Goal: Task Accomplishment & Management: Use online tool/utility

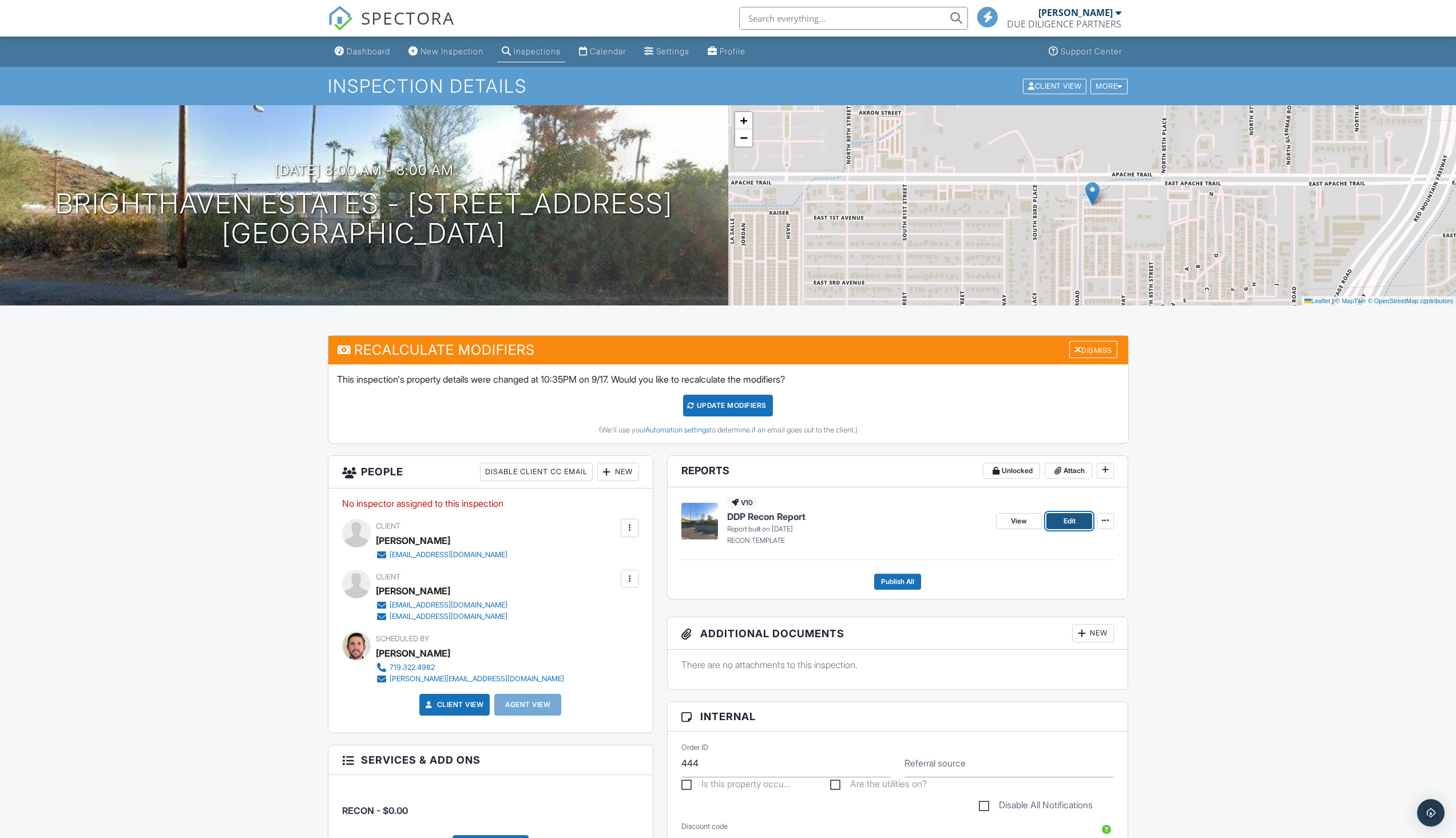
click at [1071, 518] on span "Edit" at bounding box center [1069, 521] width 12 height 11
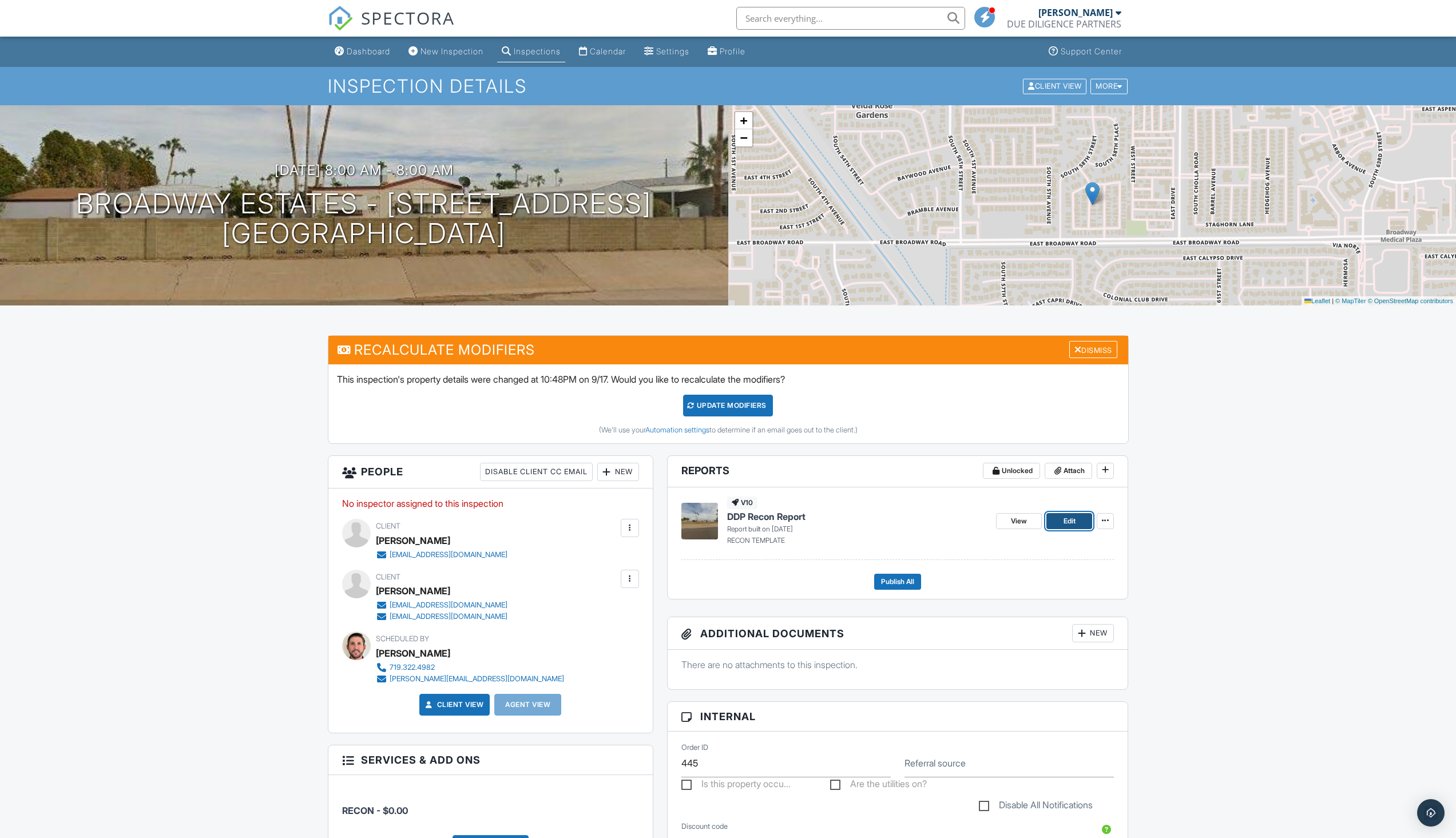
click at [1057, 521] on link "Edit" at bounding box center [1070, 521] width 46 height 16
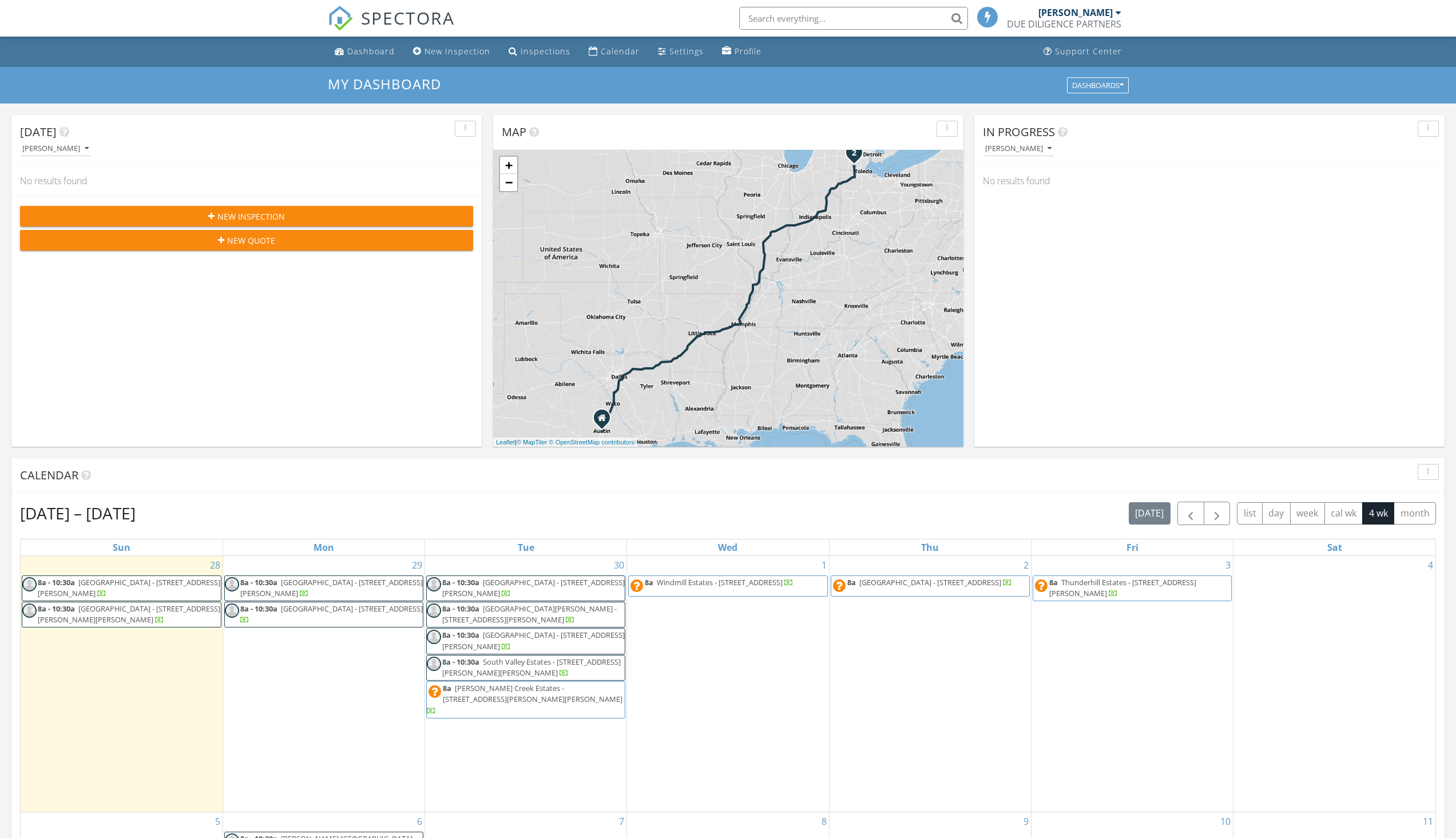
scroll to position [1059, 1474]
click at [809, 24] on input "text" at bounding box center [854, 18] width 229 height 23
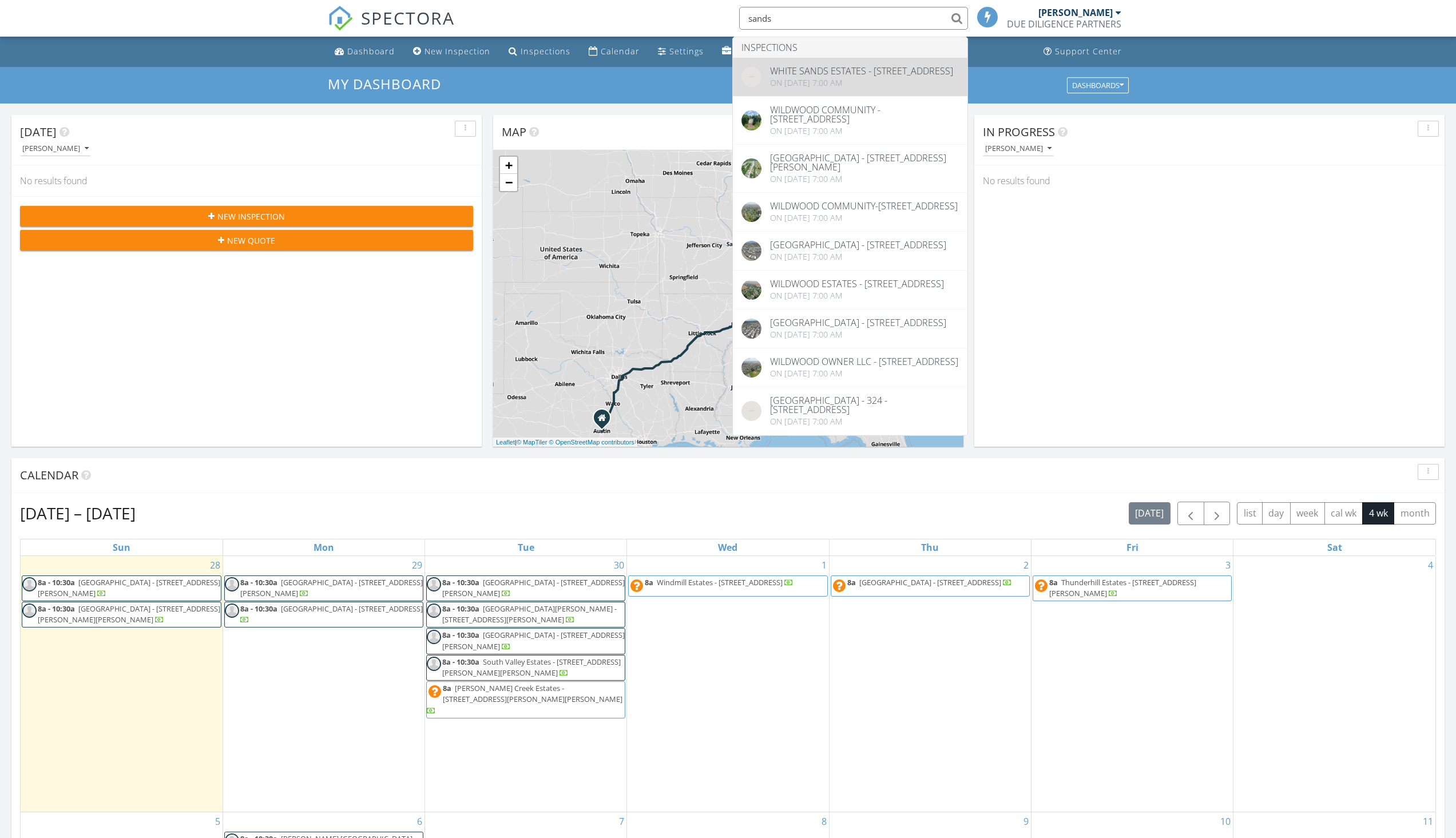
type input "sands"
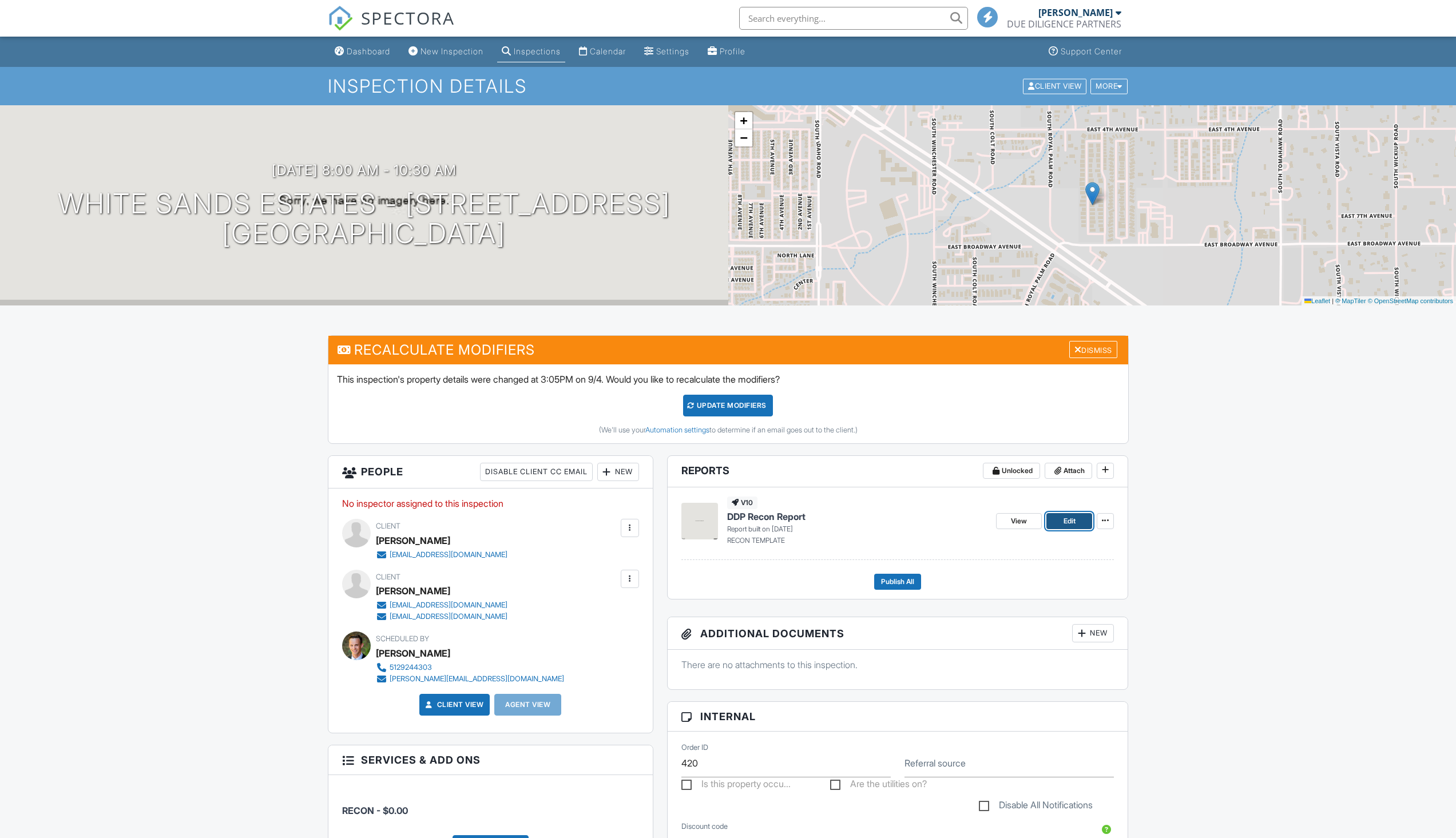
click at [1075, 517] on span "Edit" at bounding box center [1069, 521] width 12 height 11
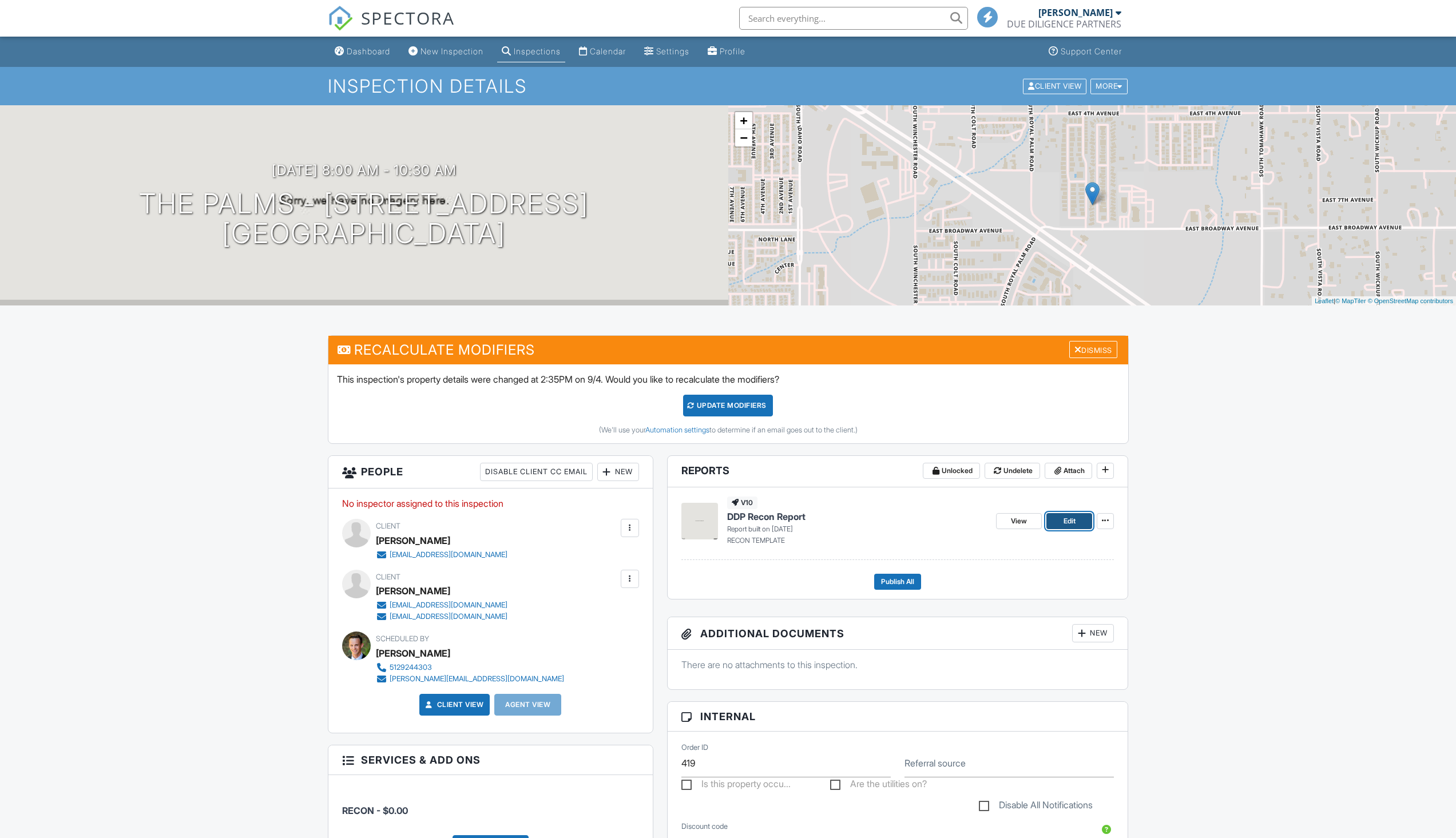
click at [1072, 522] on span "Edit" at bounding box center [1069, 521] width 12 height 11
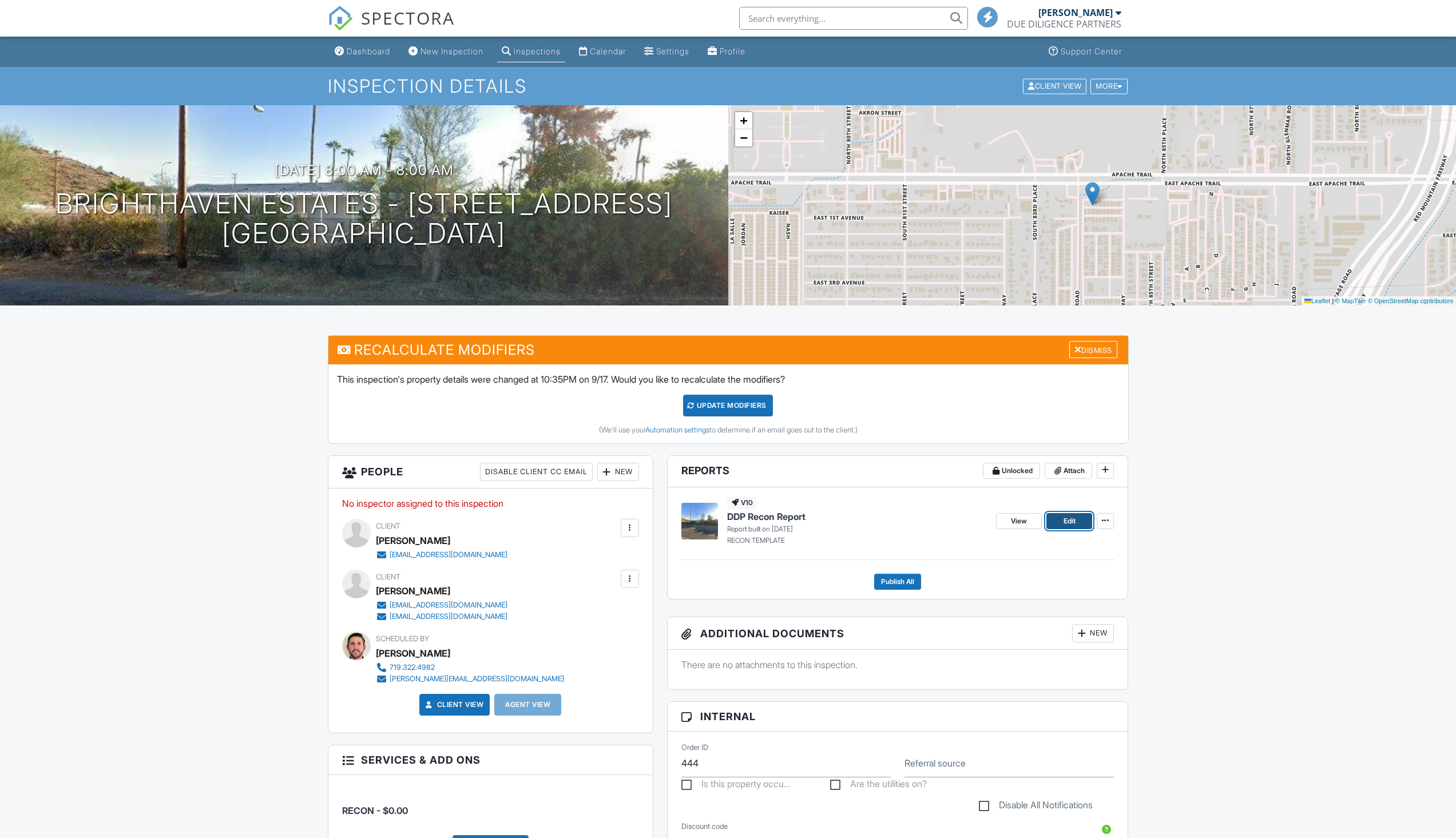
click at [1066, 527] on link "Edit" at bounding box center [1070, 521] width 46 height 16
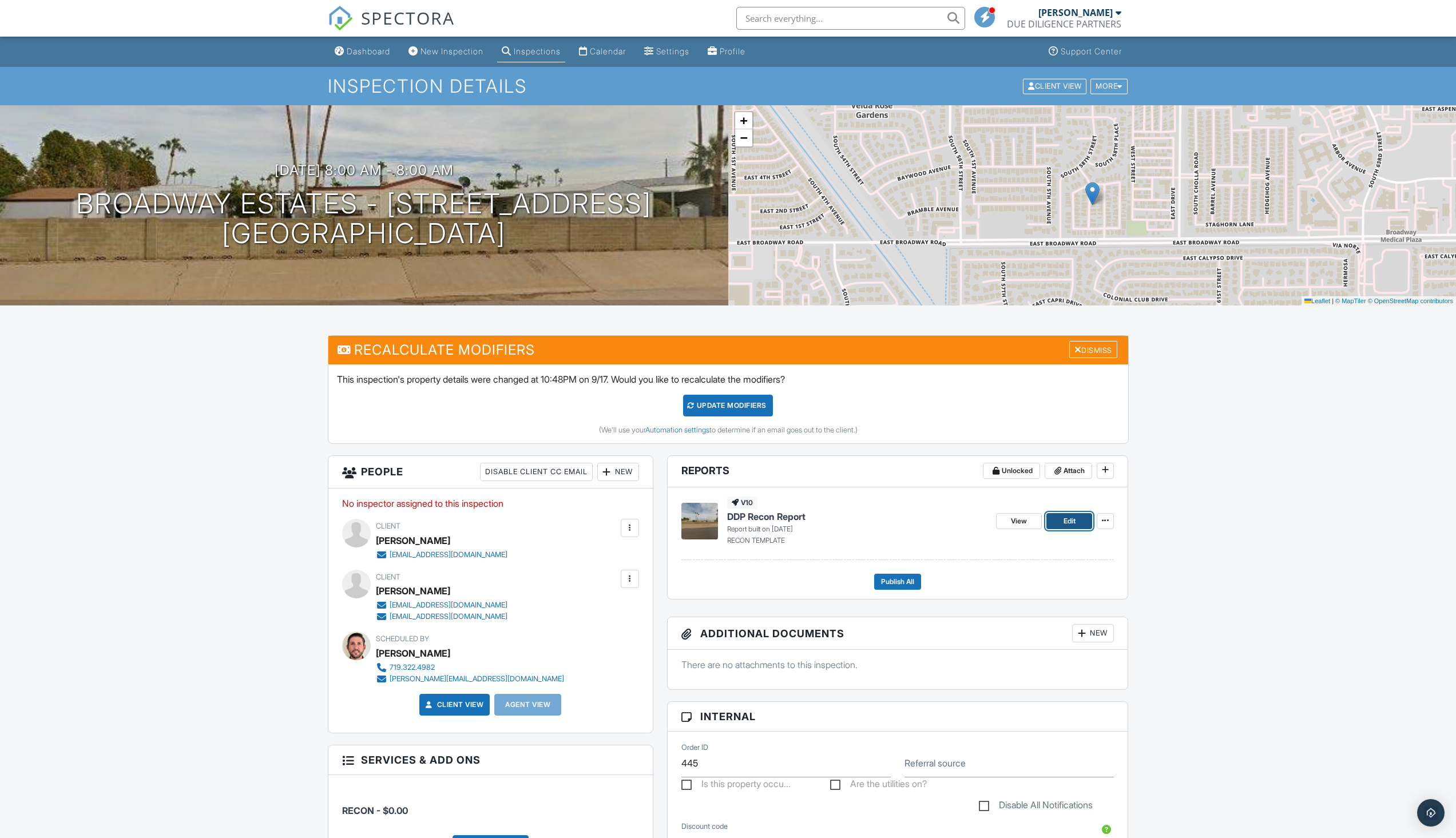
click at [1057, 526] on link "Edit" at bounding box center [1070, 521] width 46 height 16
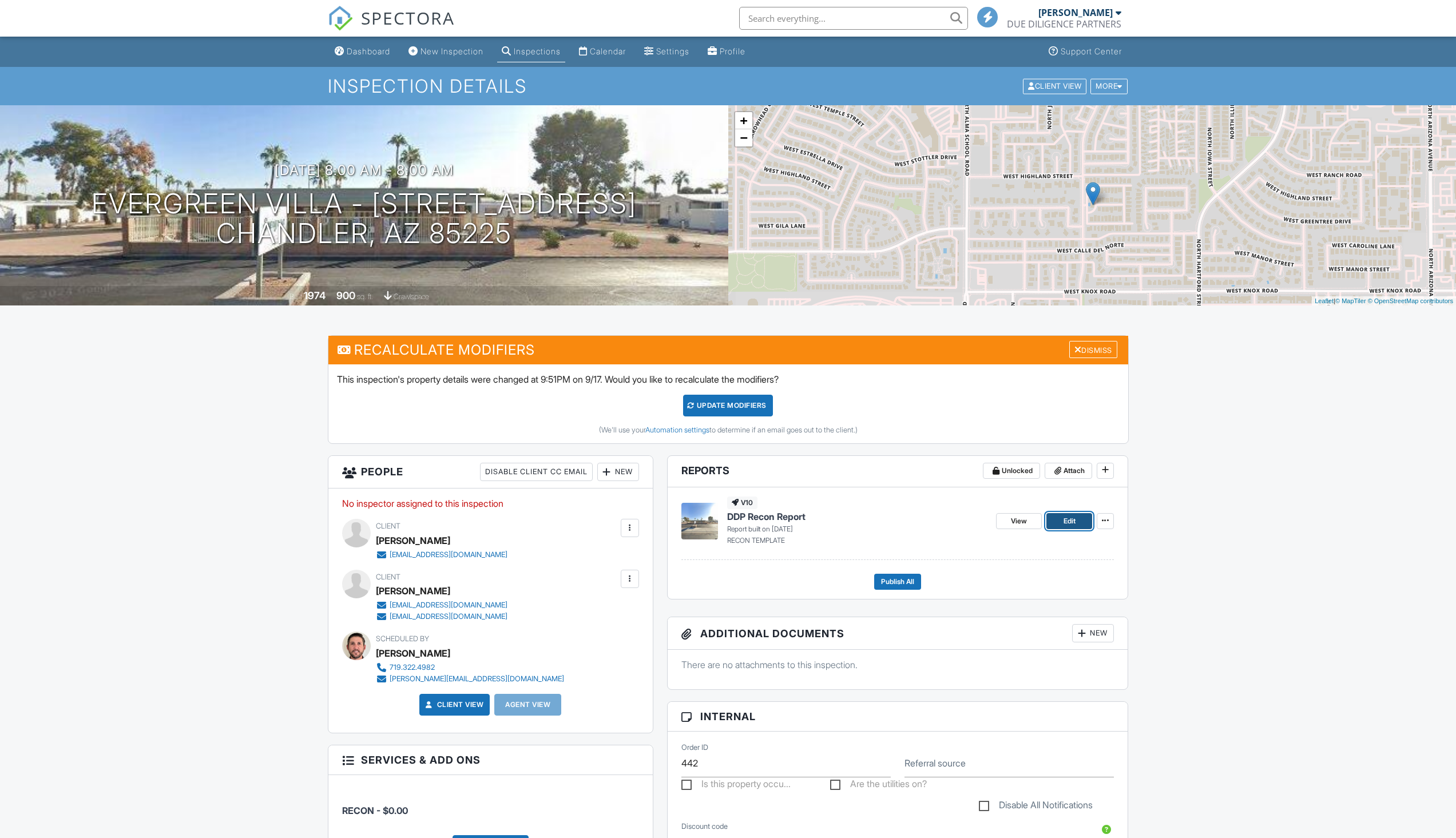
click at [1077, 517] on link "Edit" at bounding box center [1070, 521] width 46 height 16
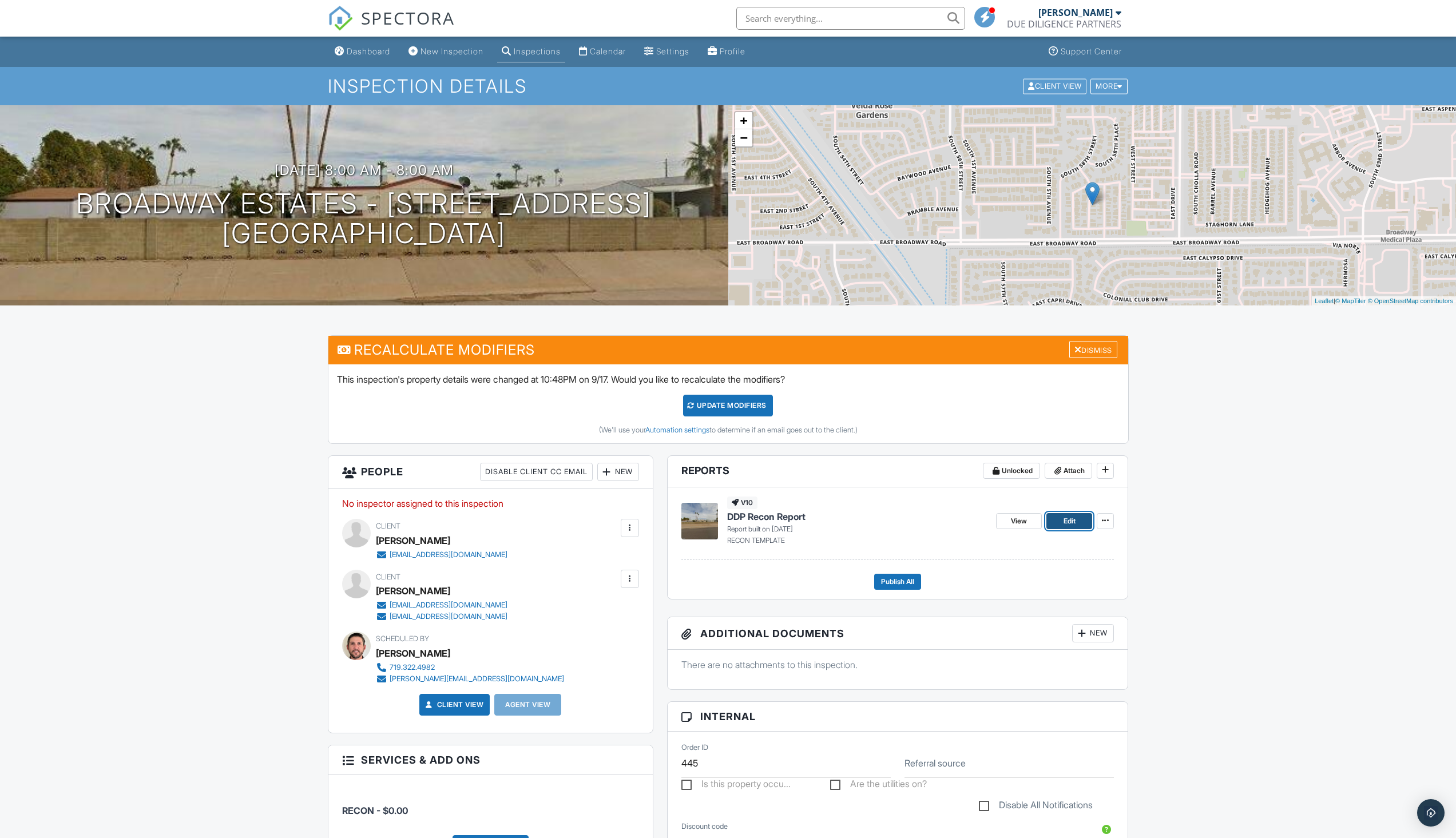
click at [1078, 525] on link "Edit" at bounding box center [1070, 521] width 46 height 16
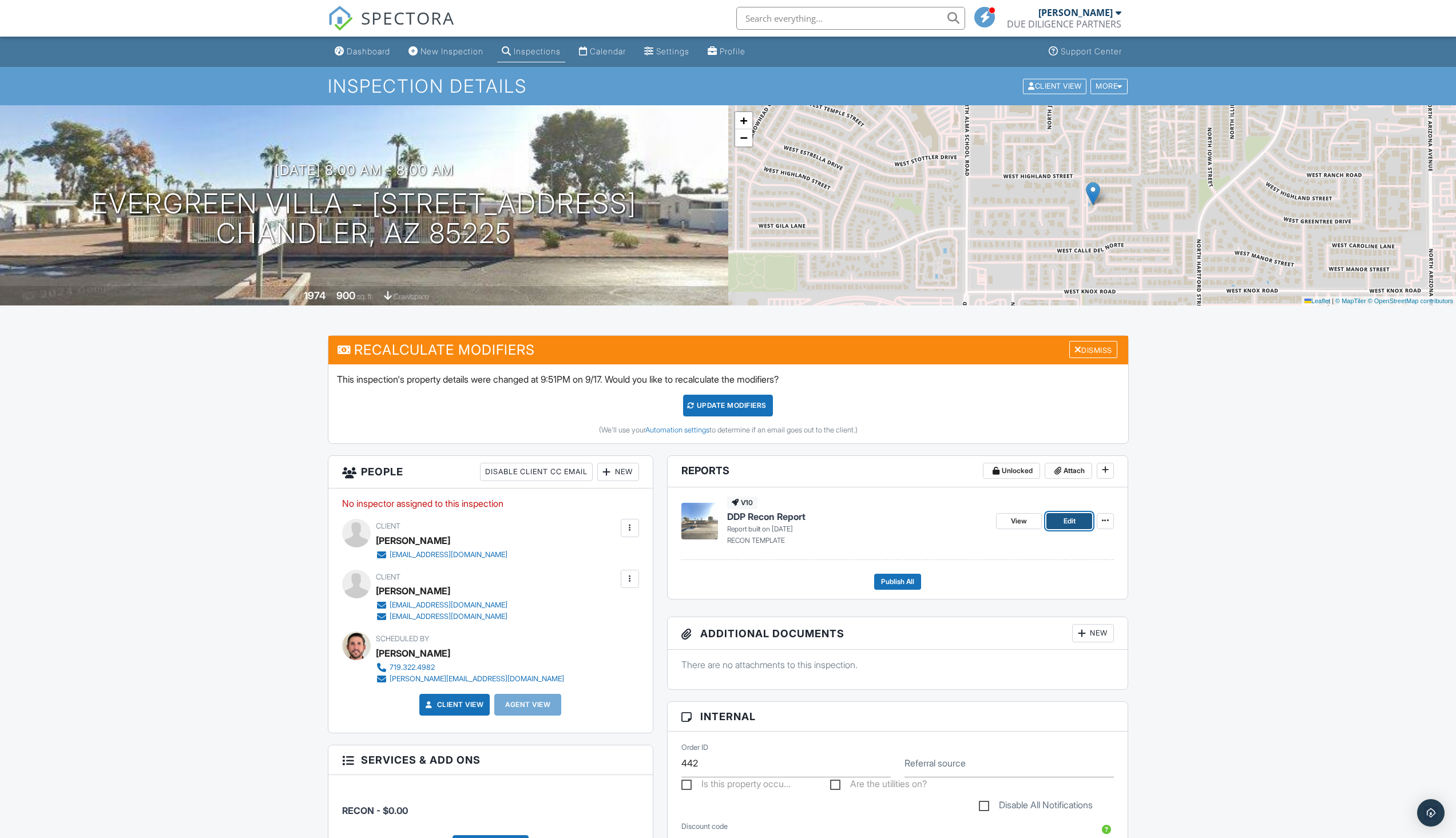
click at [1066, 527] on span "Edit" at bounding box center [1069, 521] width 12 height 11
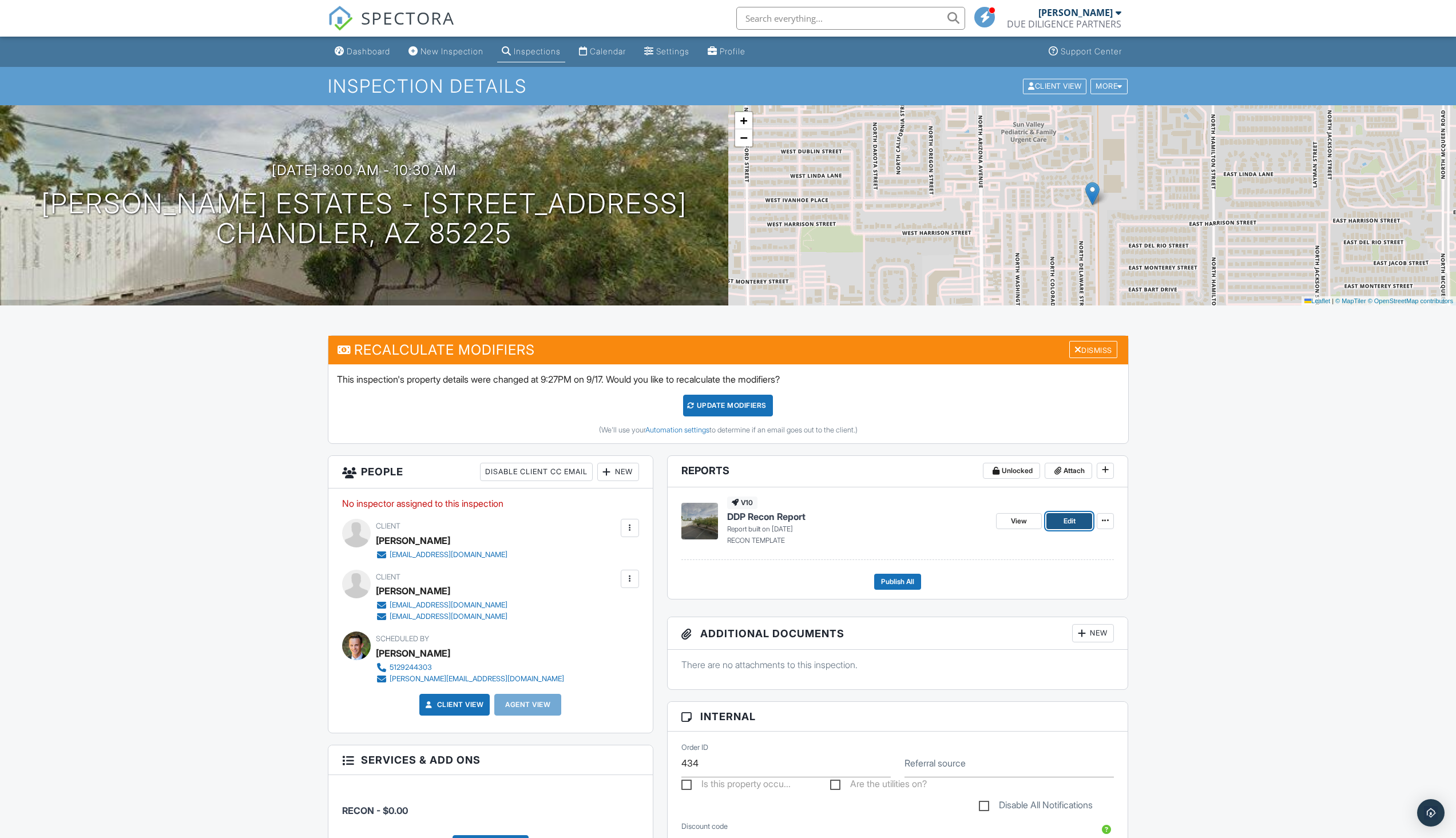
click at [1066, 513] on link "Edit" at bounding box center [1070, 521] width 46 height 16
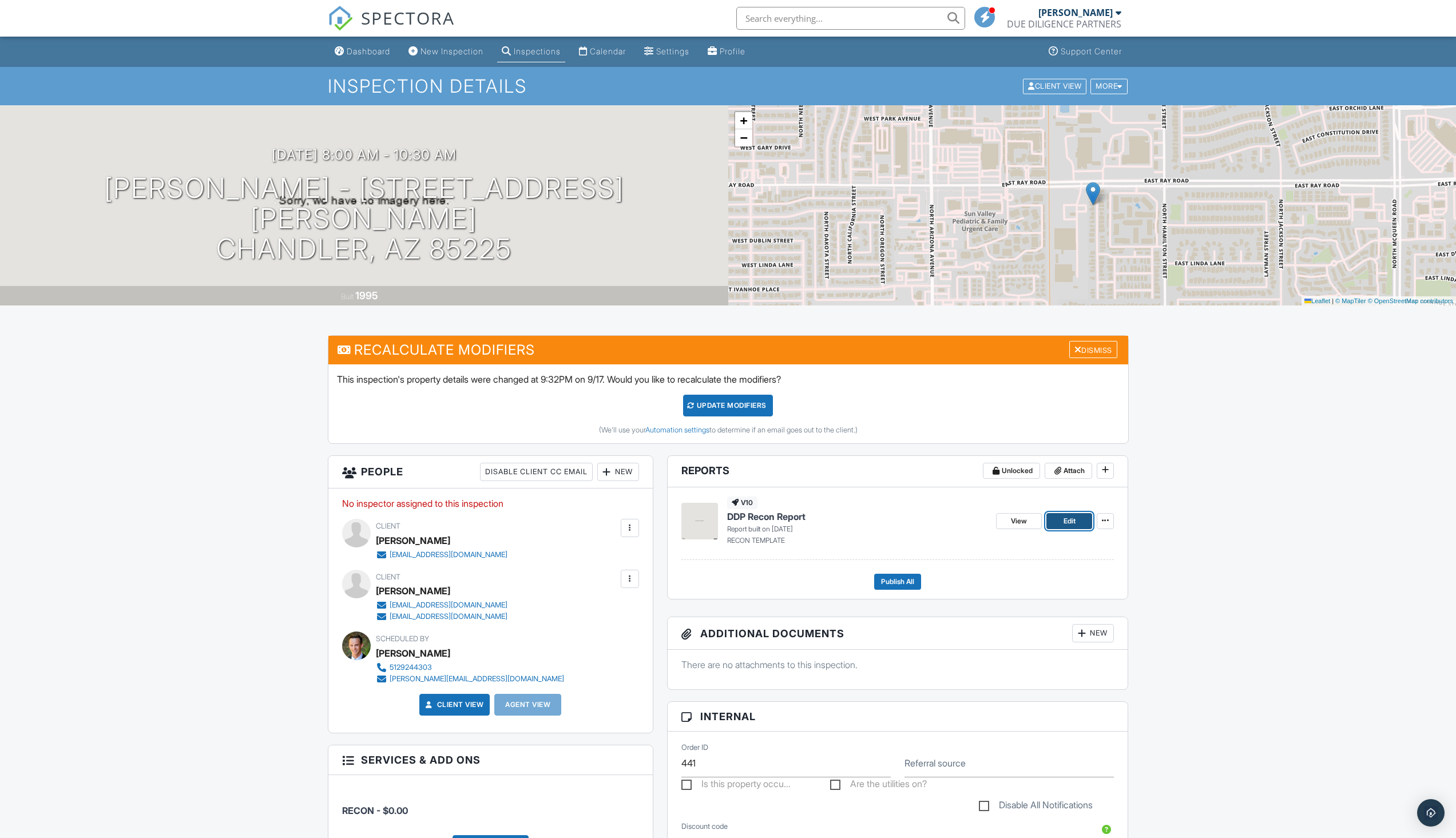
click at [1075, 521] on span "Edit" at bounding box center [1069, 521] width 12 height 11
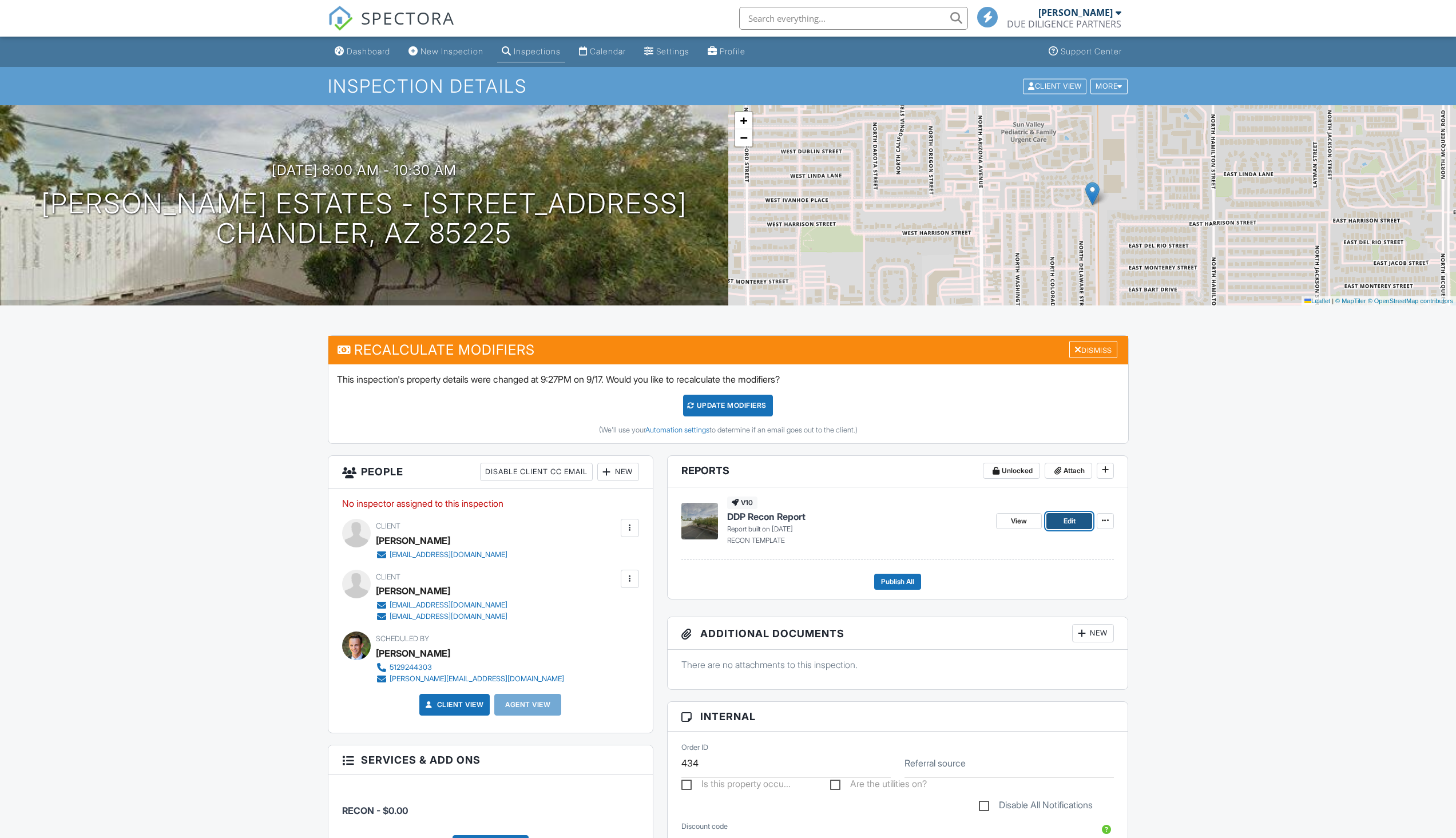
click at [1057, 518] on link "Edit" at bounding box center [1070, 521] width 46 height 16
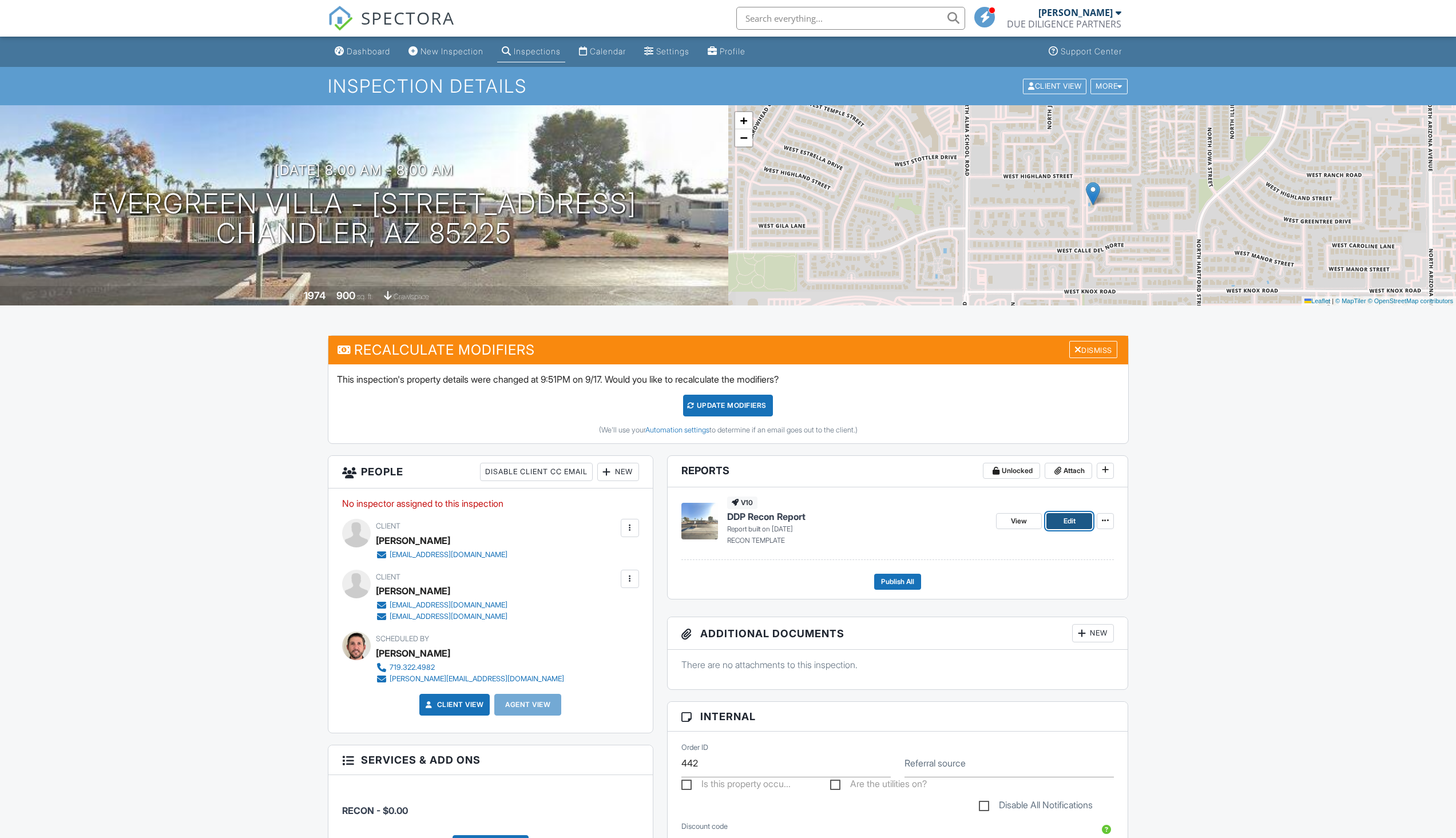
click at [1072, 518] on span "Edit" at bounding box center [1069, 521] width 12 height 11
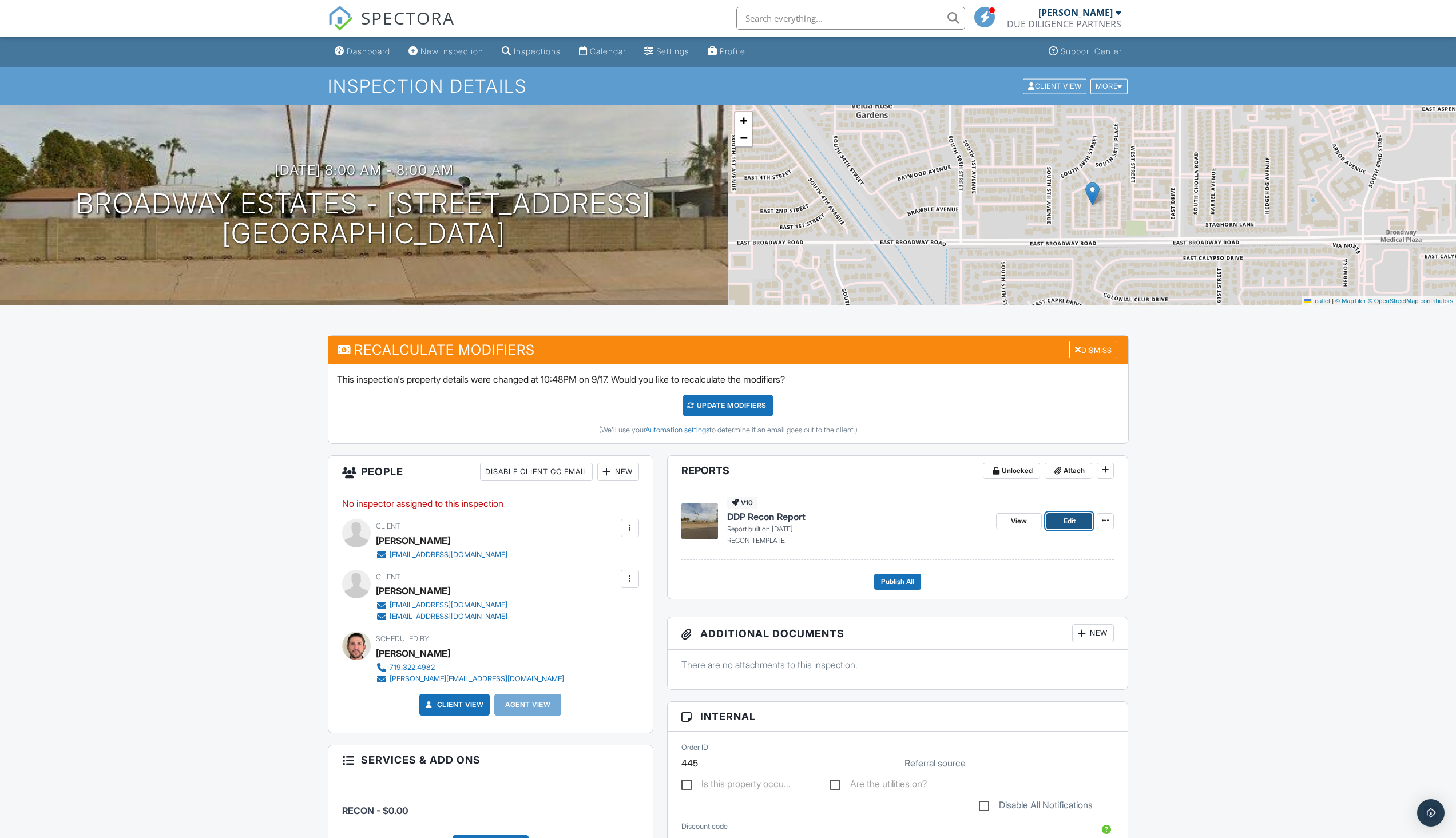
click at [1088, 527] on link "Edit" at bounding box center [1070, 521] width 46 height 16
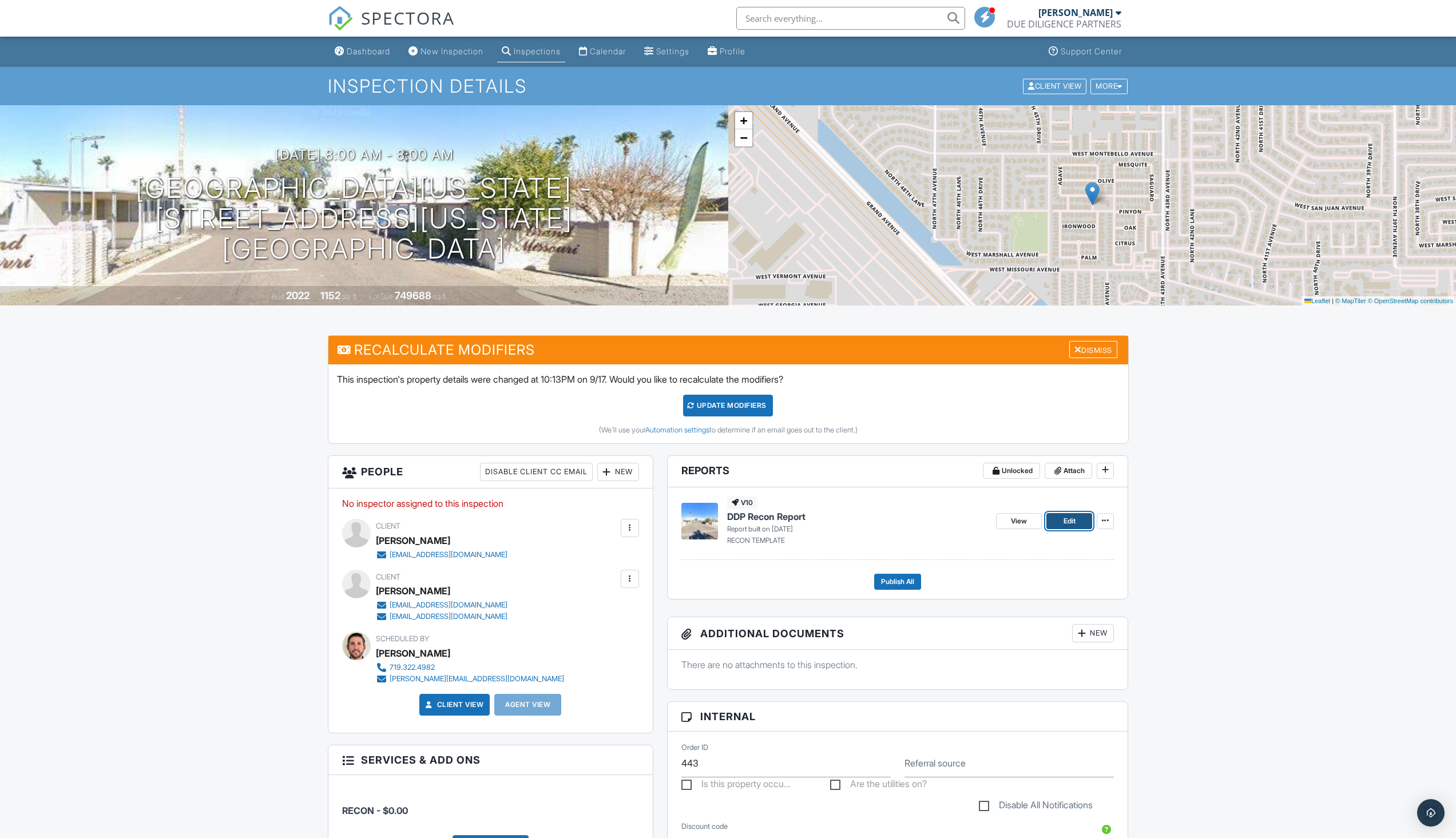
click at [1066, 521] on span "Edit" at bounding box center [1069, 521] width 12 height 11
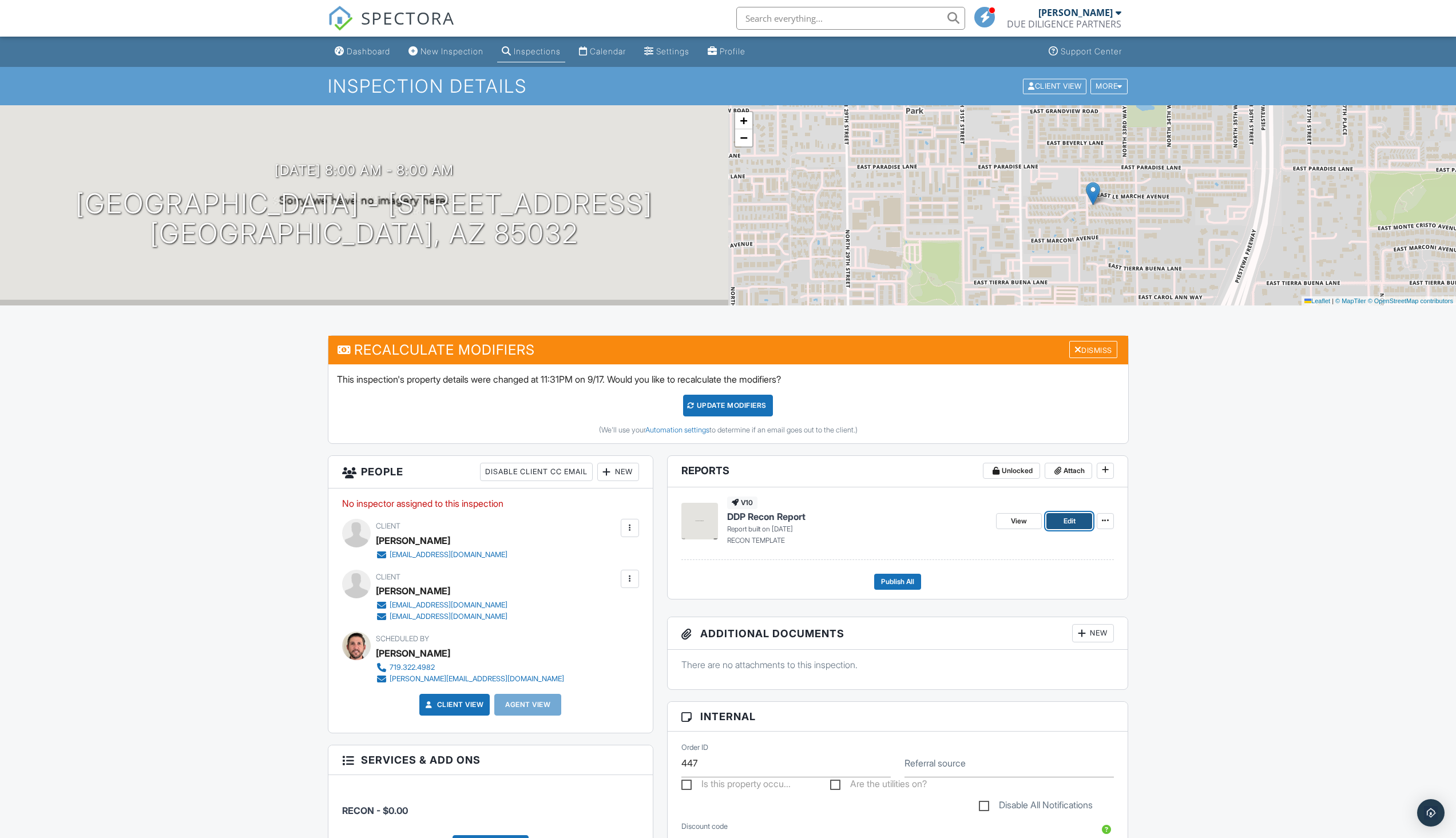
click at [1074, 520] on span "Edit" at bounding box center [1069, 521] width 12 height 11
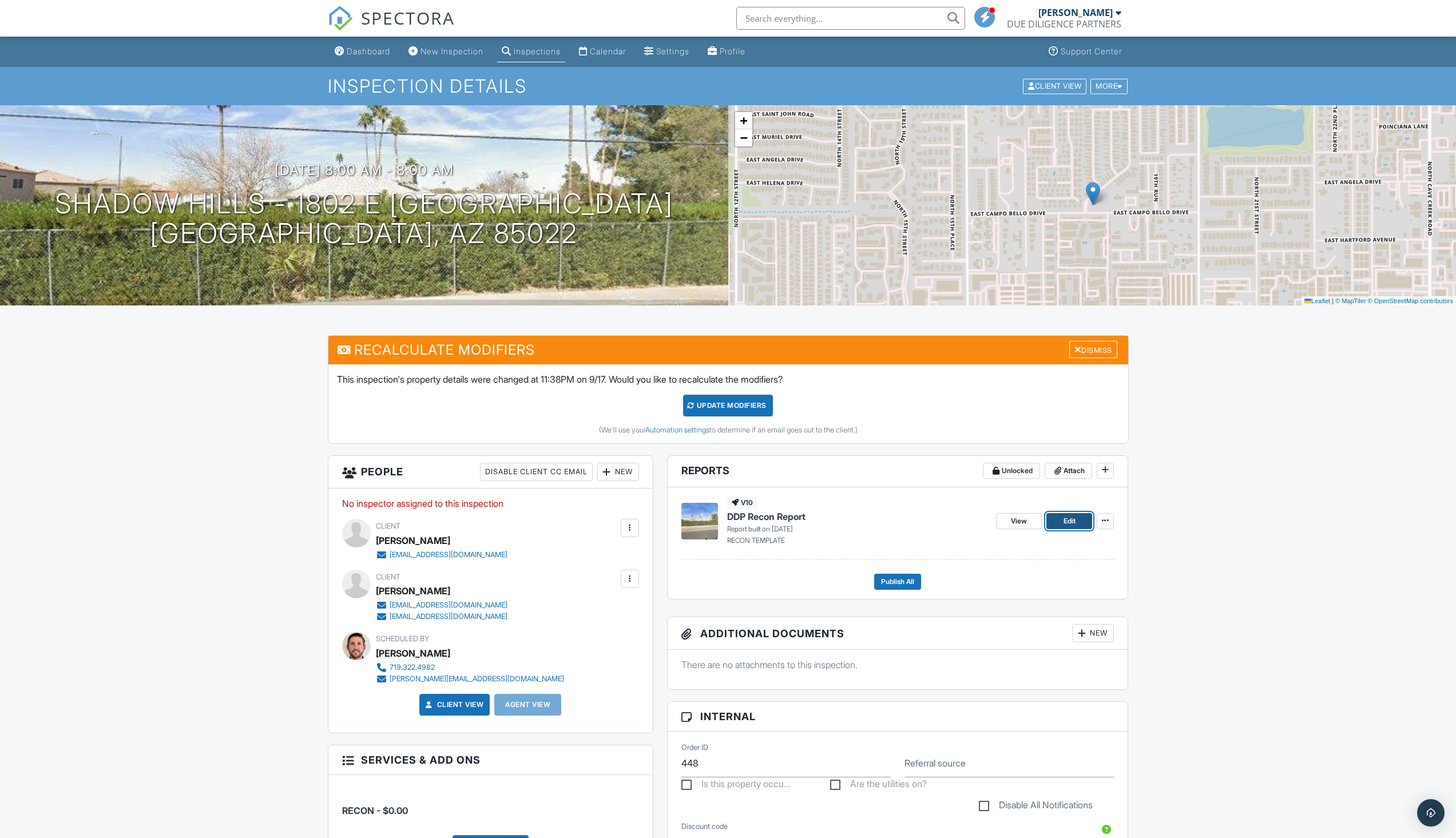
click at [1065, 527] on link "Edit" at bounding box center [1070, 521] width 46 height 16
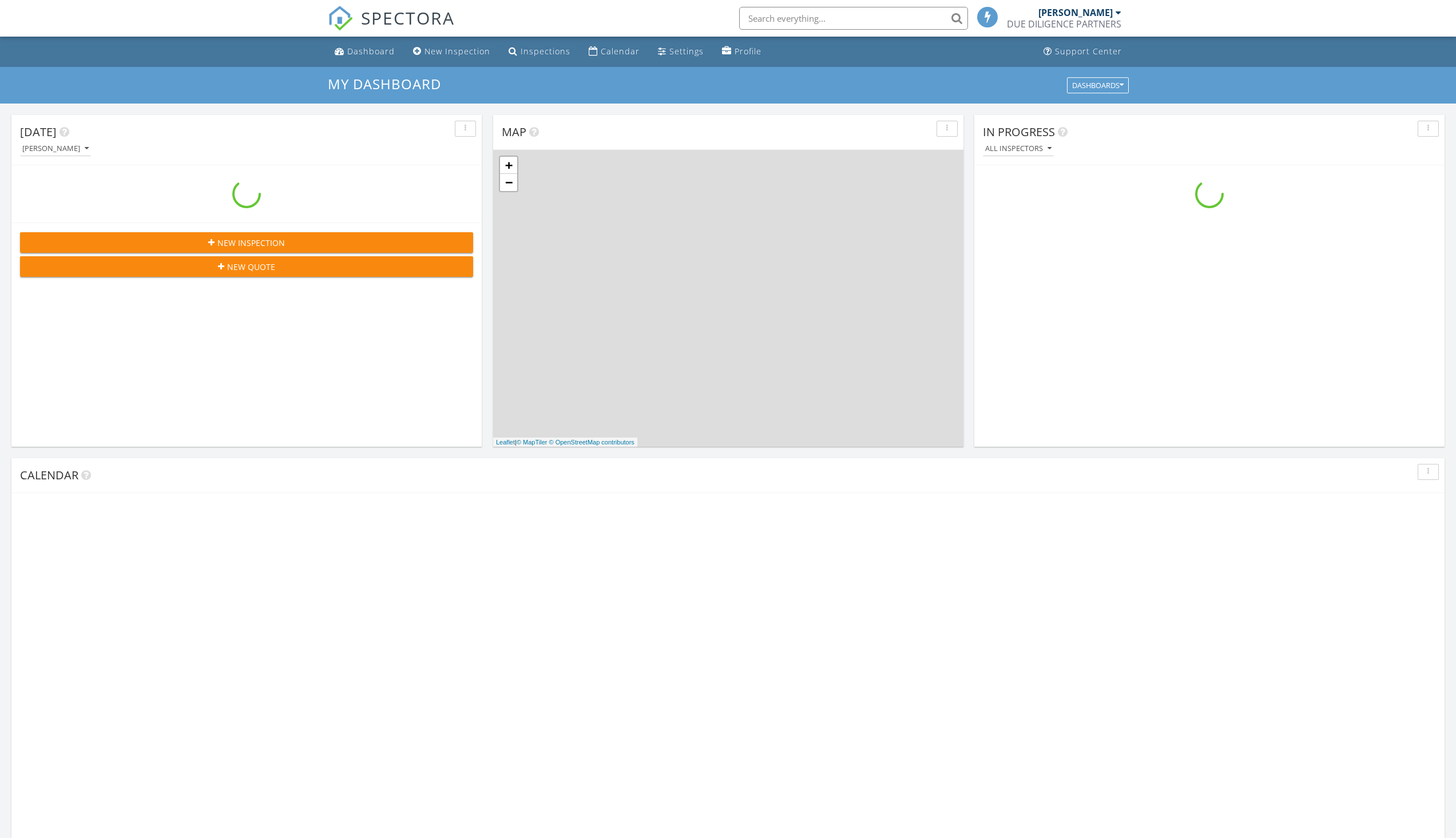
scroll to position [1059, 1474]
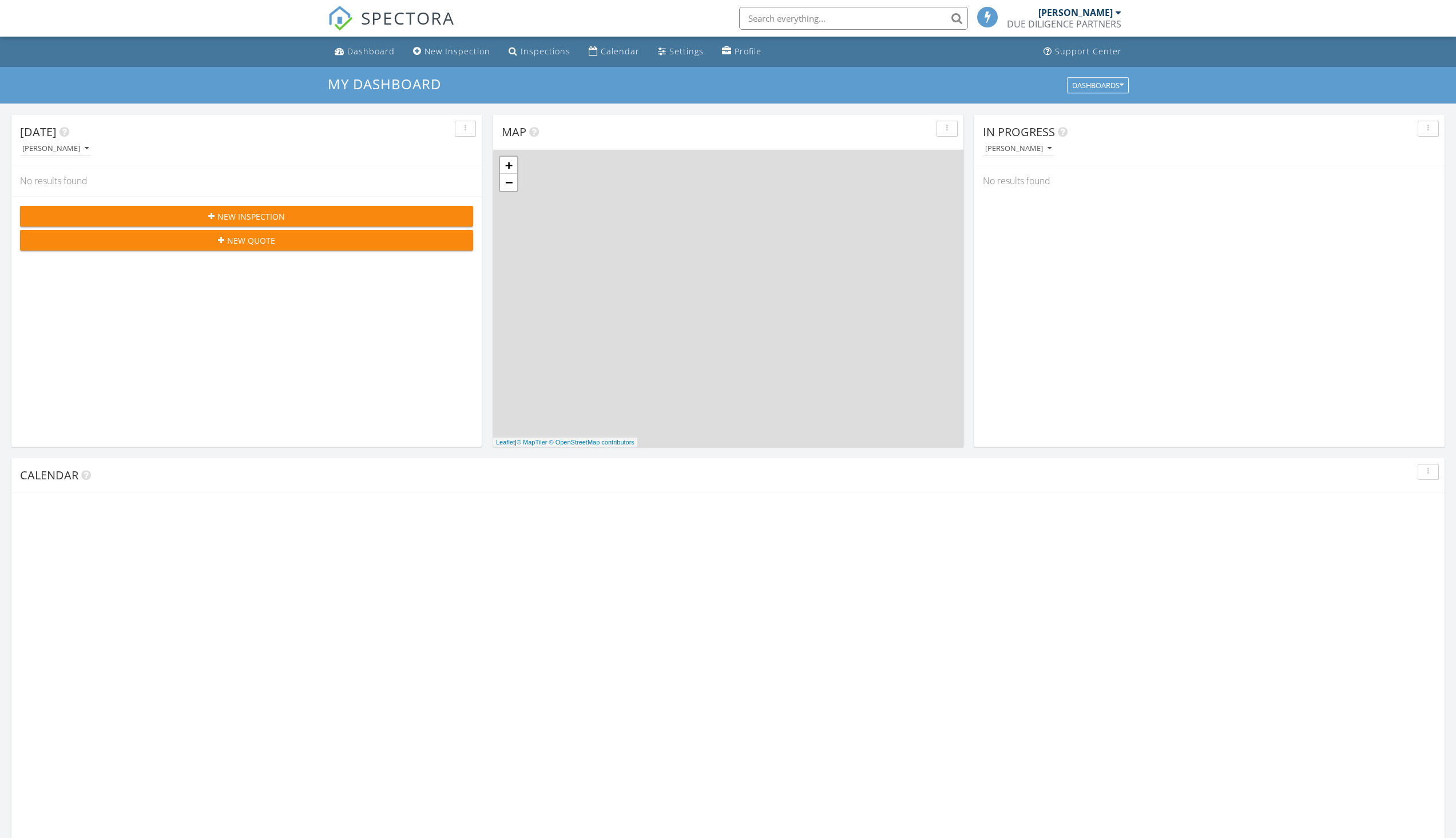
click at [786, 20] on input "text" at bounding box center [854, 18] width 229 height 23
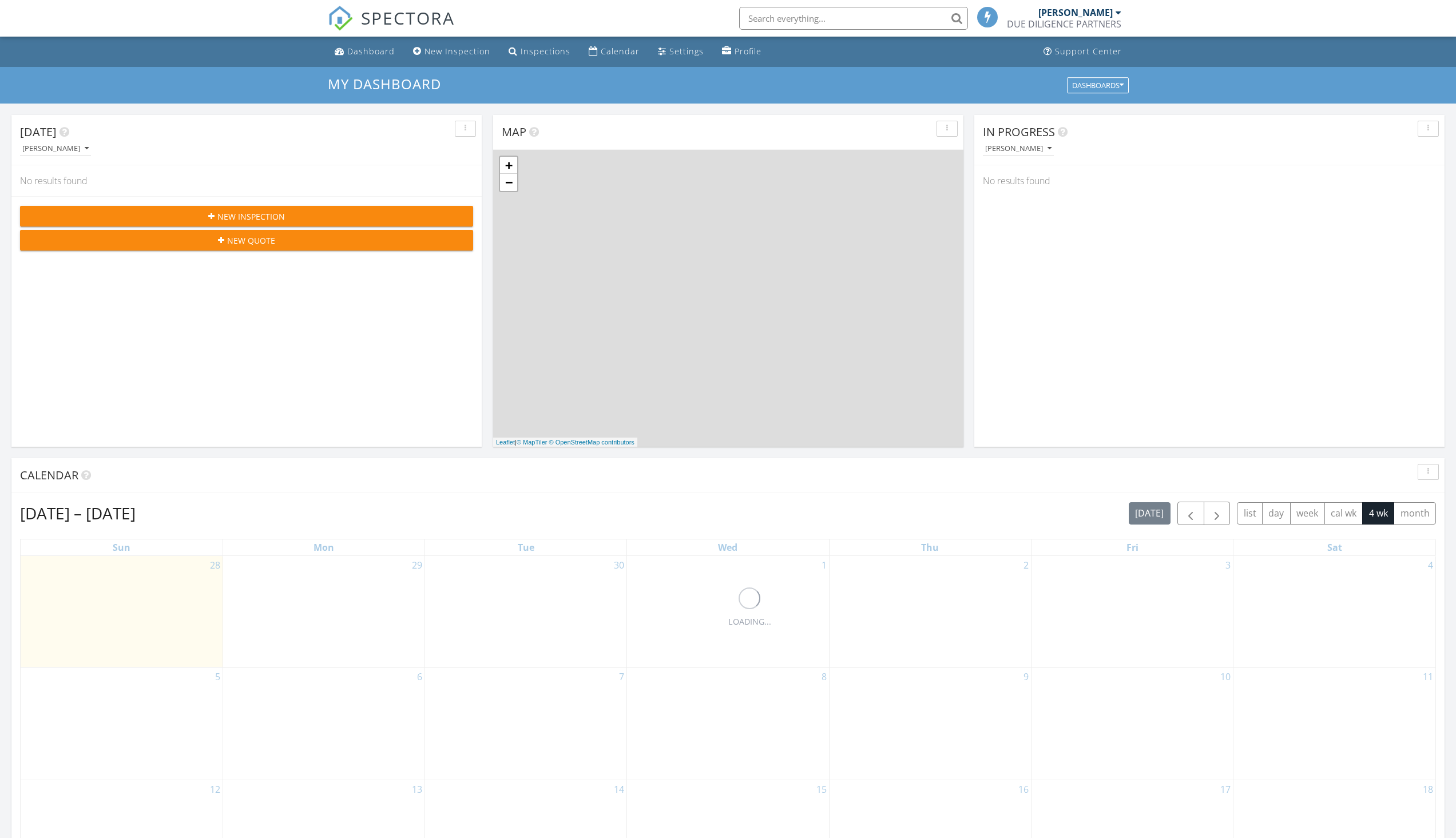
scroll to position [6, 6]
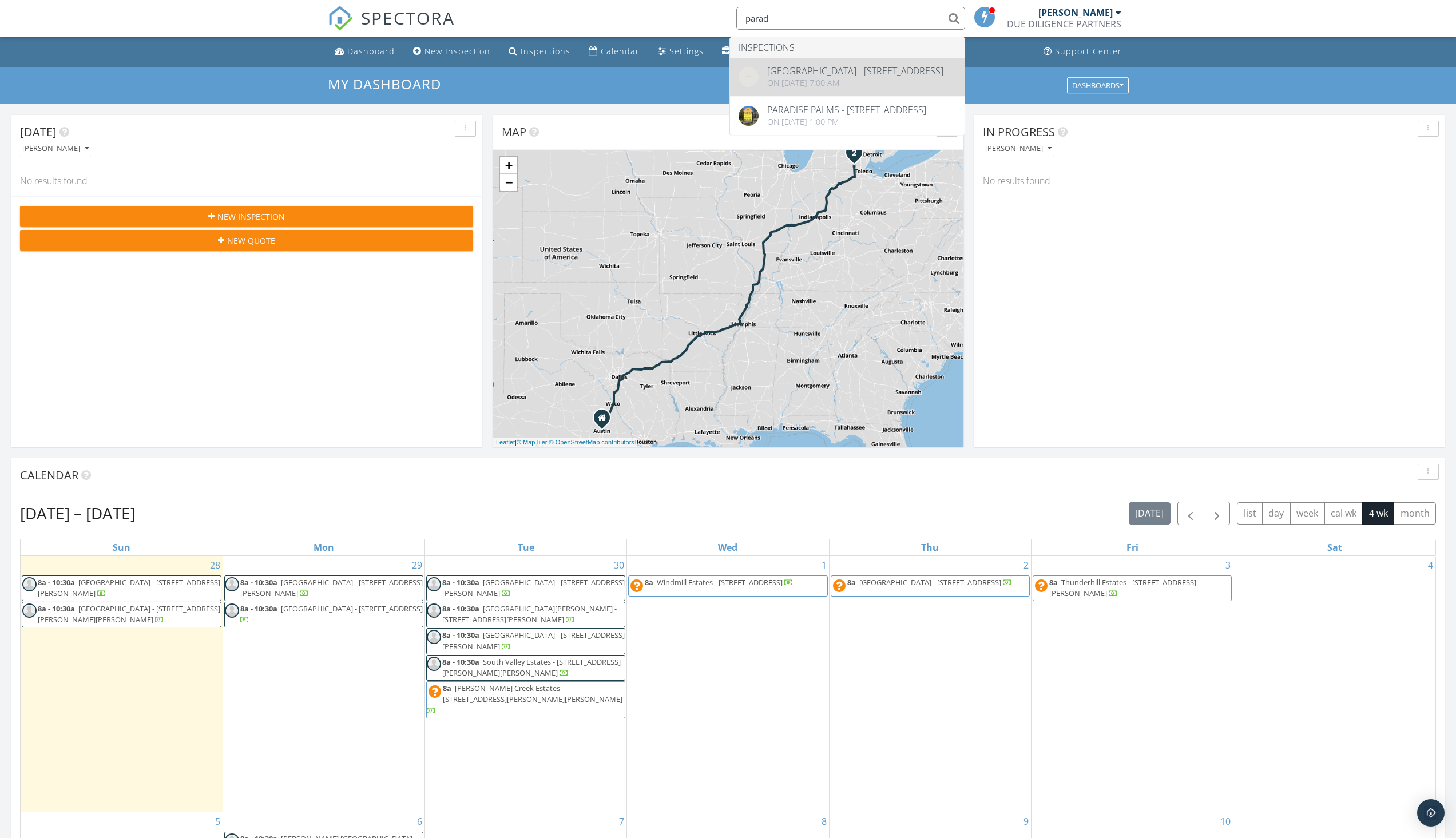
type input "parad"
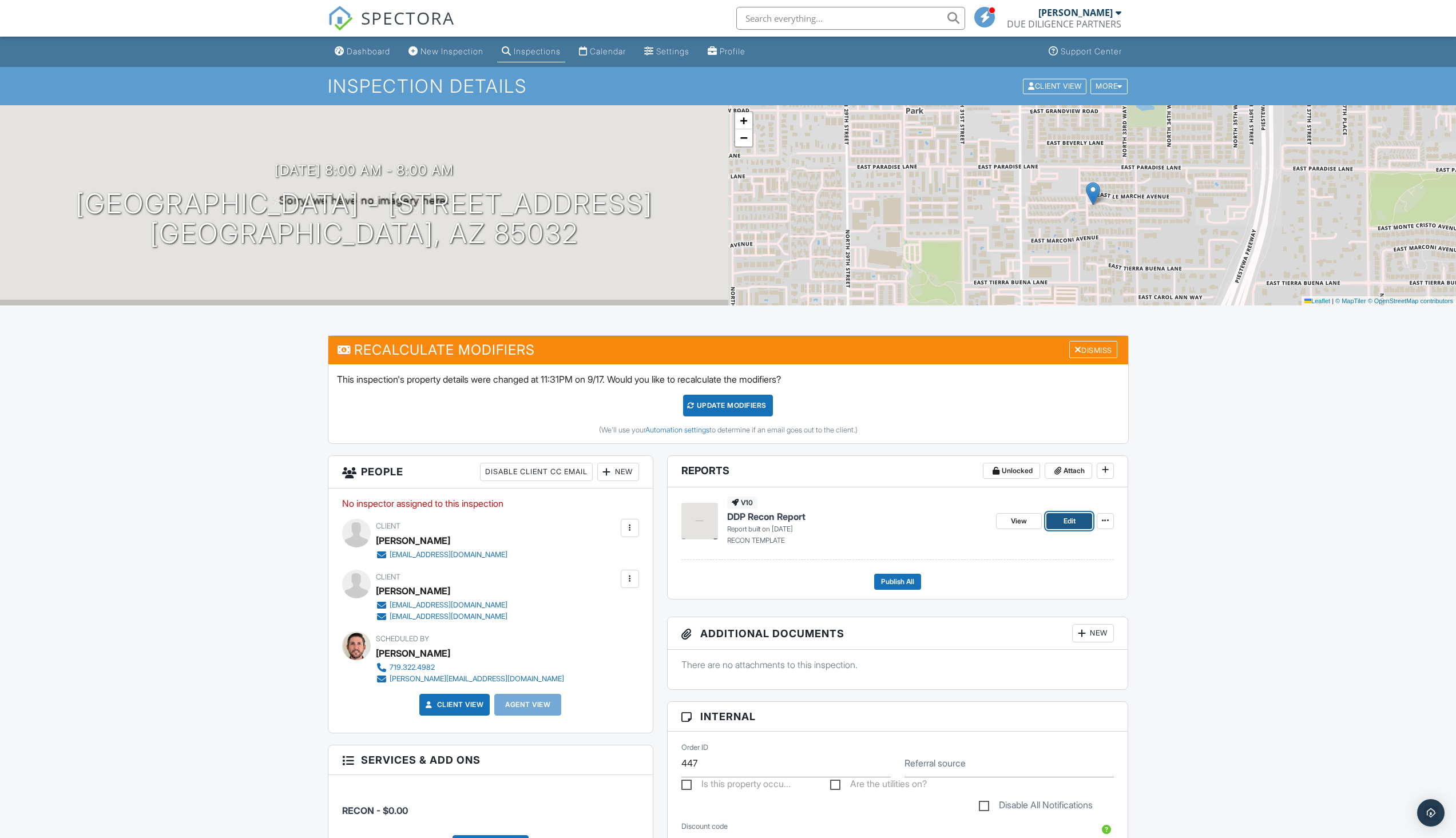
click at [1073, 517] on span "Edit" at bounding box center [1069, 521] width 12 height 11
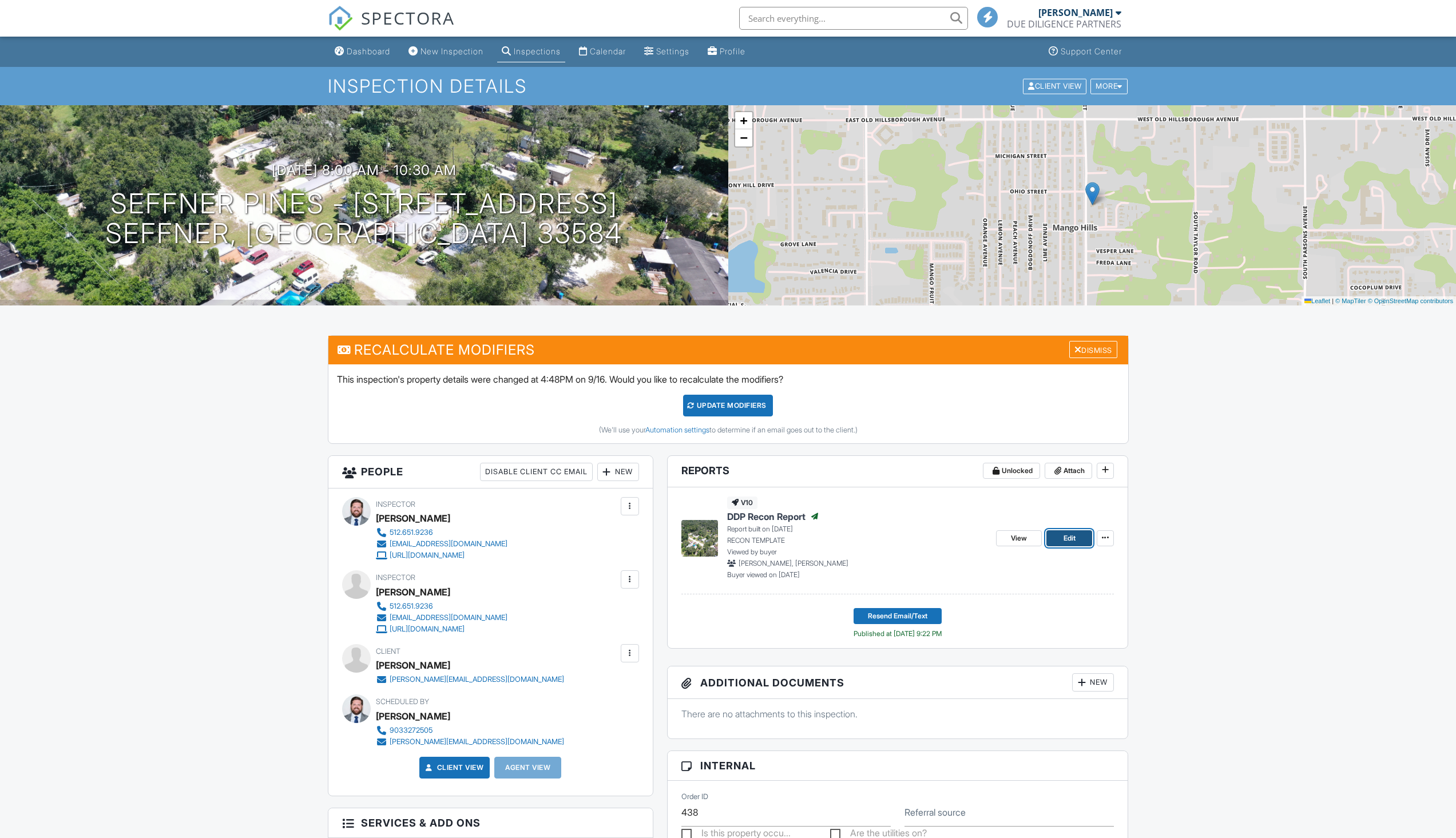
click at [1067, 538] on span "Edit" at bounding box center [1069, 538] width 12 height 11
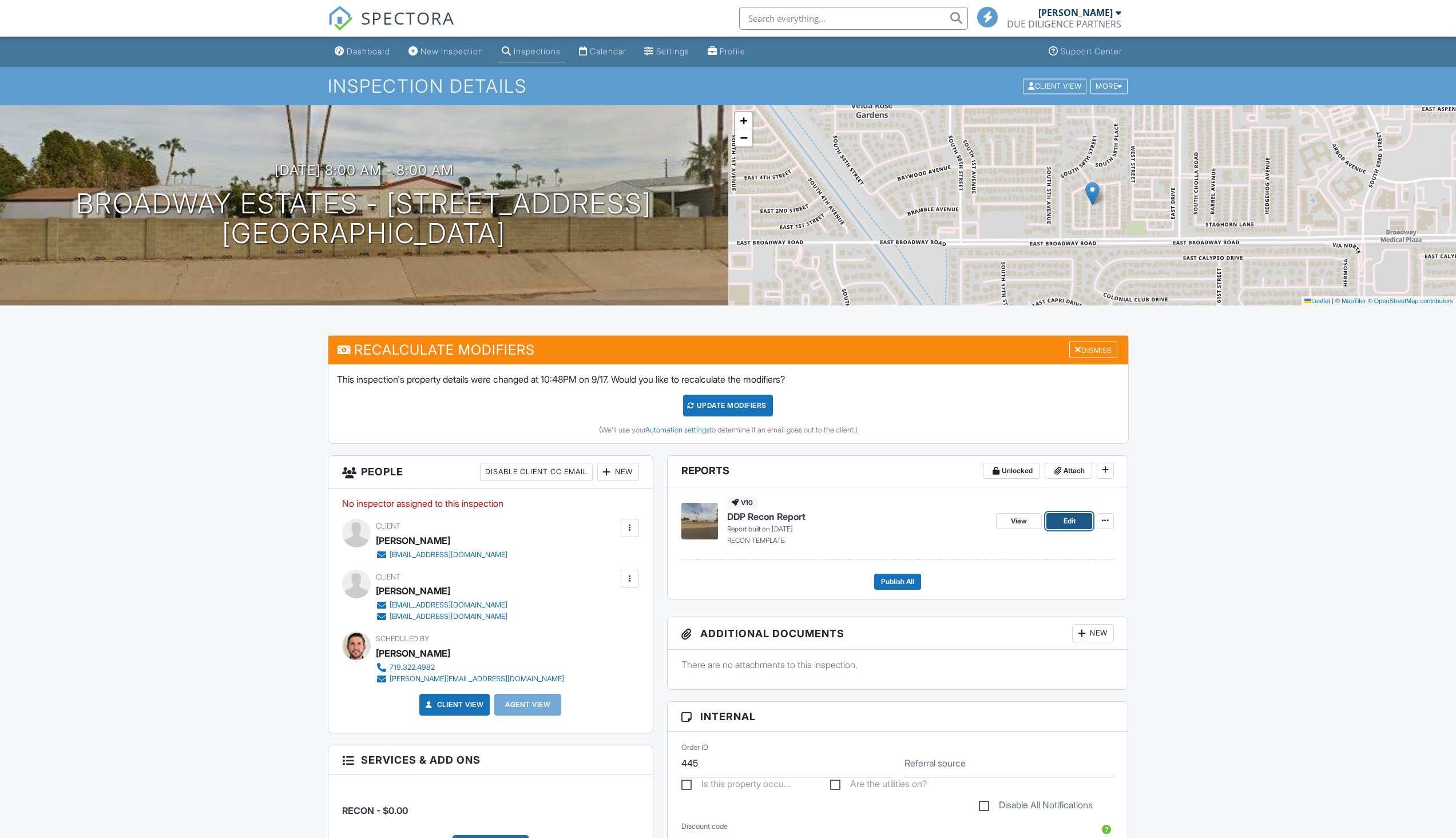
click at [1071, 524] on span "Edit" at bounding box center [1069, 521] width 12 height 11
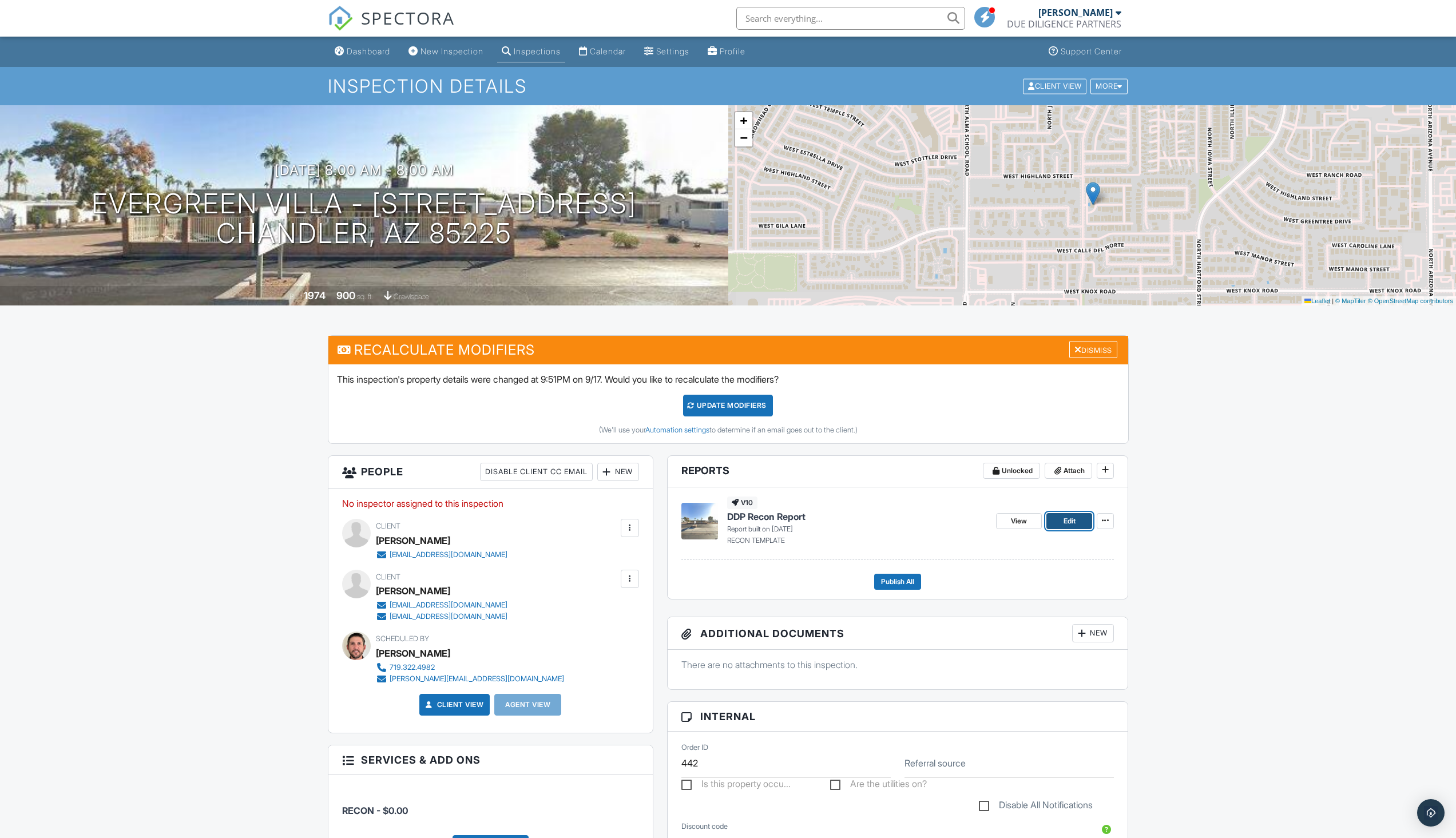
click at [1081, 515] on link "Edit" at bounding box center [1070, 521] width 46 height 16
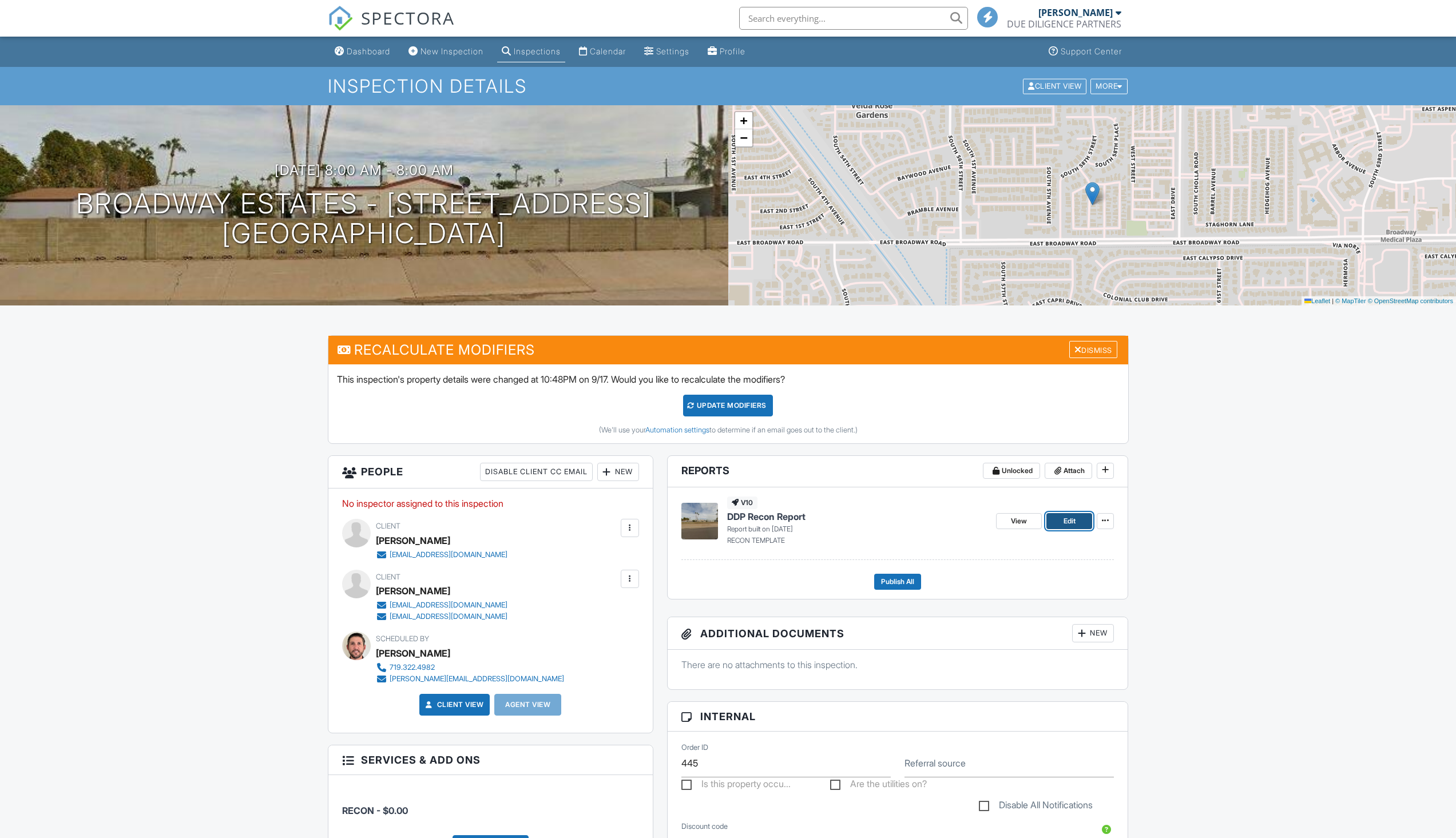
click at [1080, 515] on link "Edit" at bounding box center [1070, 521] width 46 height 16
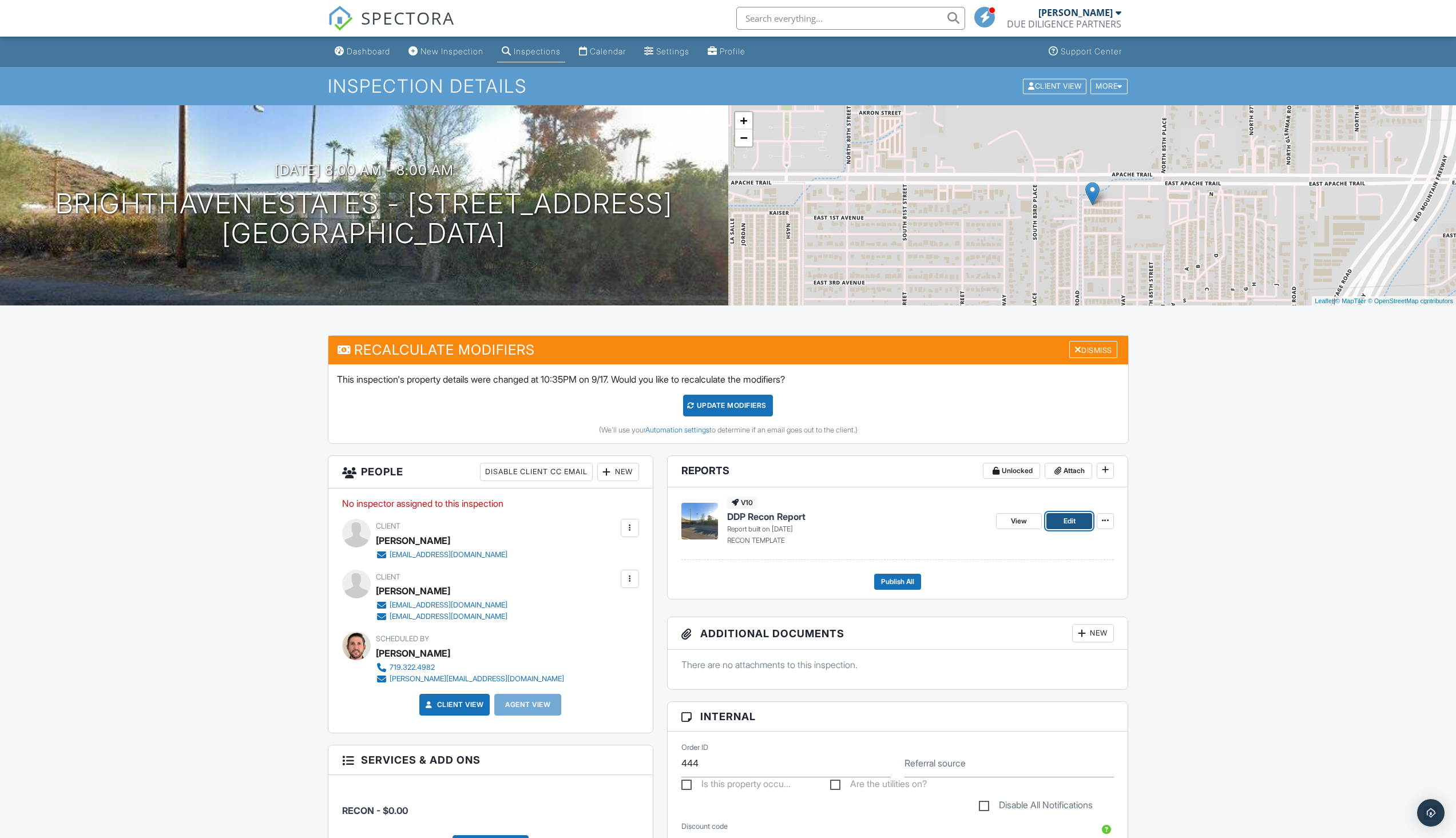
click at [1066, 518] on span "Edit" at bounding box center [1069, 521] width 12 height 11
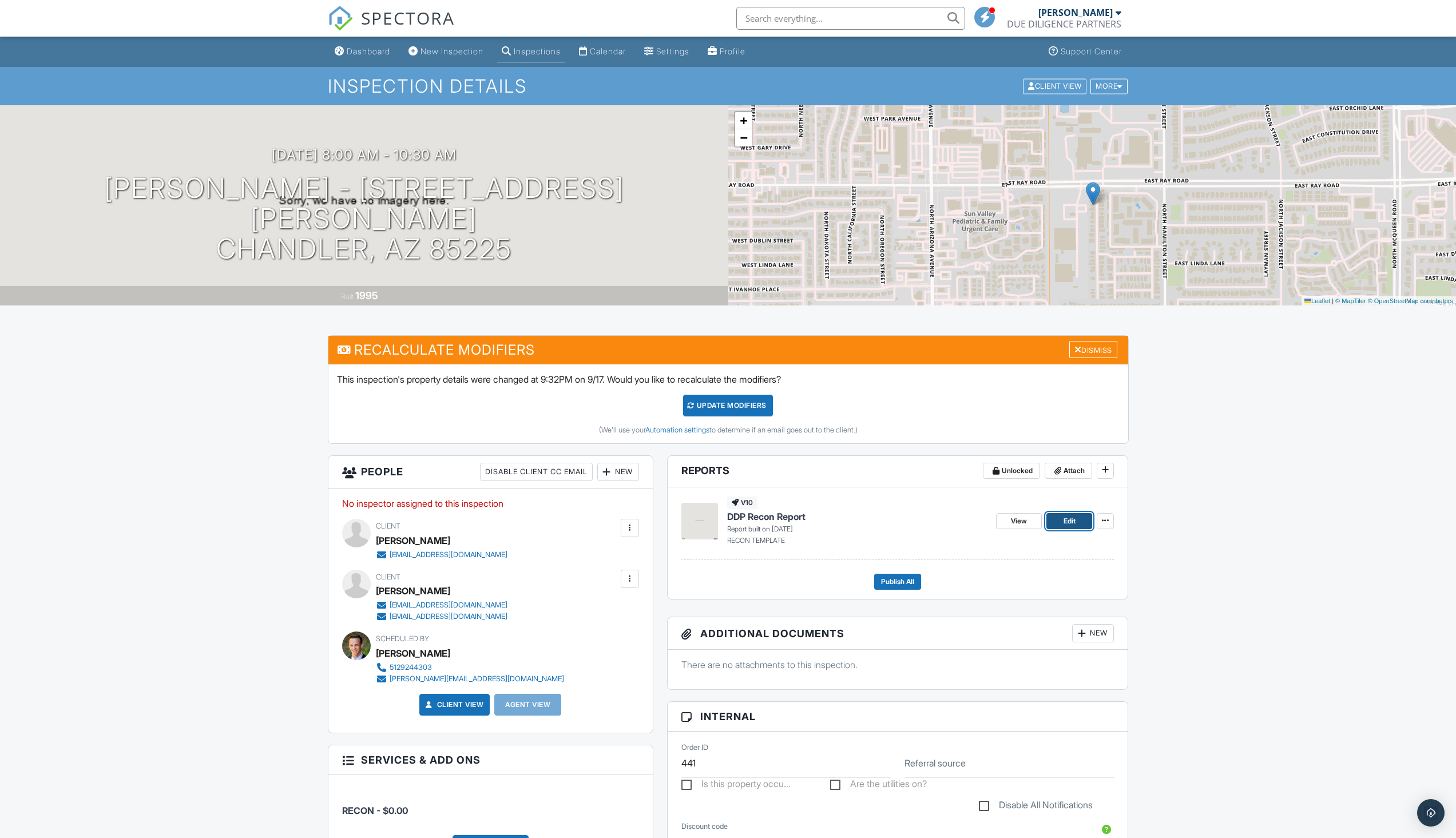
click at [1076, 524] on link "Edit" at bounding box center [1070, 521] width 46 height 16
click at [1074, 517] on span "Edit" at bounding box center [1069, 521] width 12 height 11
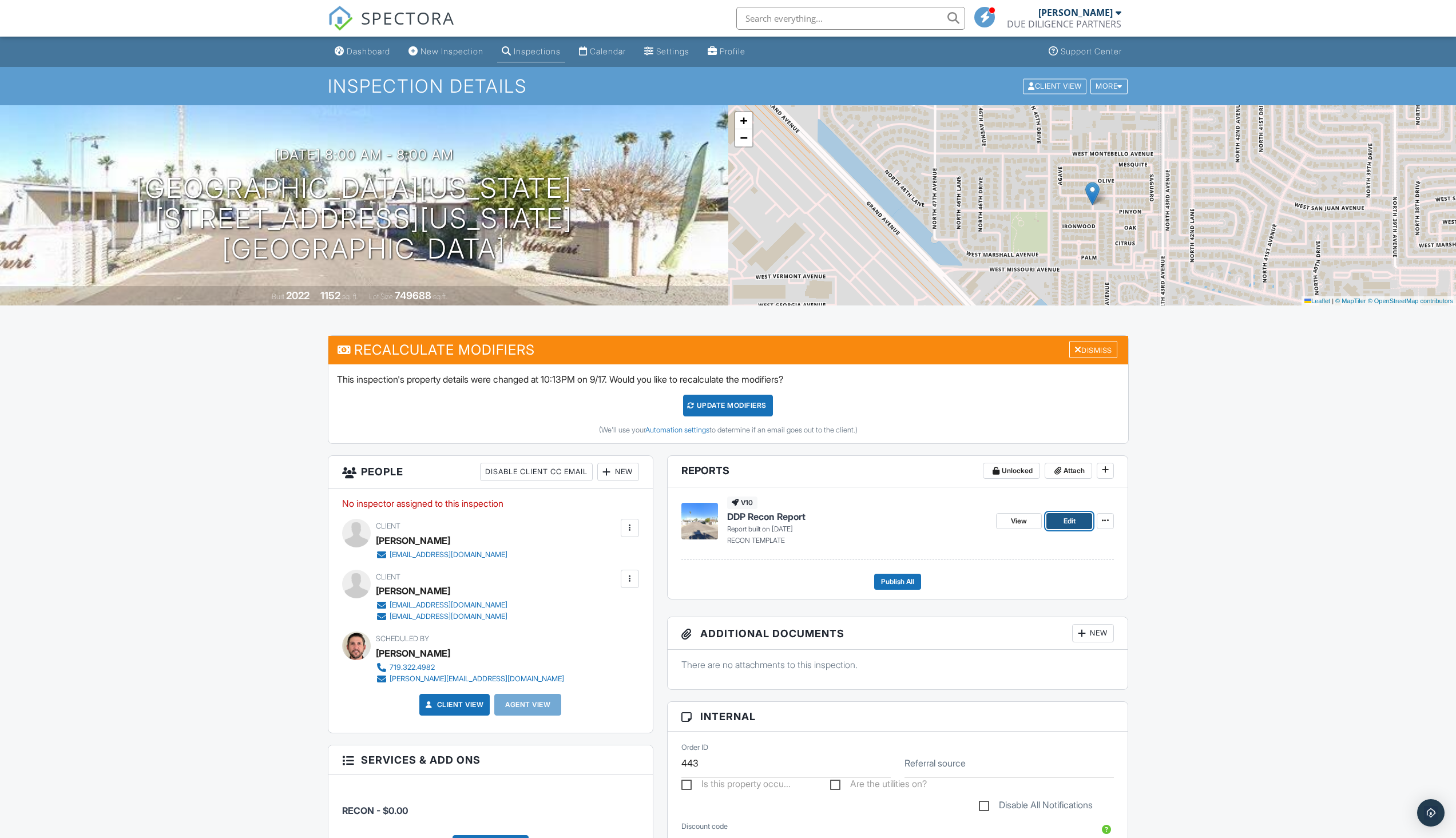
click at [1057, 521] on link "Edit" at bounding box center [1070, 521] width 46 height 16
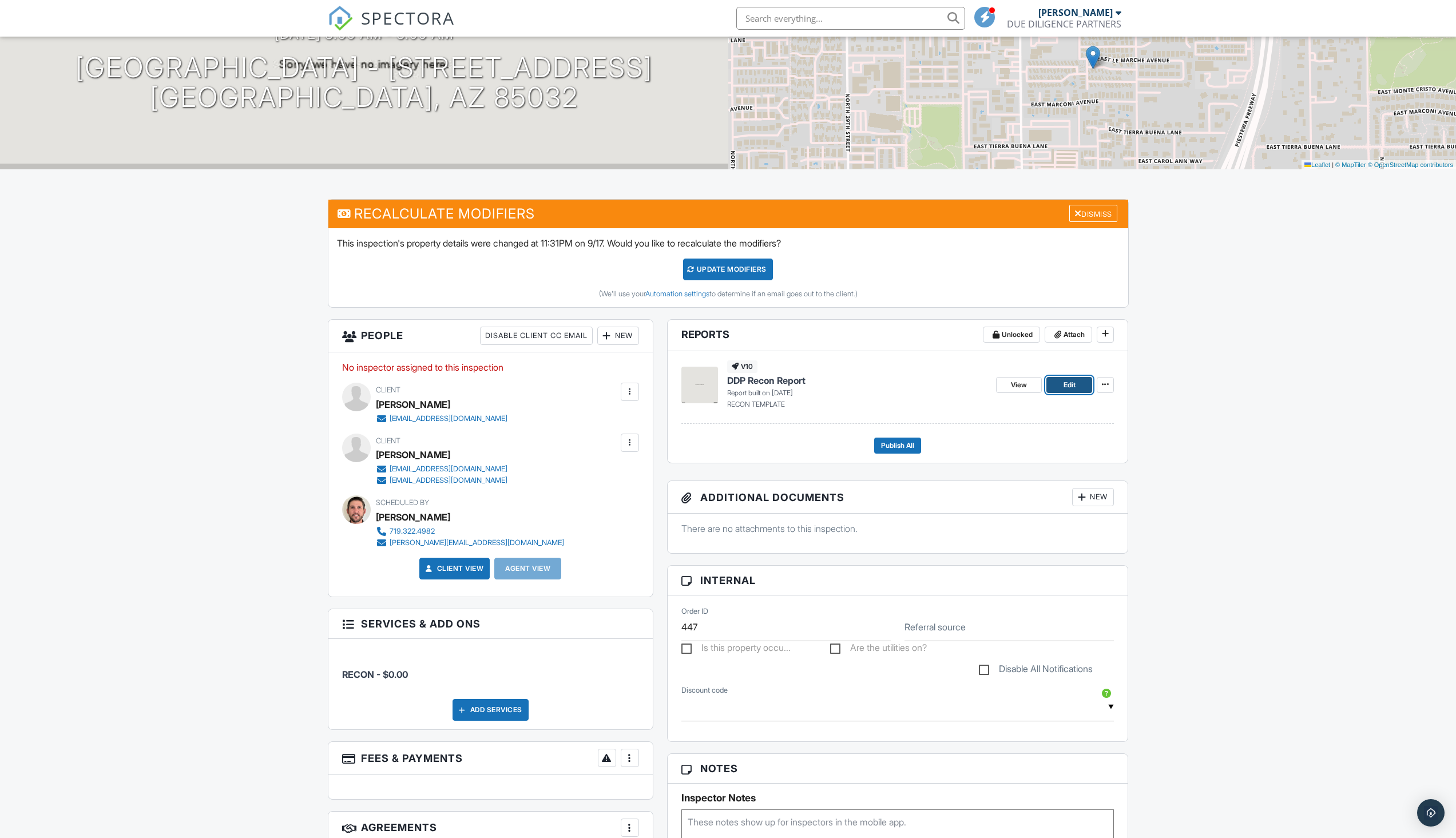
click at [1057, 385] on link "Edit" at bounding box center [1070, 385] width 46 height 16
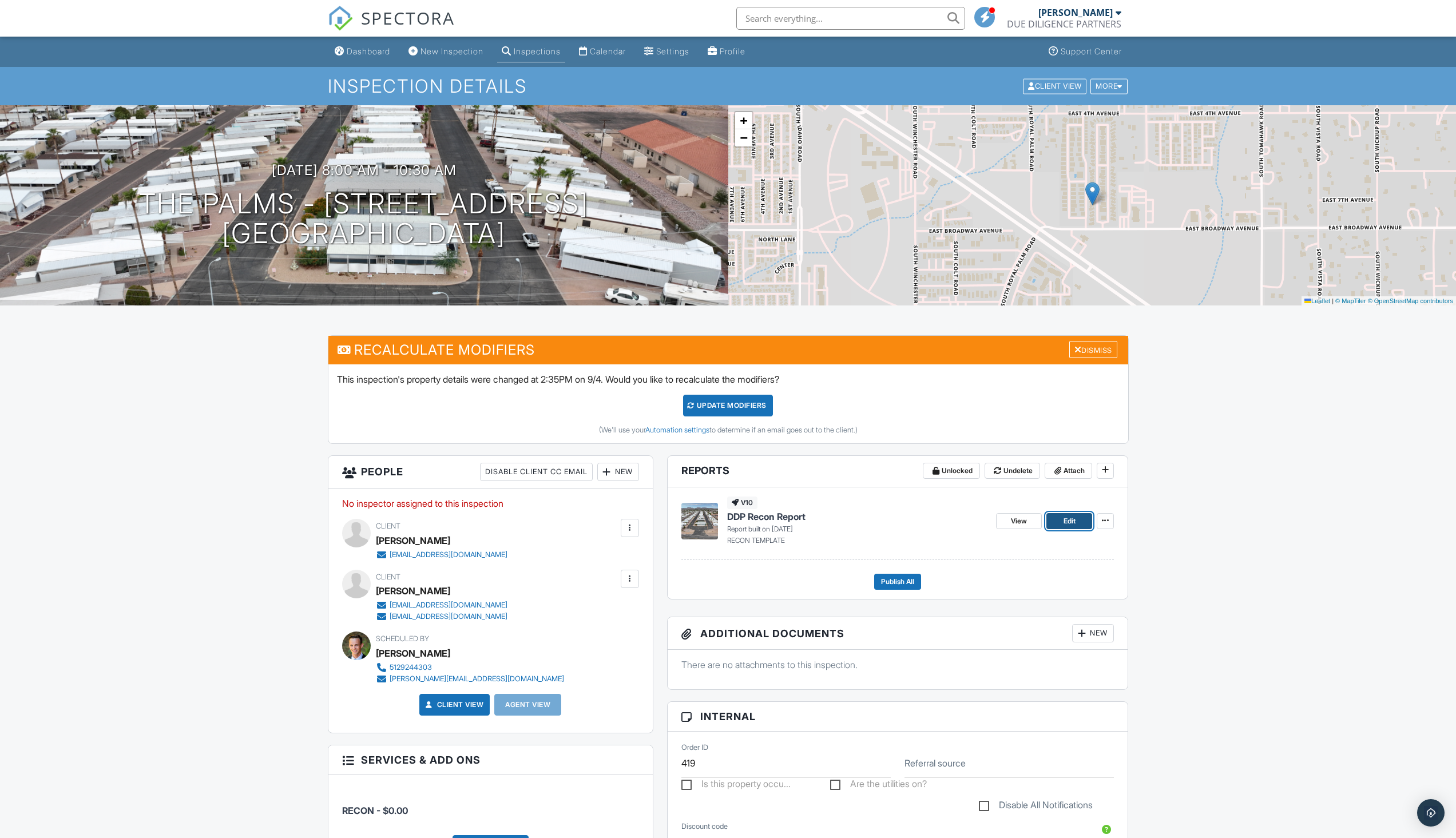
click at [1071, 522] on span "Edit" at bounding box center [1069, 521] width 12 height 11
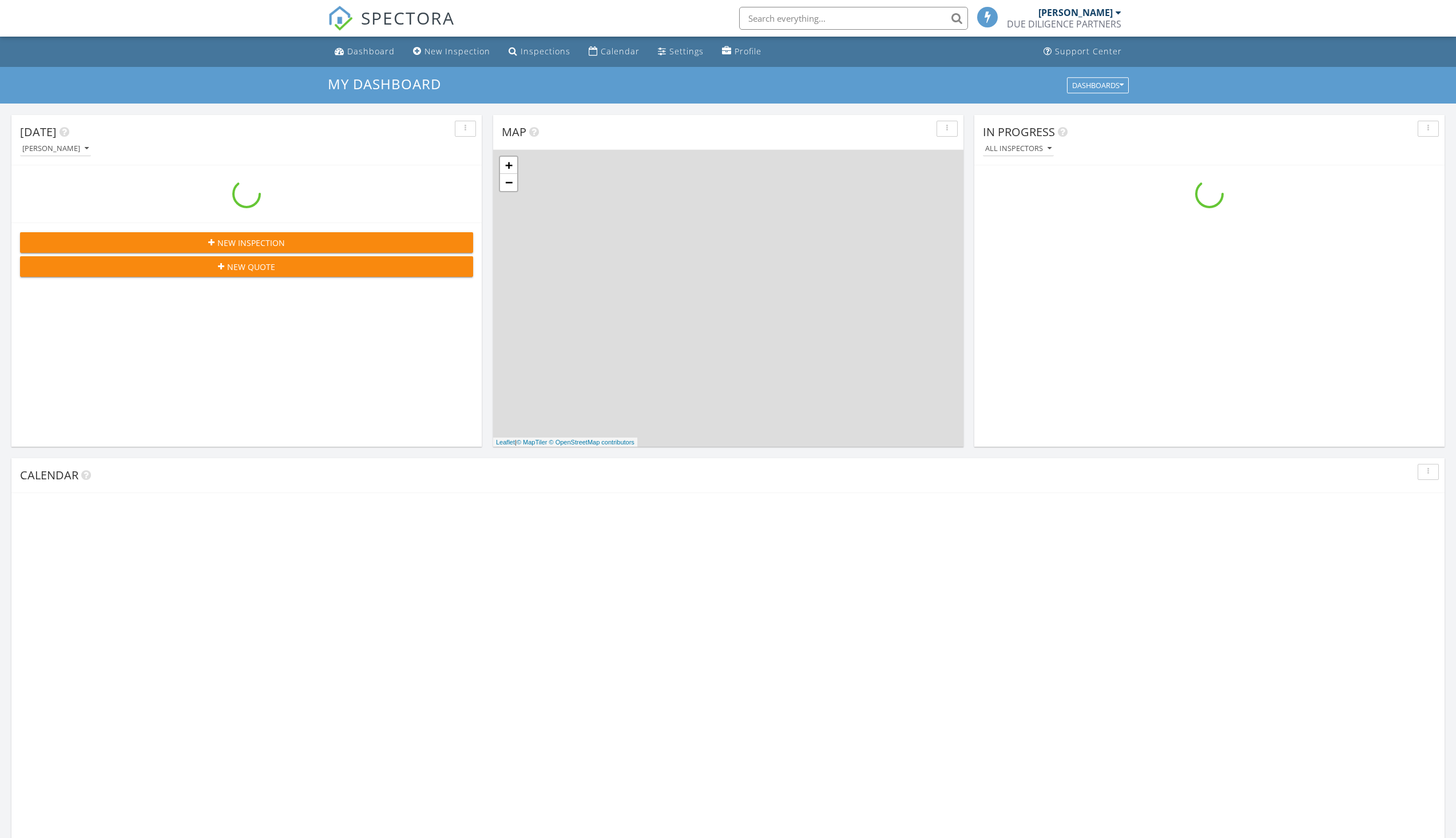
scroll to position [1059, 1474]
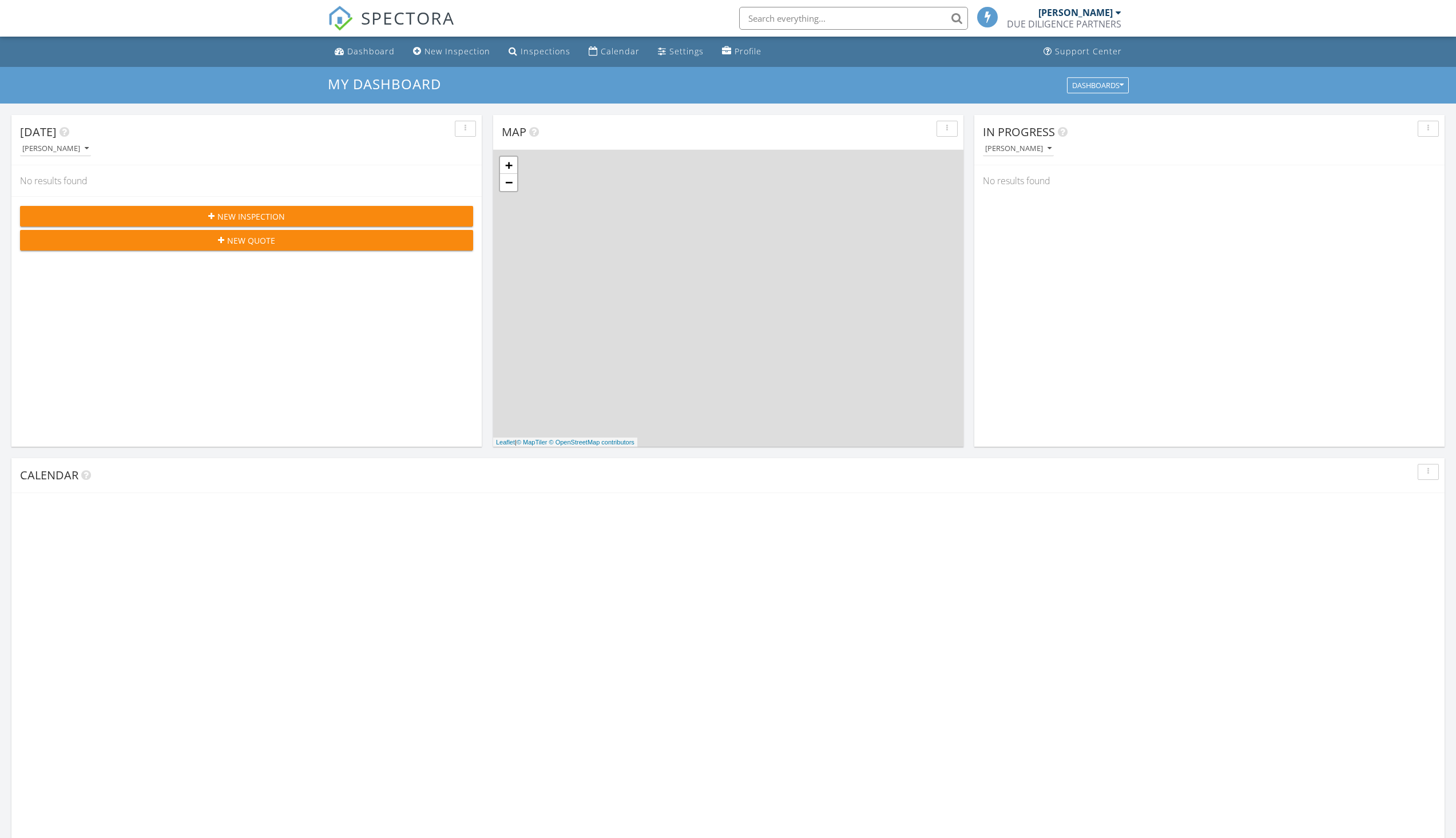
click at [793, 20] on input "text" at bounding box center [854, 18] width 229 height 23
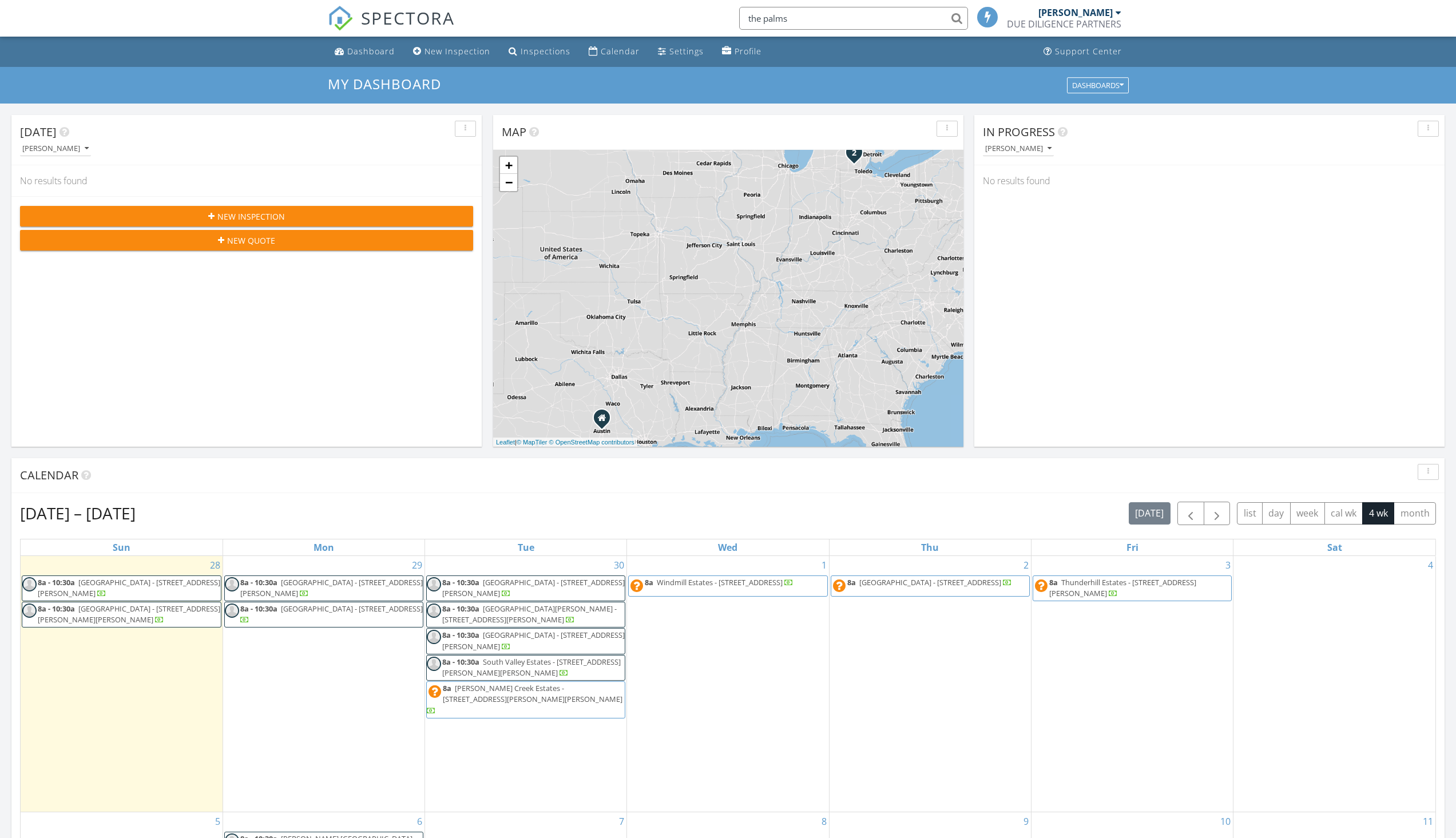
type input "the palms"
click at [786, 20] on input "the palms" at bounding box center [851, 18] width 229 height 23
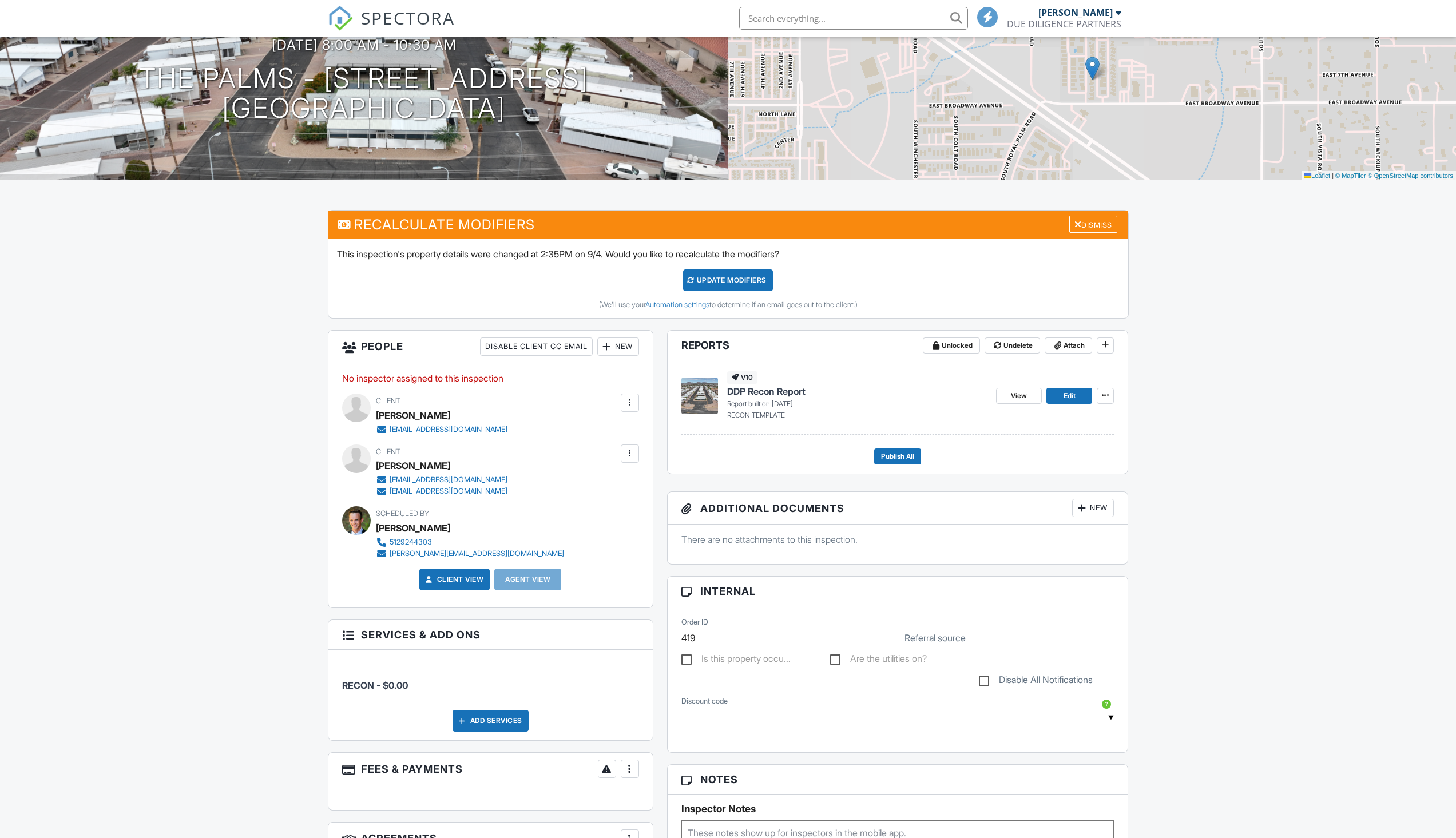
scroll to position [205, 0]
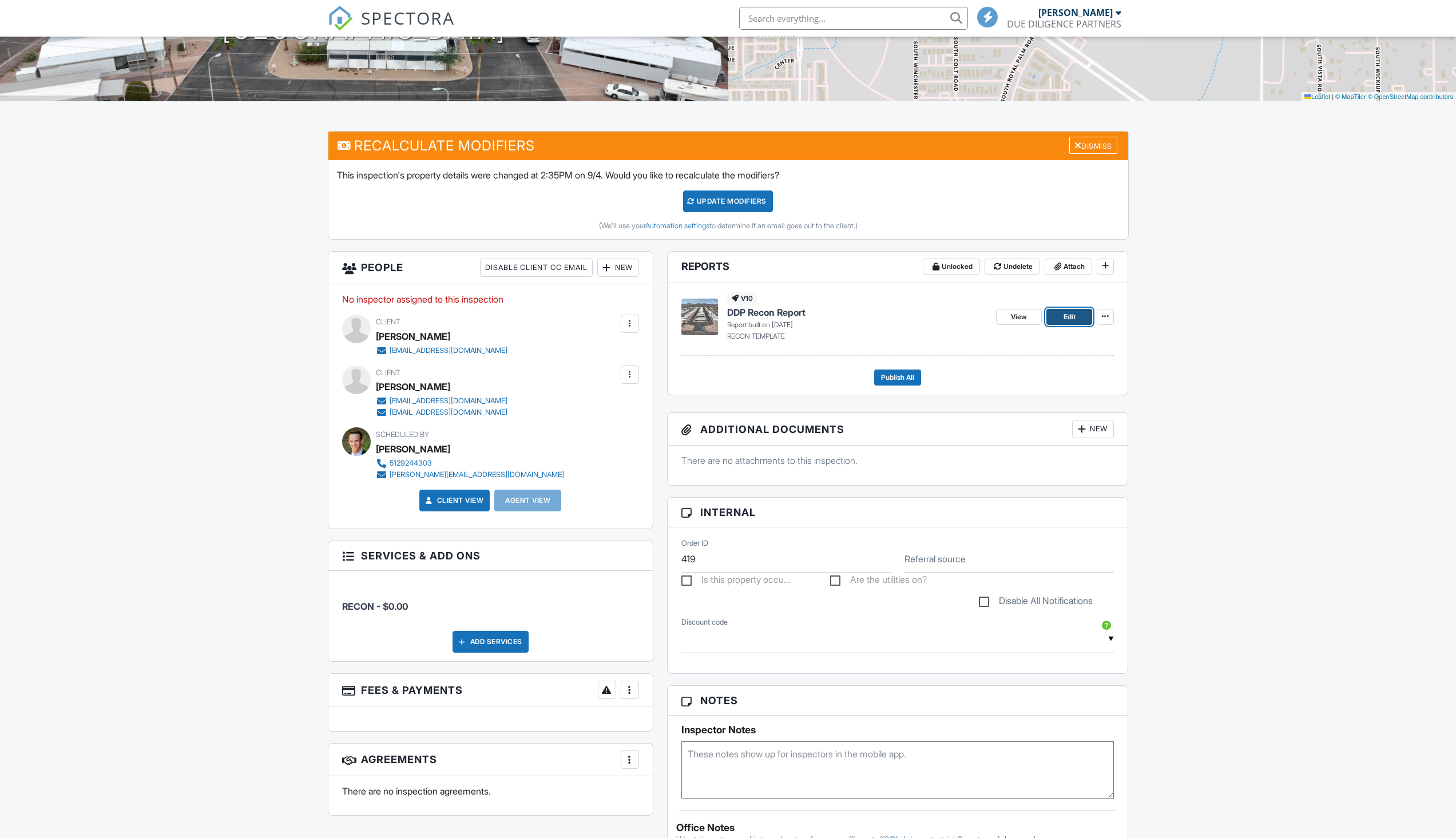
click at [1069, 324] on link "Edit" at bounding box center [1070, 316] width 46 height 16
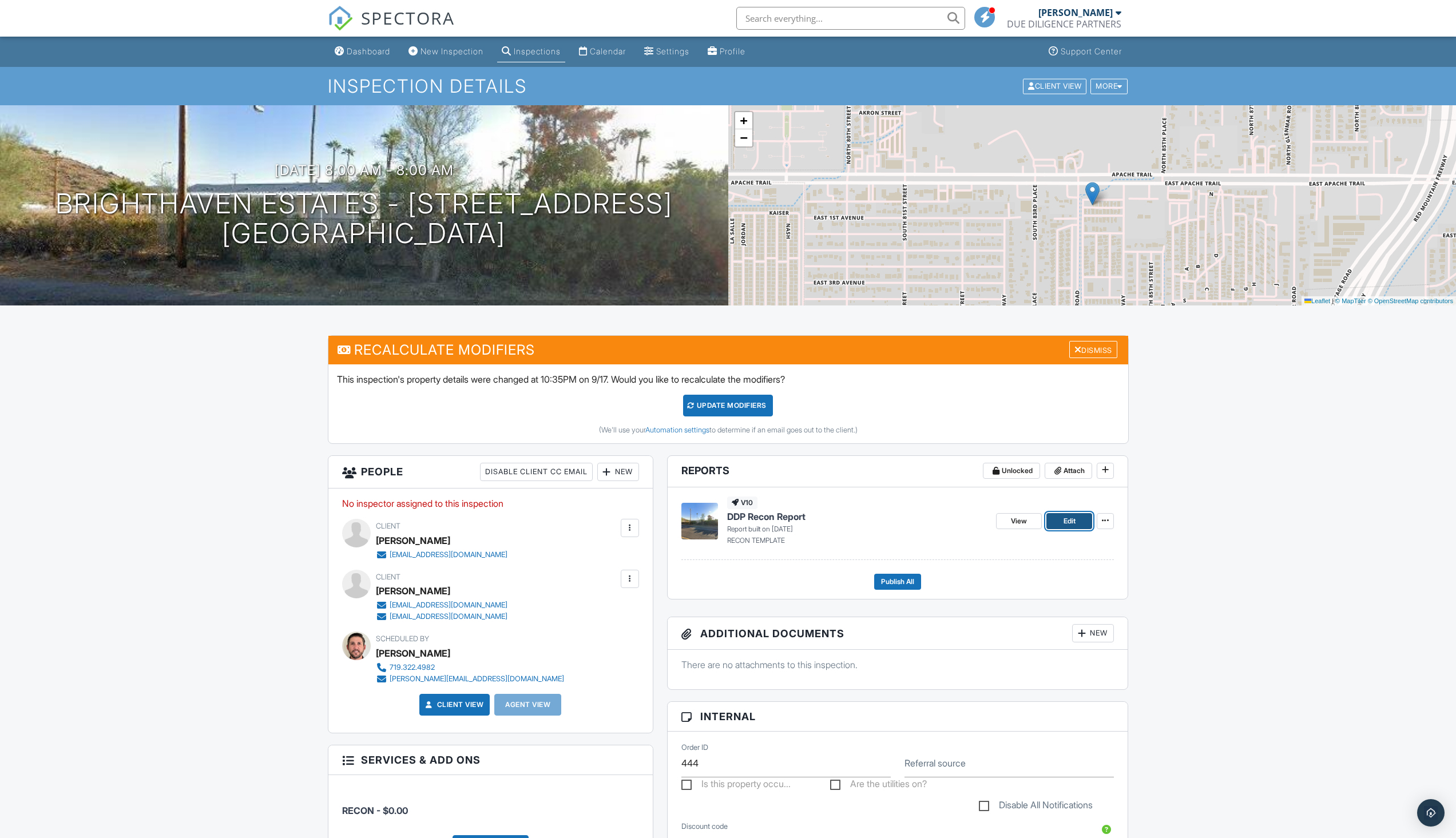
click at [1068, 519] on span "Edit" at bounding box center [1069, 521] width 12 height 11
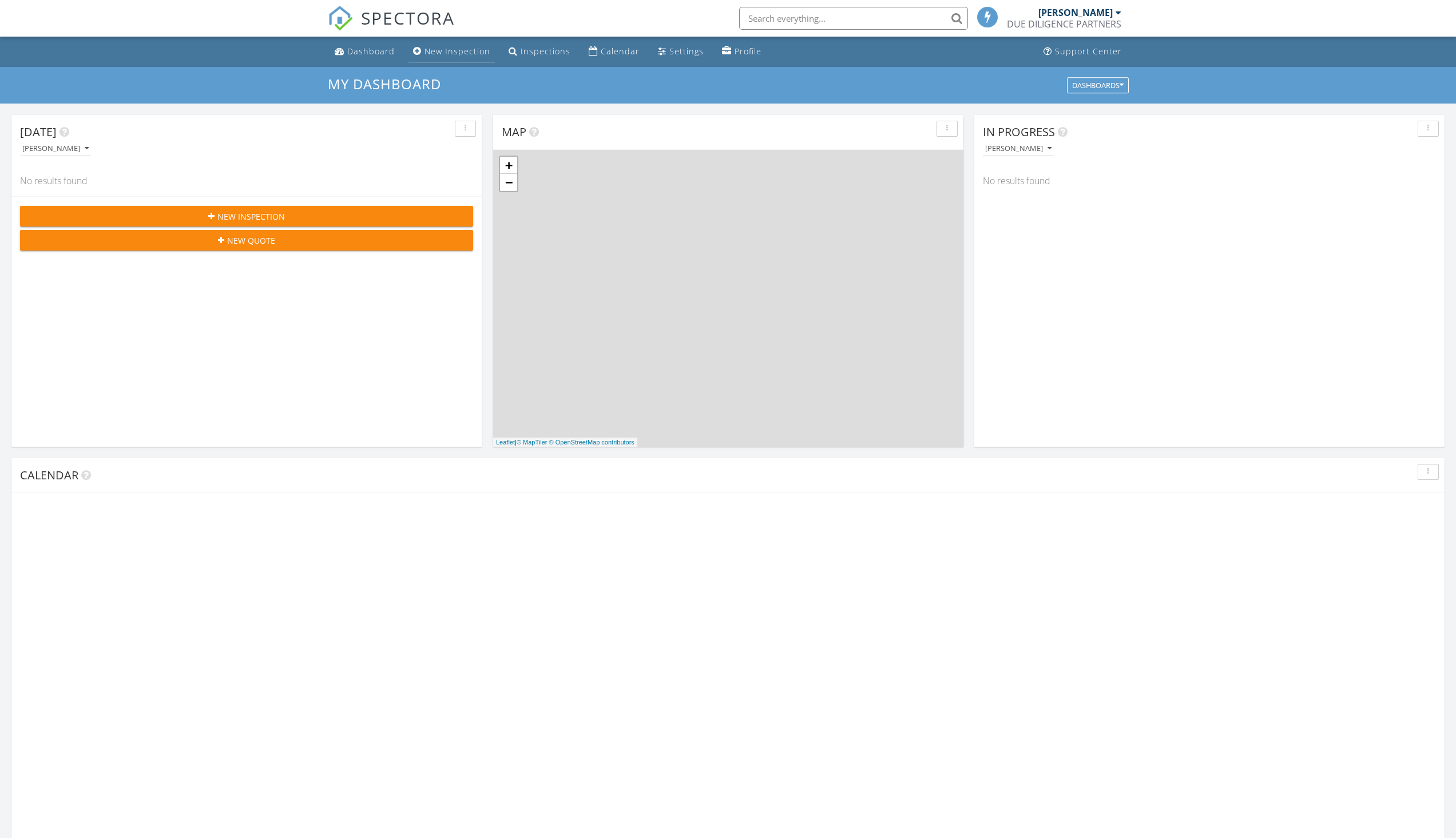
scroll to position [6, 6]
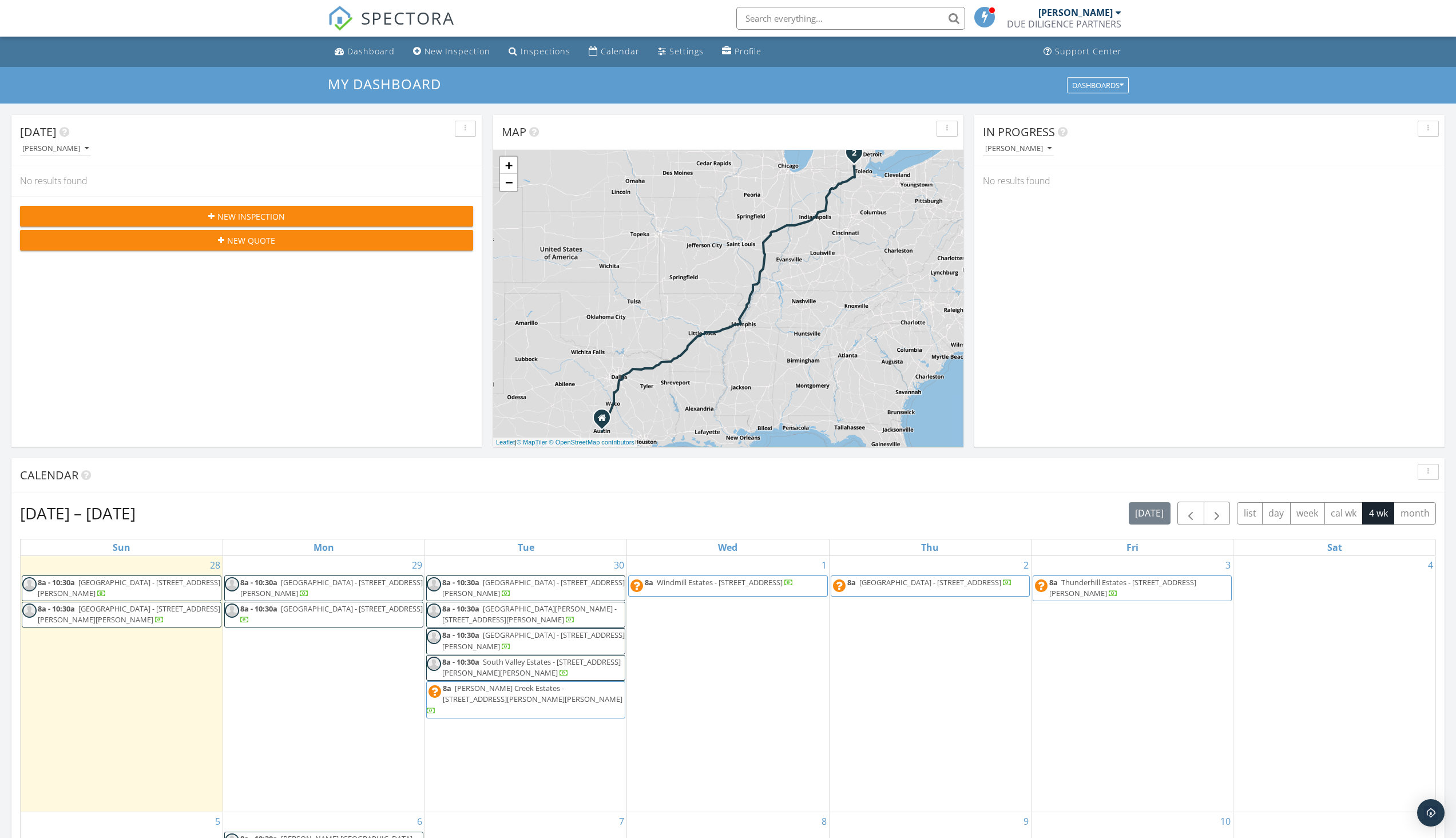
click at [788, 12] on input "text" at bounding box center [851, 18] width 229 height 23
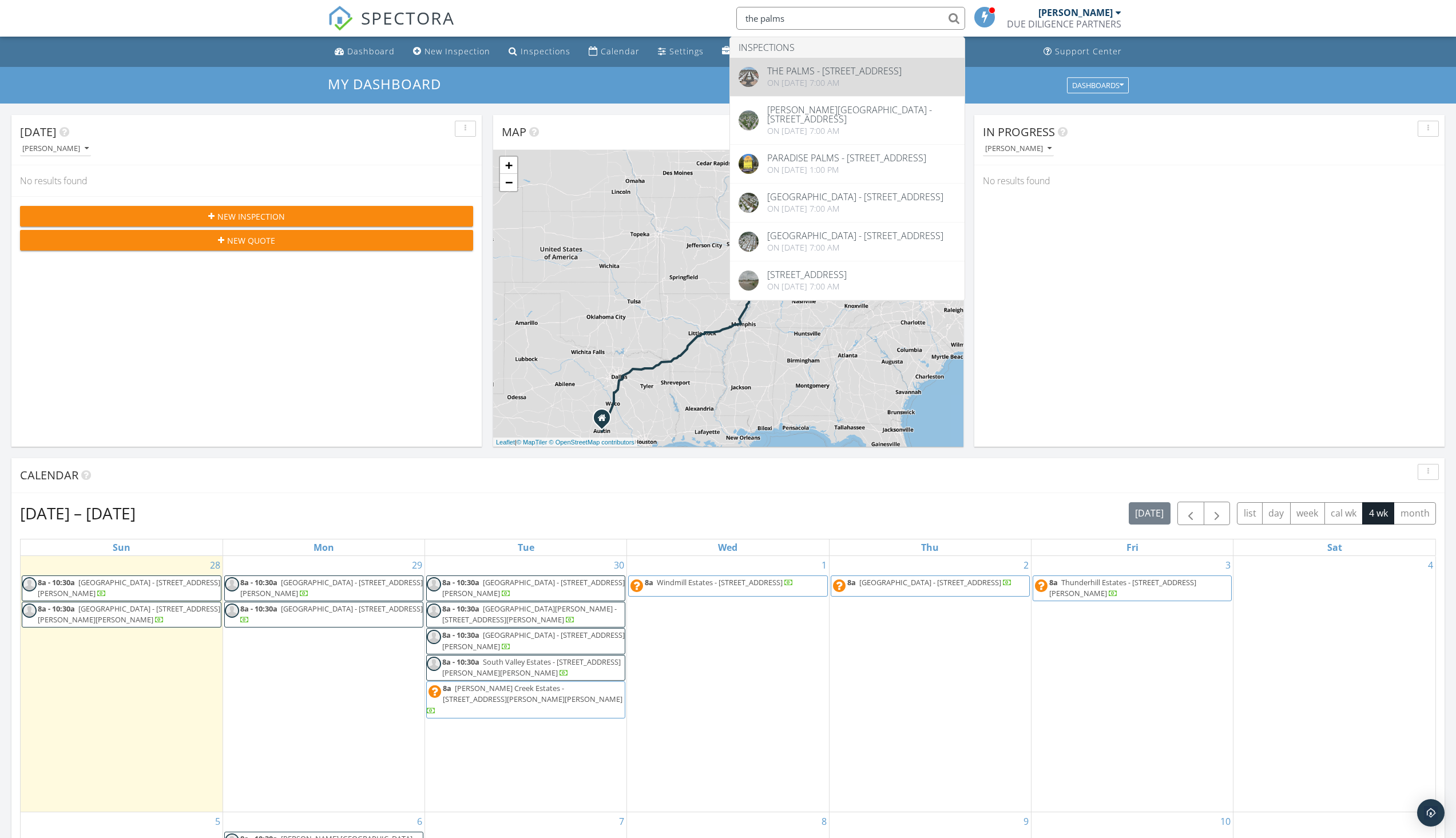
type input "the palms"
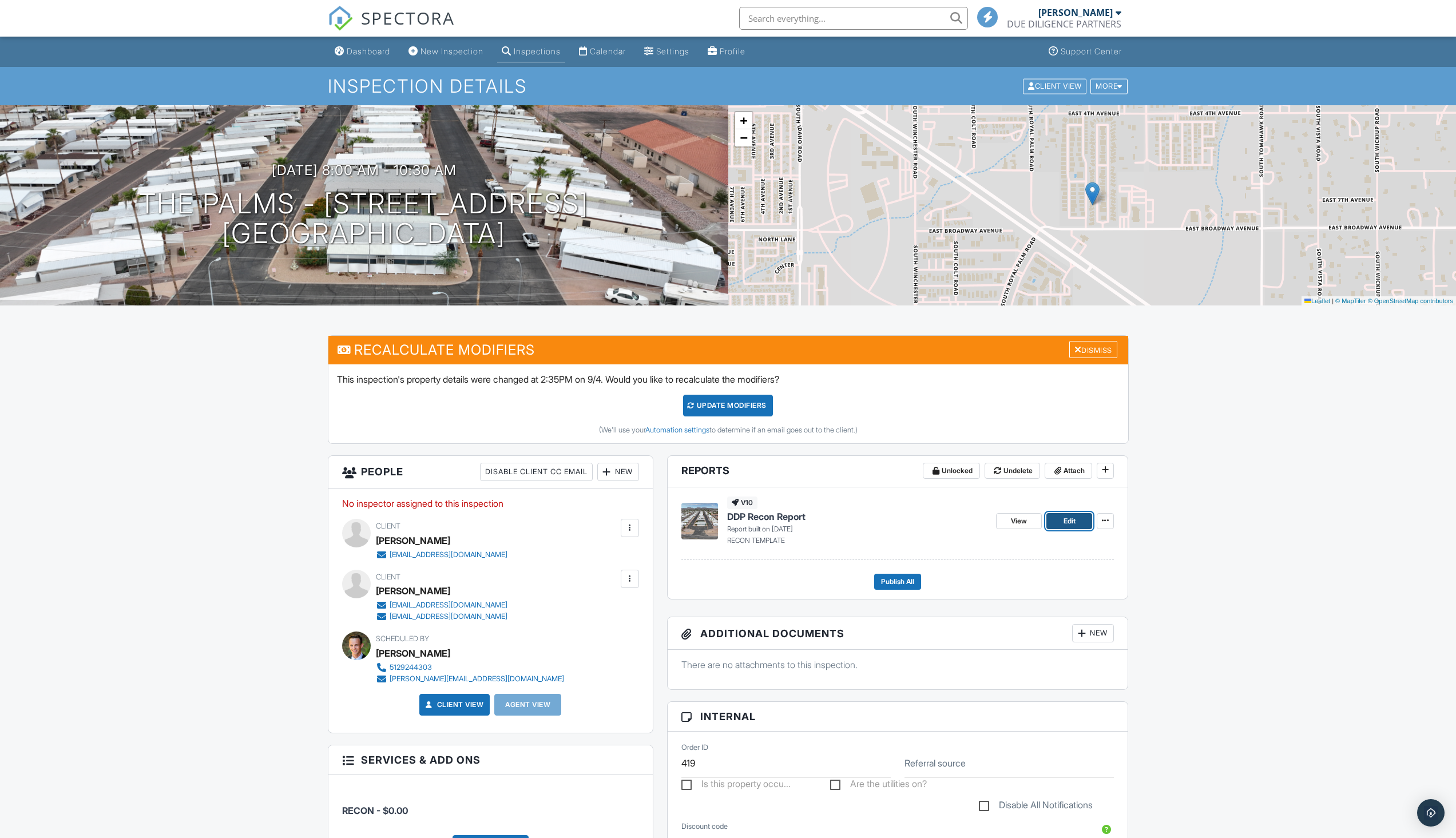
click at [1075, 516] on span "Edit" at bounding box center [1069, 521] width 12 height 11
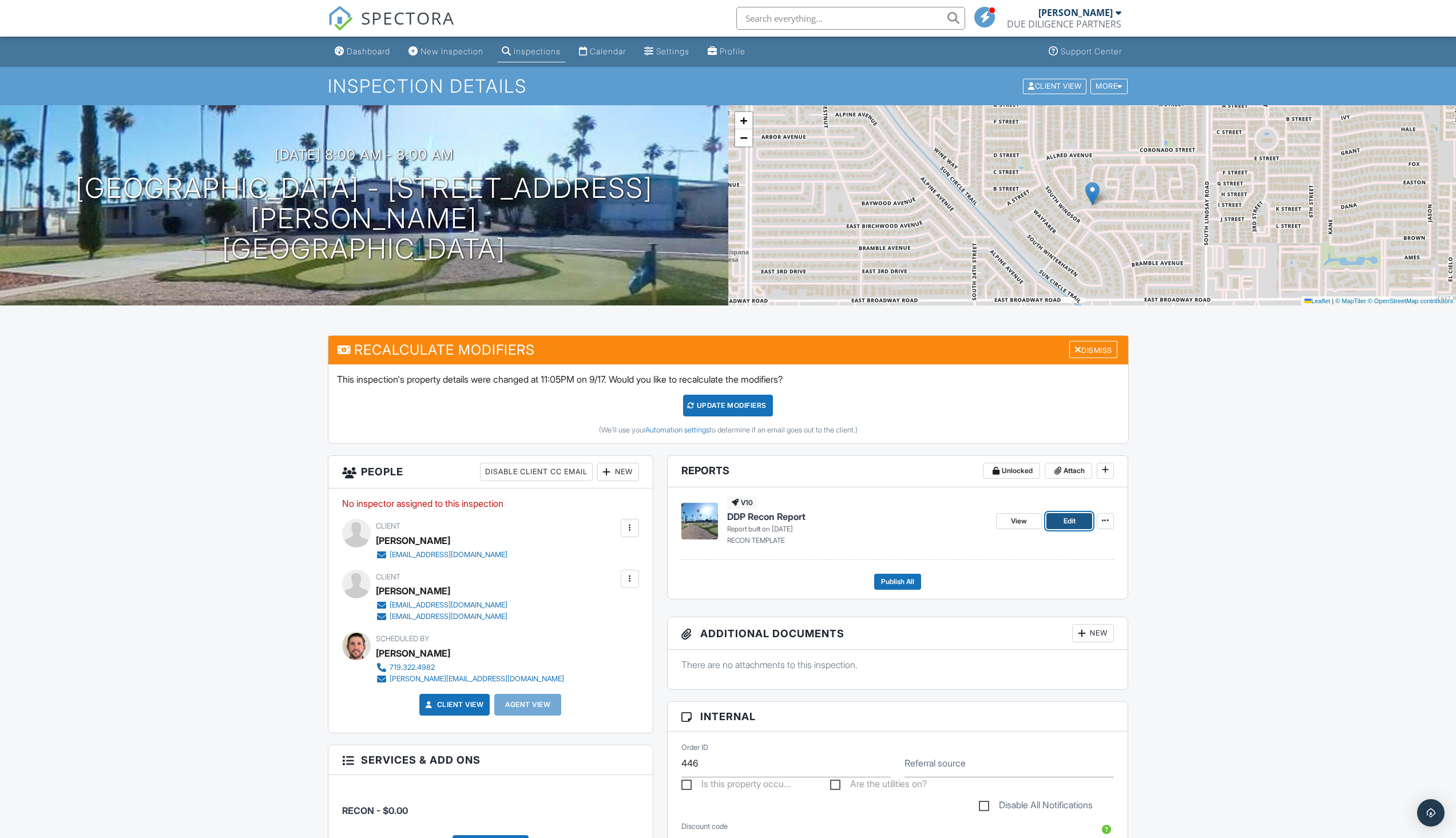
click at [1085, 516] on link "Edit" at bounding box center [1070, 521] width 46 height 16
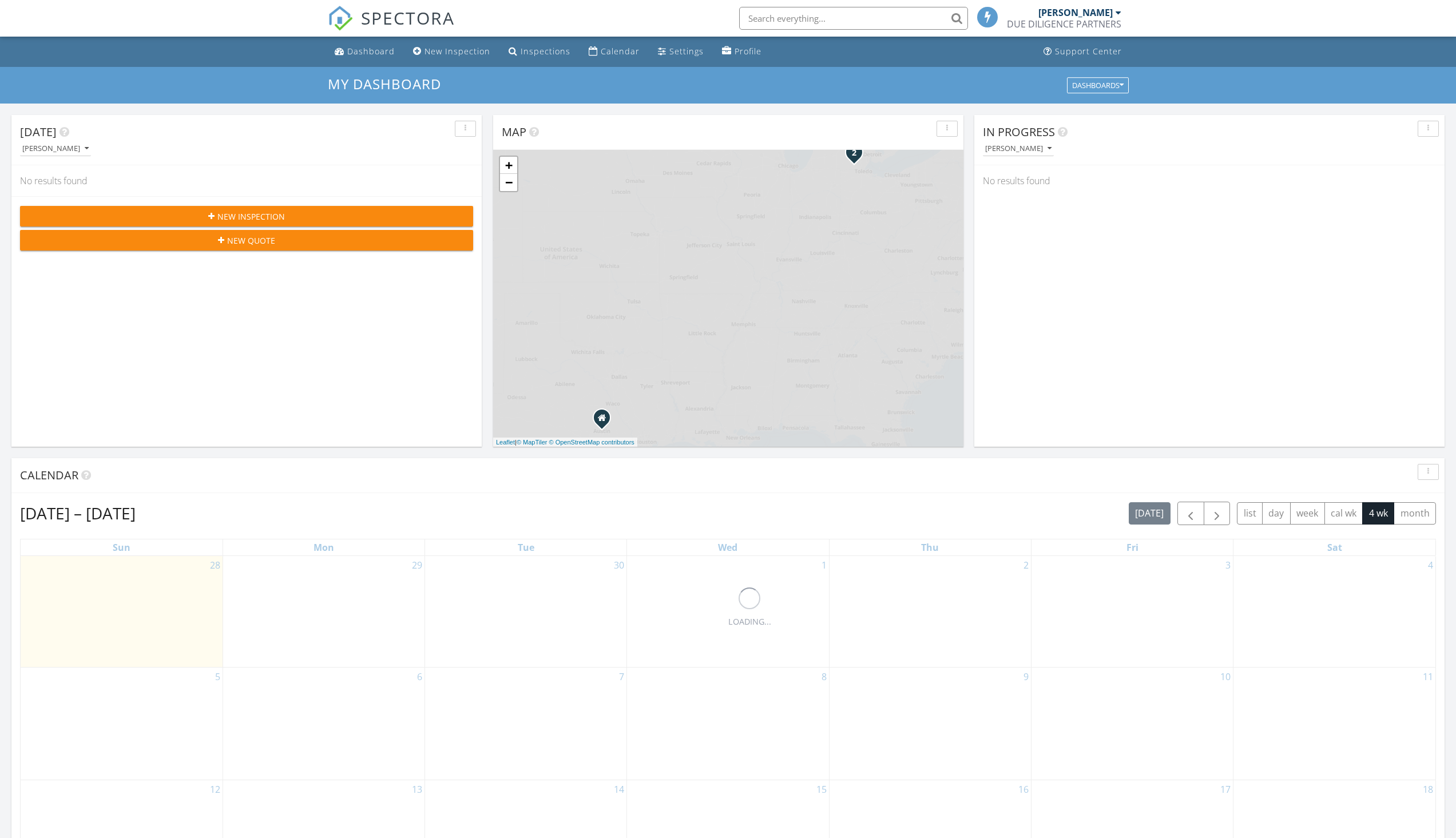
scroll to position [6, 6]
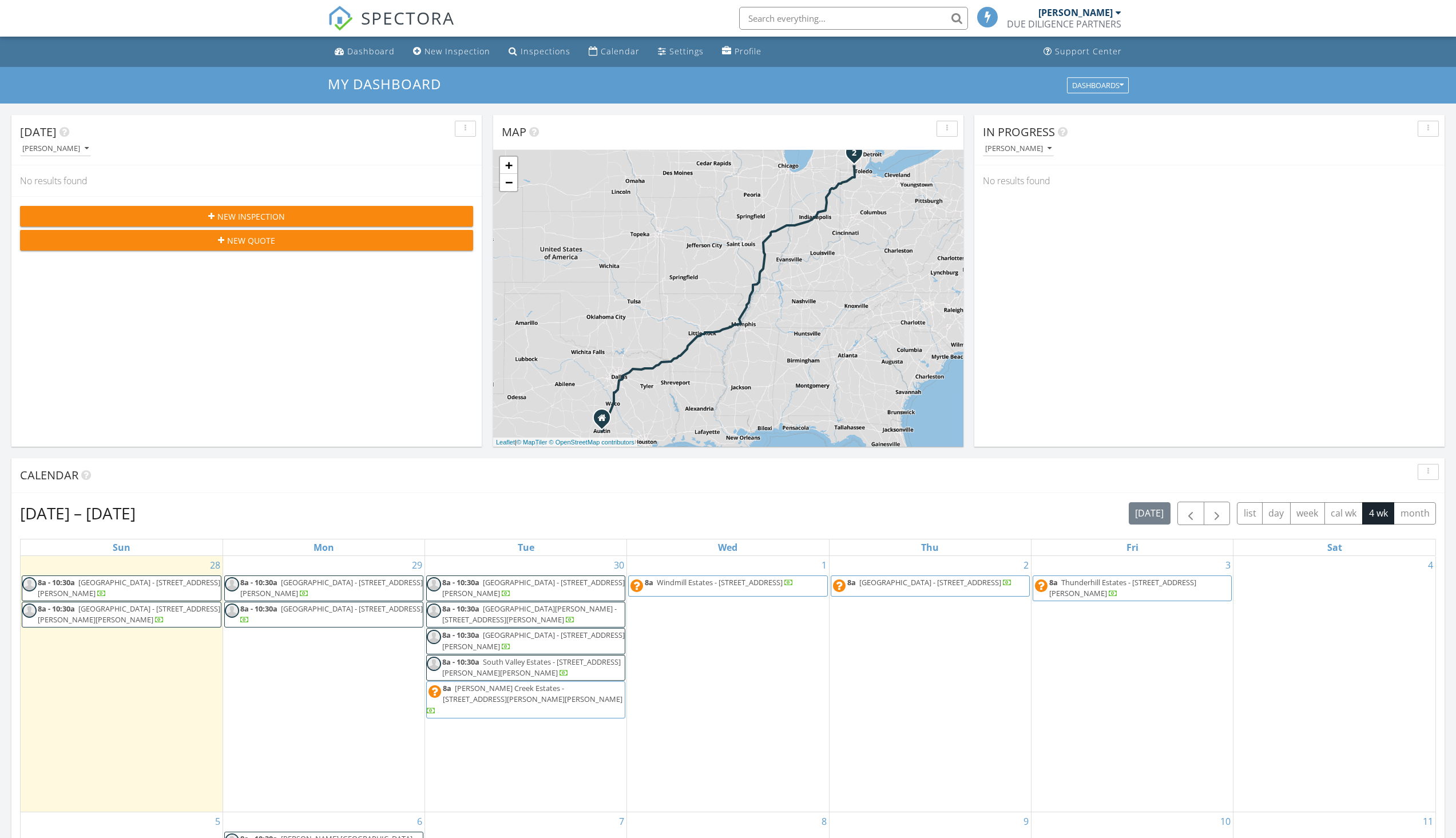
click at [753, 21] on input "text" at bounding box center [854, 18] width 229 height 23
click at [800, 20] on input "text" at bounding box center [851, 18] width 229 height 23
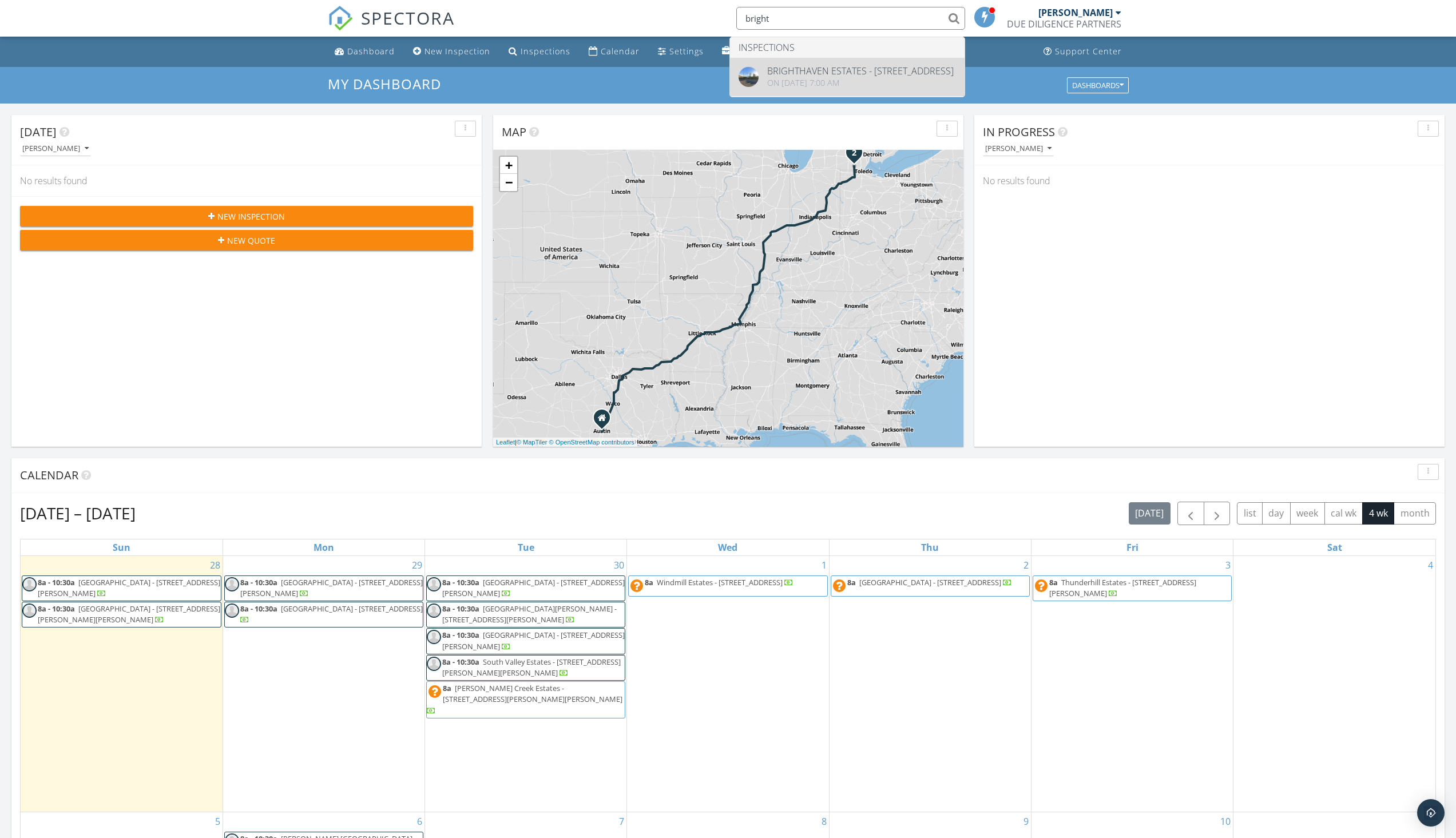
type input "bright"
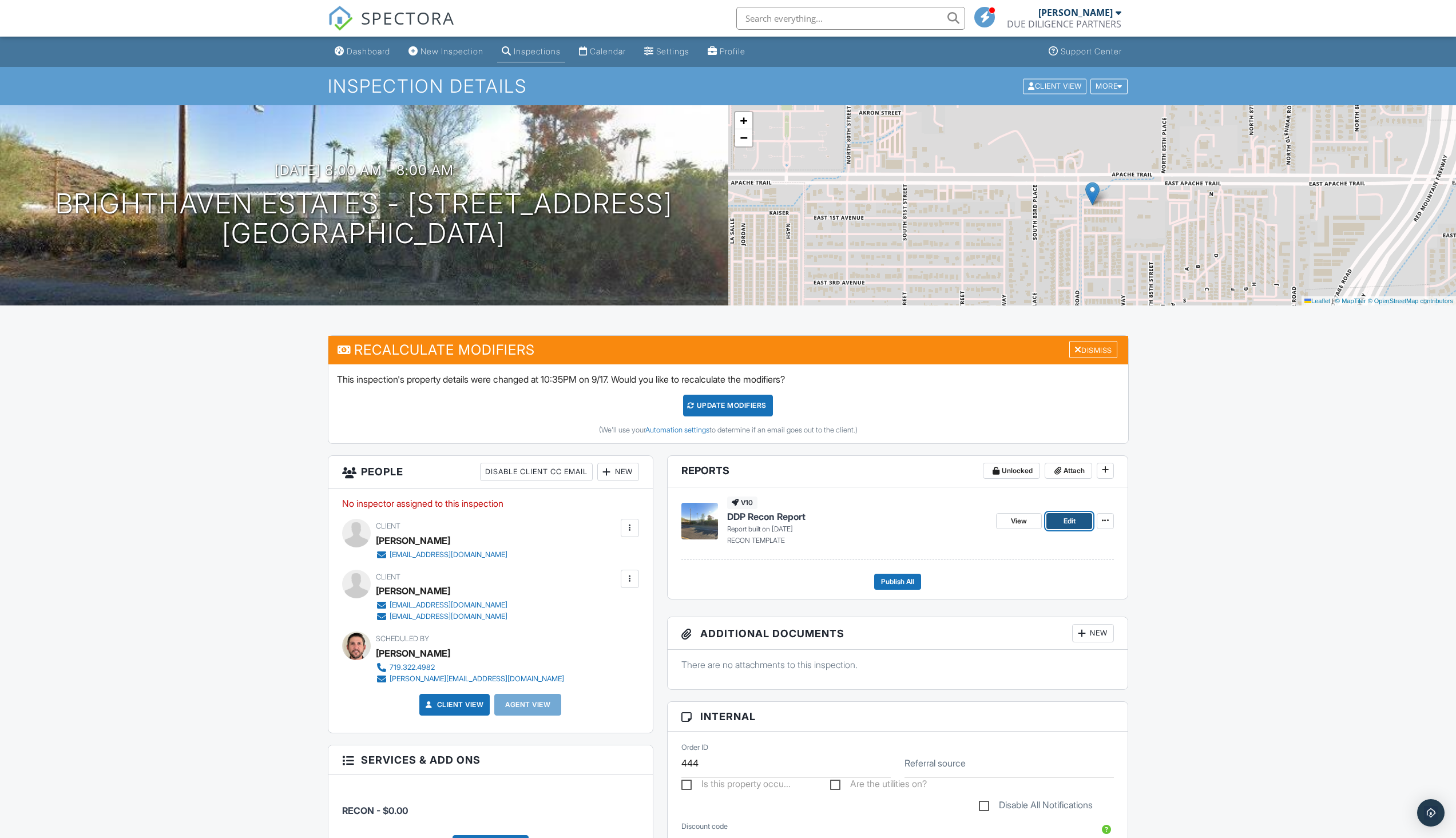
click at [1077, 521] on link "Edit" at bounding box center [1070, 521] width 46 height 16
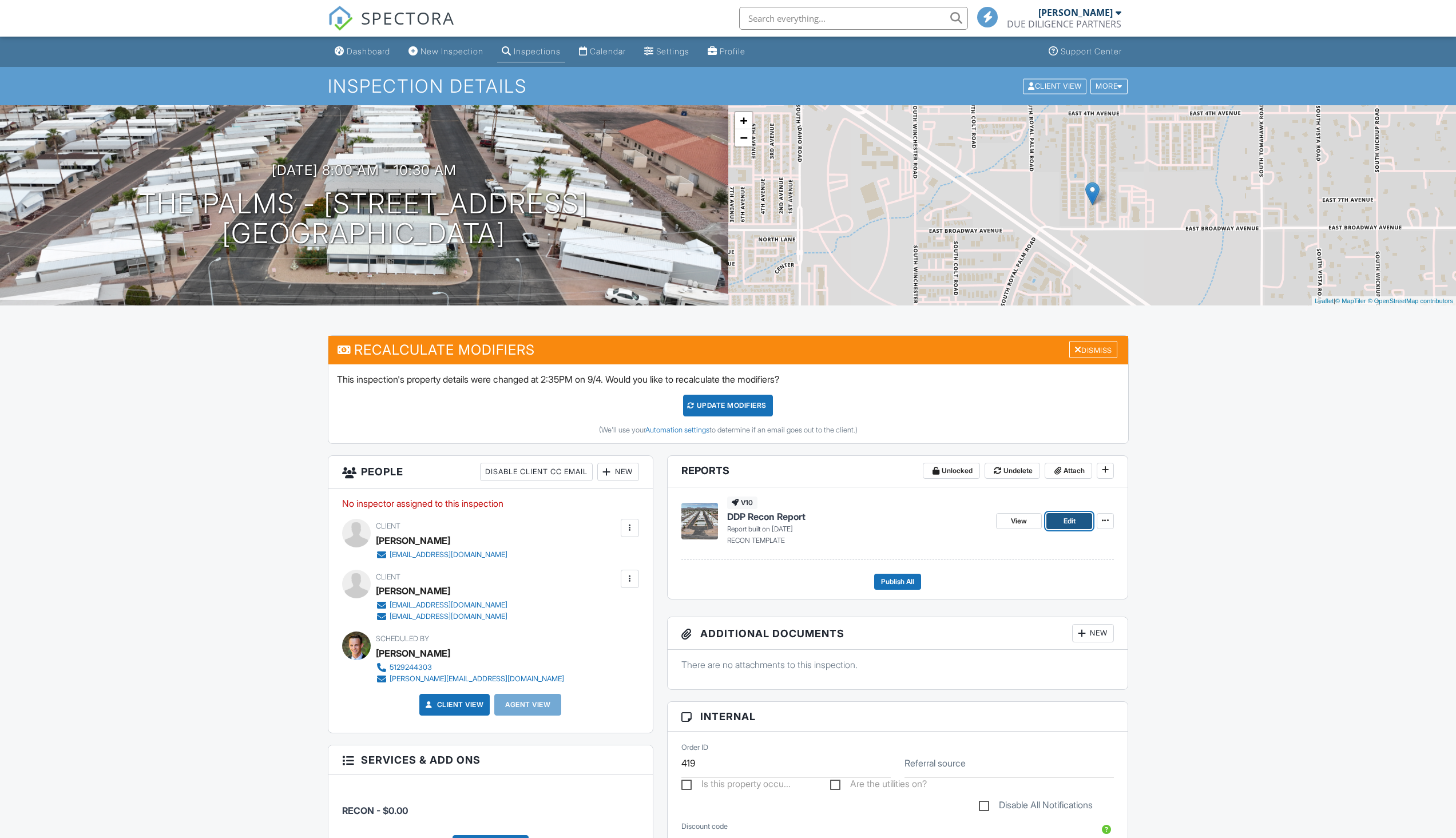
click at [1066, 516] on span "Edit" at bounding box center [1069, 521] width 12 height 11
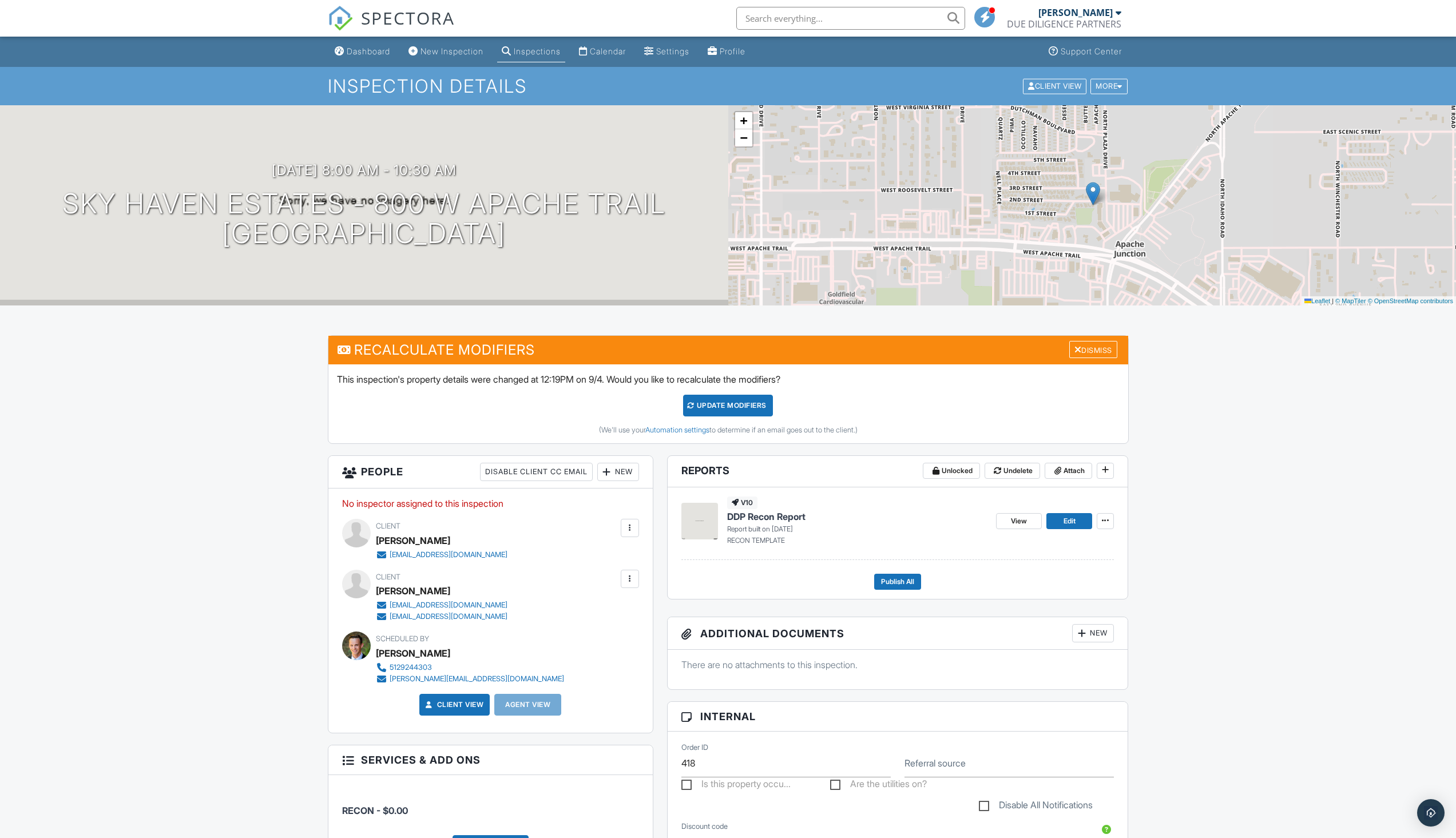
click at [1066, 535] on div "View Edit" at bounding box center [1054, 521] width 118 height 49
click at [1066, 518] on span "Edit" at bounding box center [1069, 521] width 12 height 11
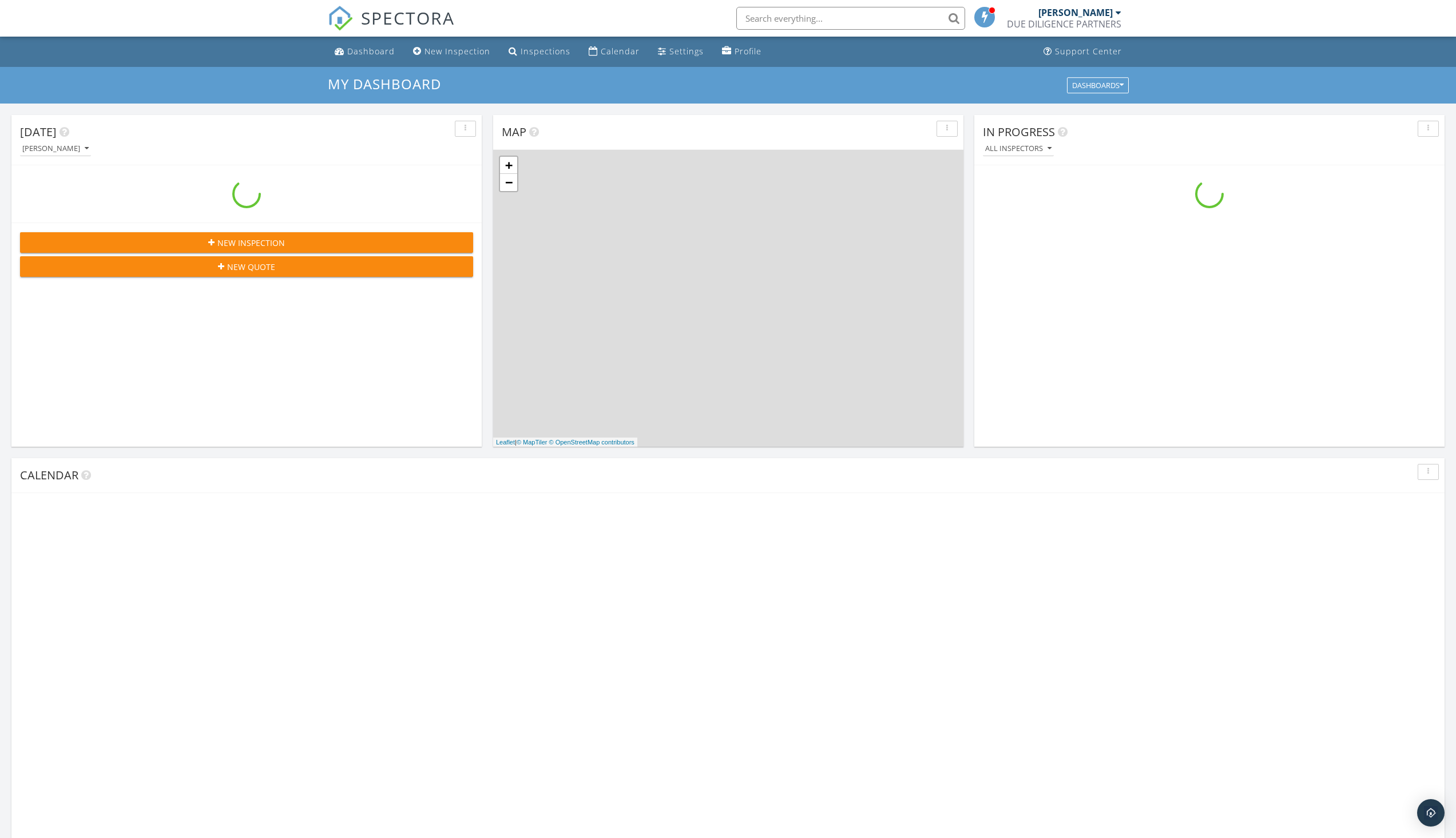
scroll to position [1059, 1474]
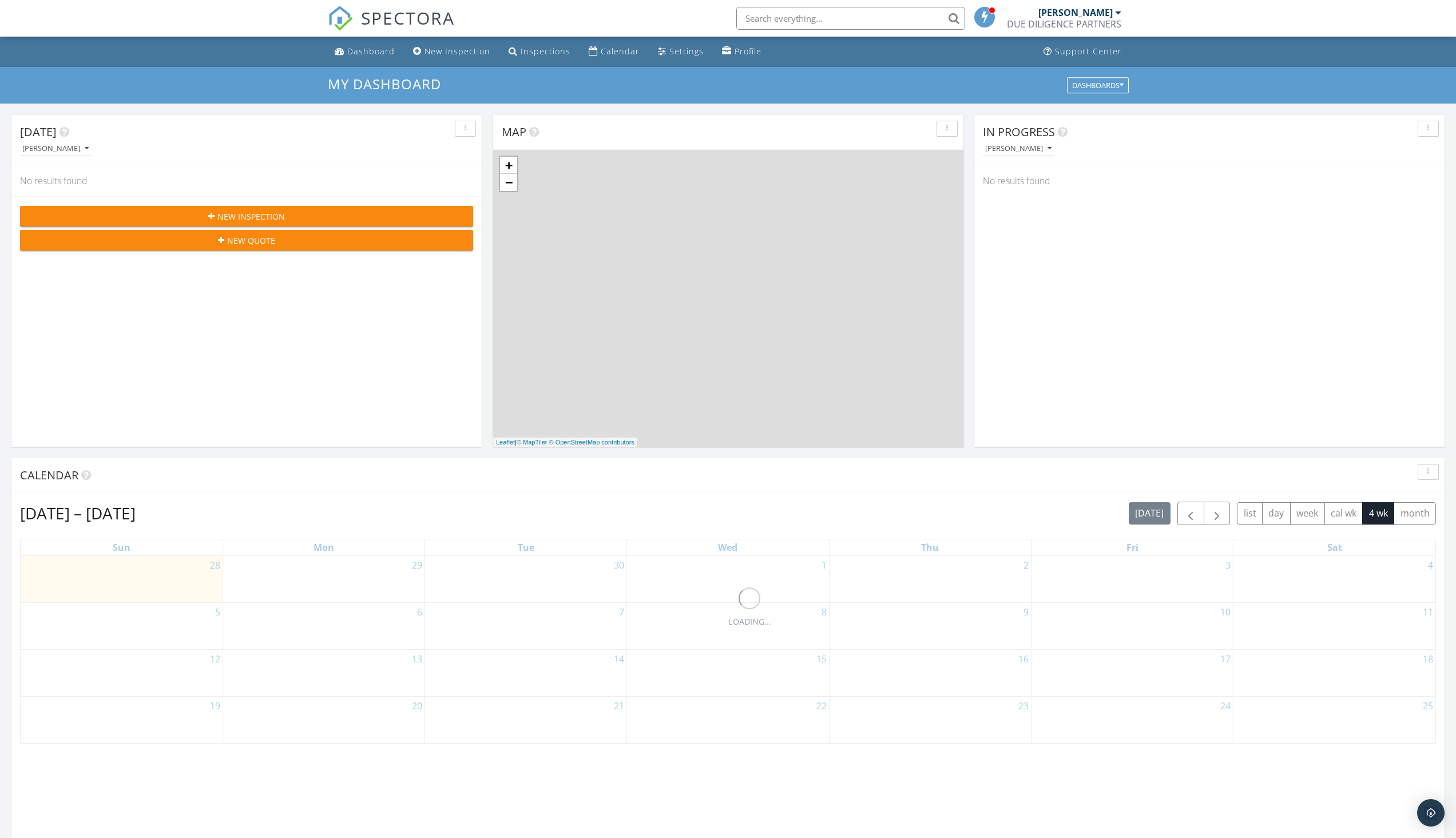
click at [893, 17] on input "text" at bounding box center [851, 18] width 229 height 23
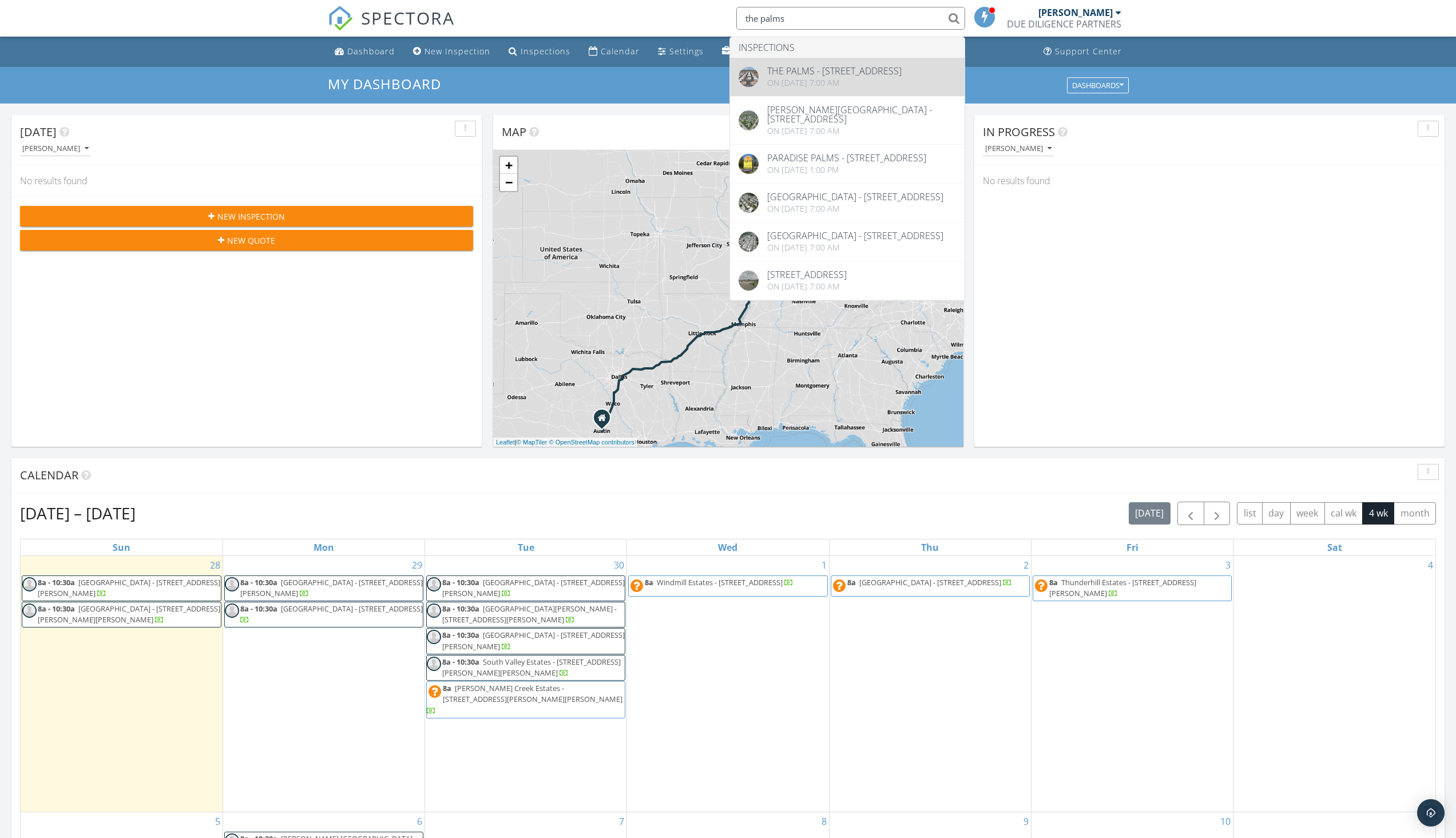
type input "the palms"
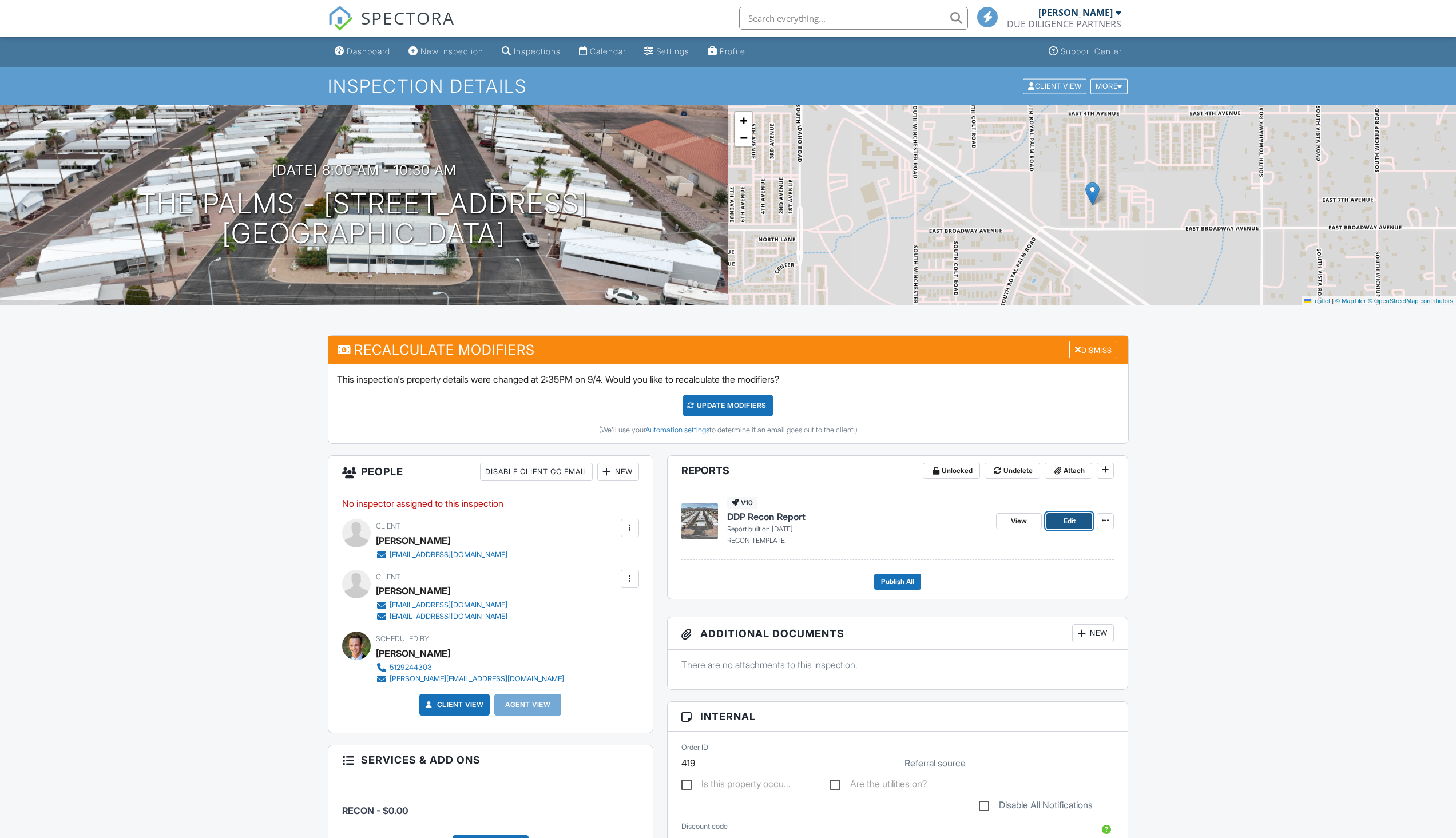
click at [1077, 523] on link "Edit" at bounding box center [1070, 521] width 46 height 16
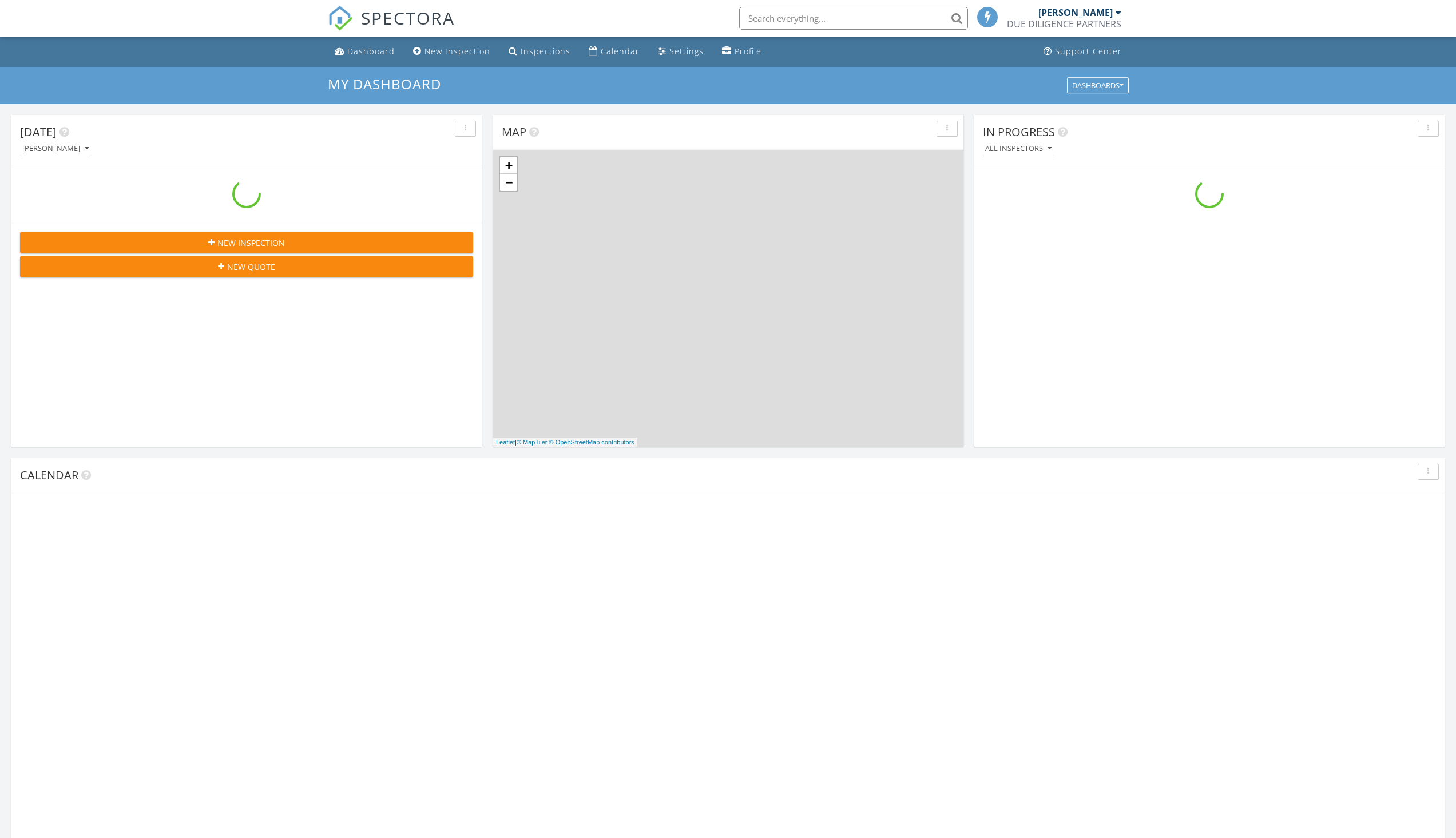
scroll to position [1059, 1474]
click at [770, 8] on input "text" at bounding box center [854, 18] width 229 height 23
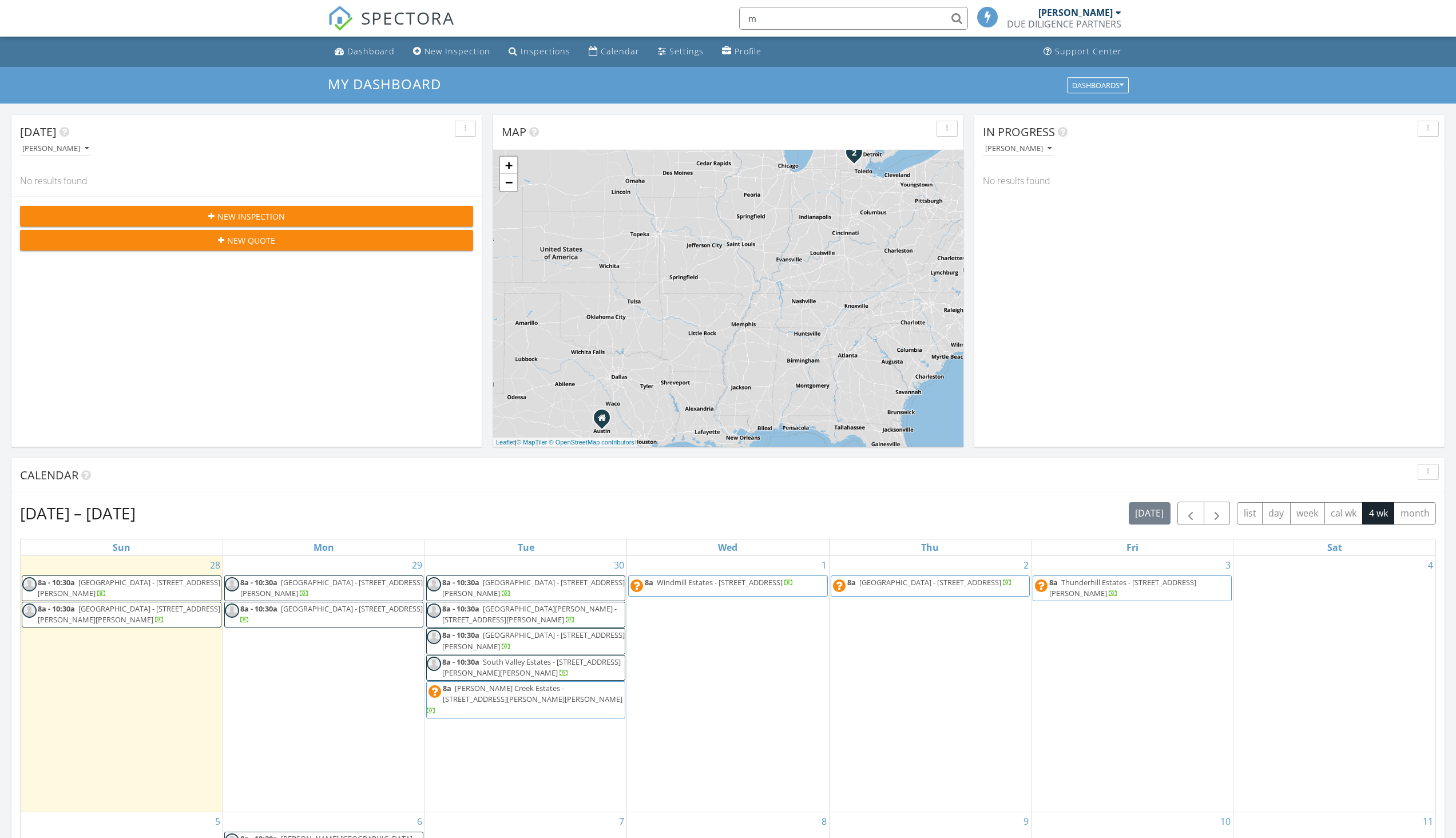
scroll to position [6, 6]
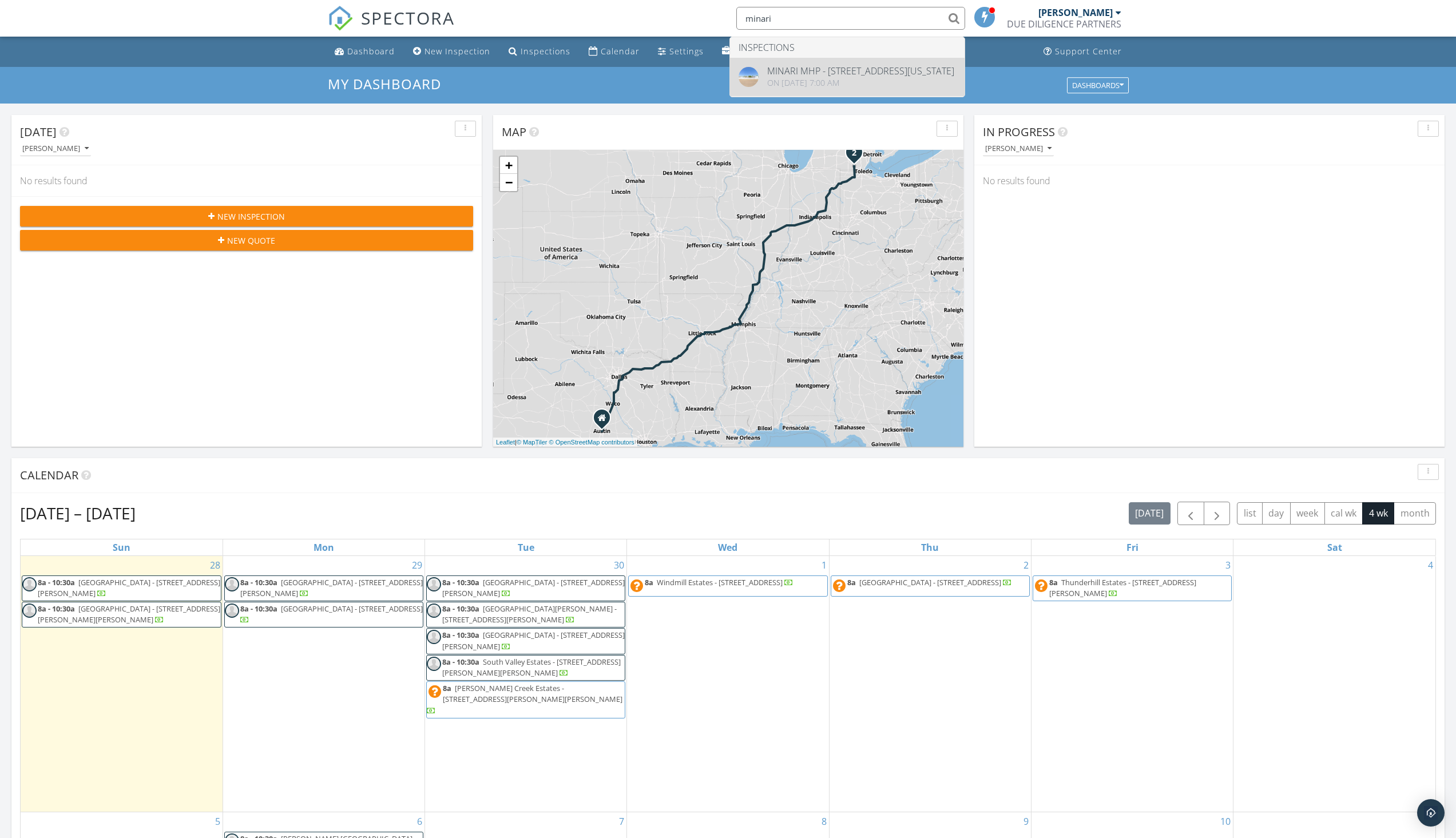
type input "minari"
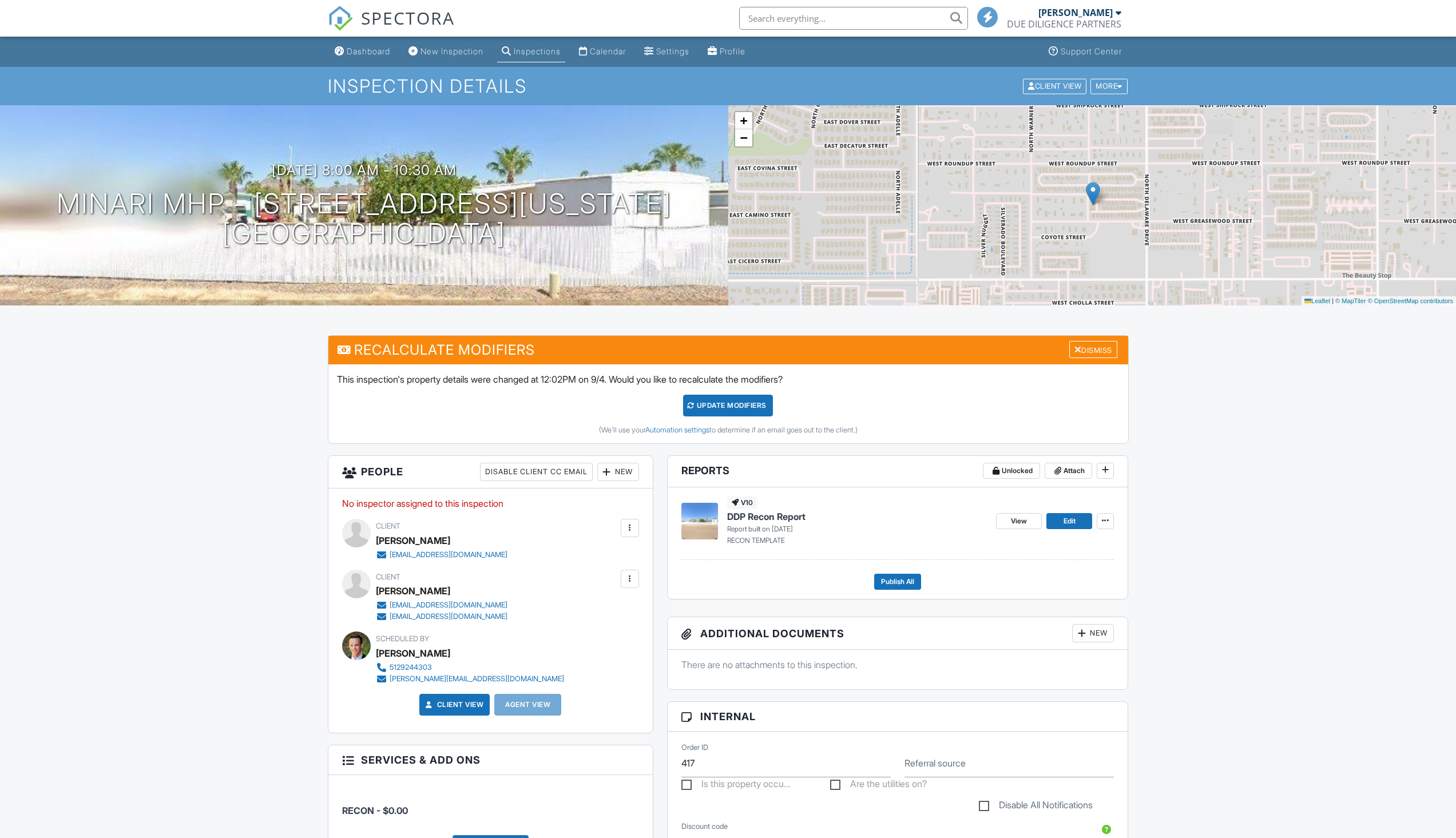
click at [1072, 535] on div "View Edit" at bounding box center [1054, 521] width 118 height 49
click at [1073, 524] on span "Edit" at bounding box center [1069, 521] width 12 height 11
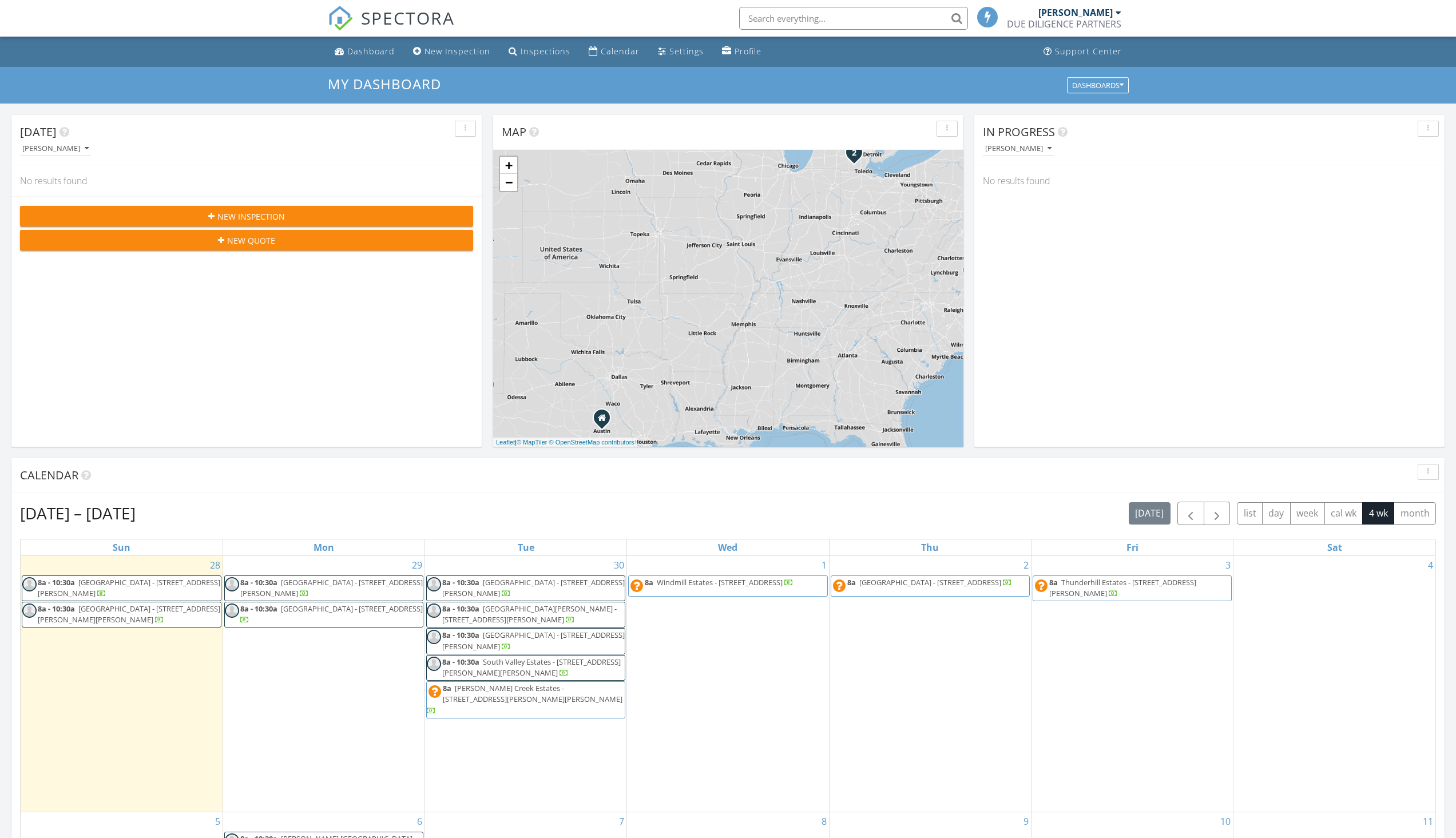
scroll to position [6, 6]
click at [740, 26] on input "text" at bounding box center [851, 18] width 229 height 23
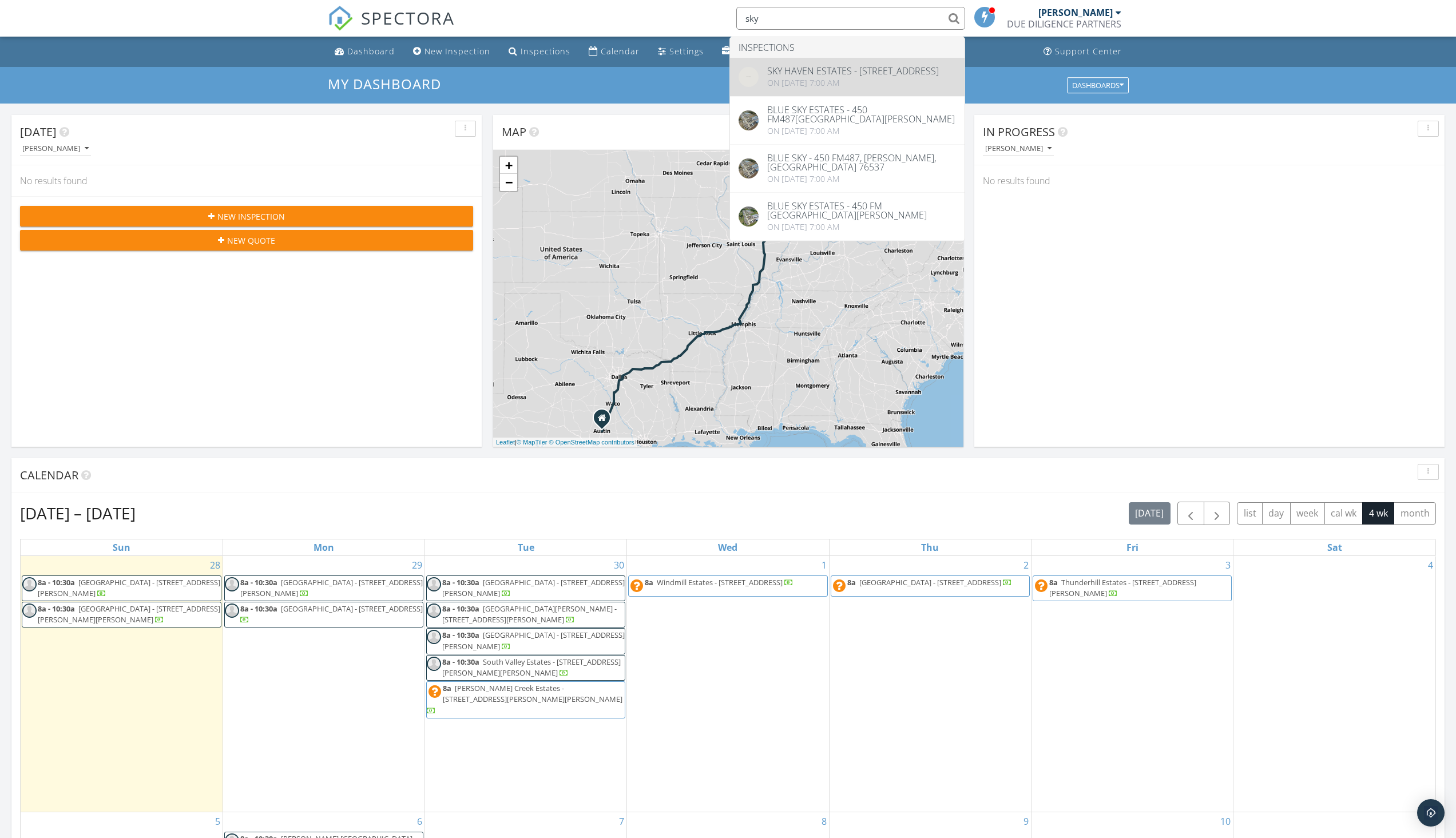
type input "sky"
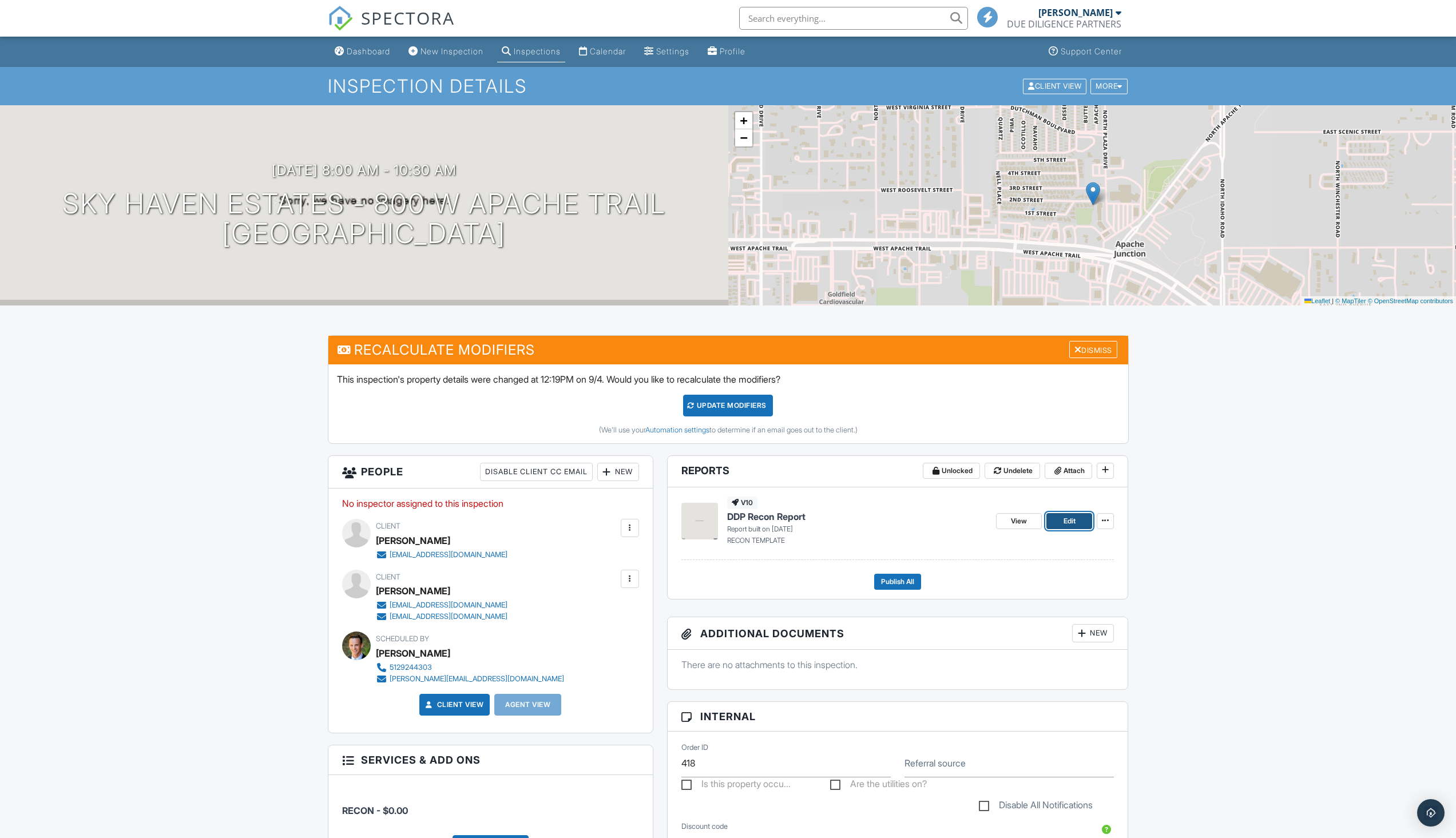
click at [1077, 523] on link "Edit" at bounding box center [1070, 521] width 46 height 16
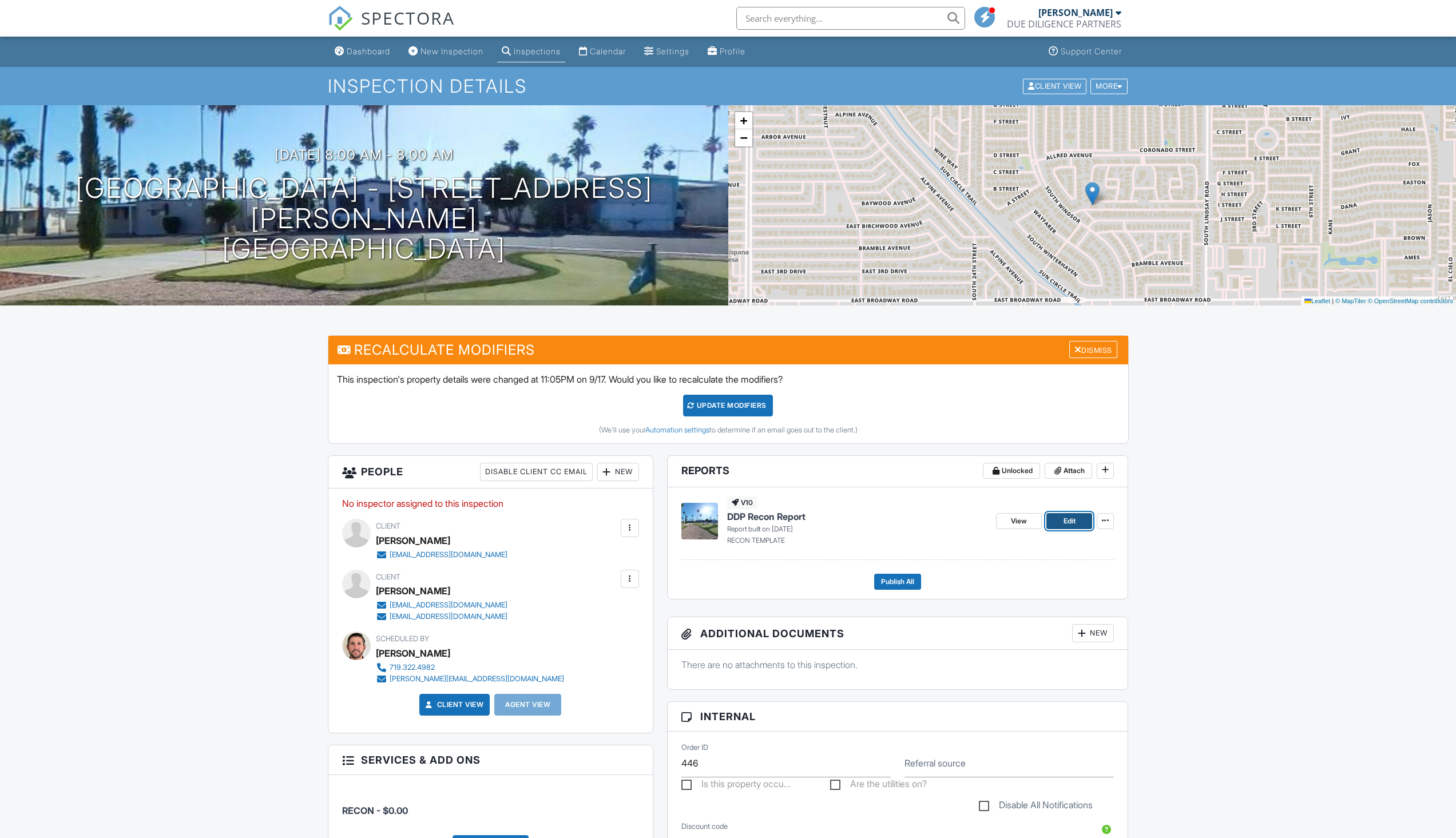
click at [1072, 515] on link "Edit" at bounding box center [1070, 521] width 46 height 16
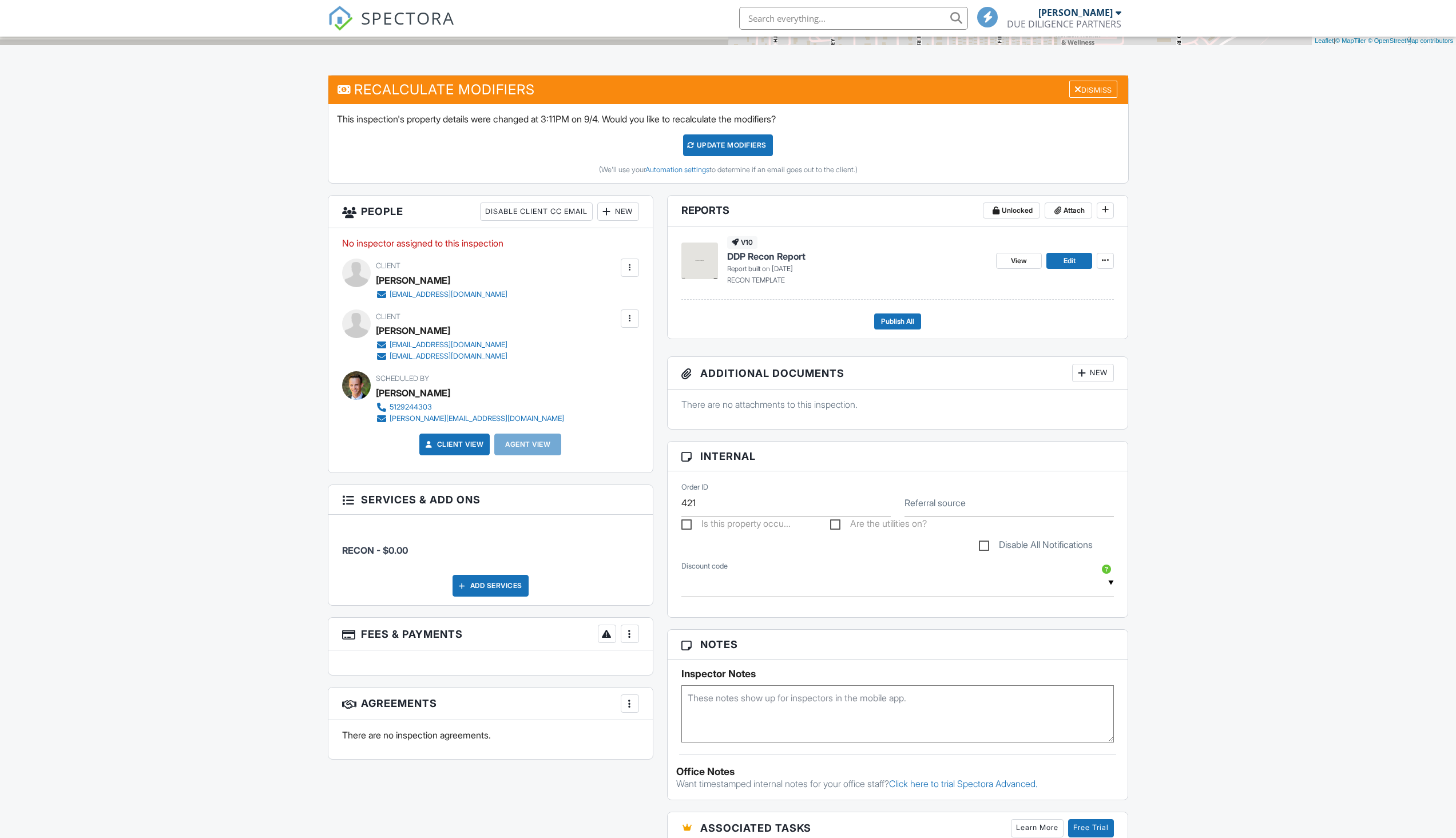
scroll to position [302, 0]
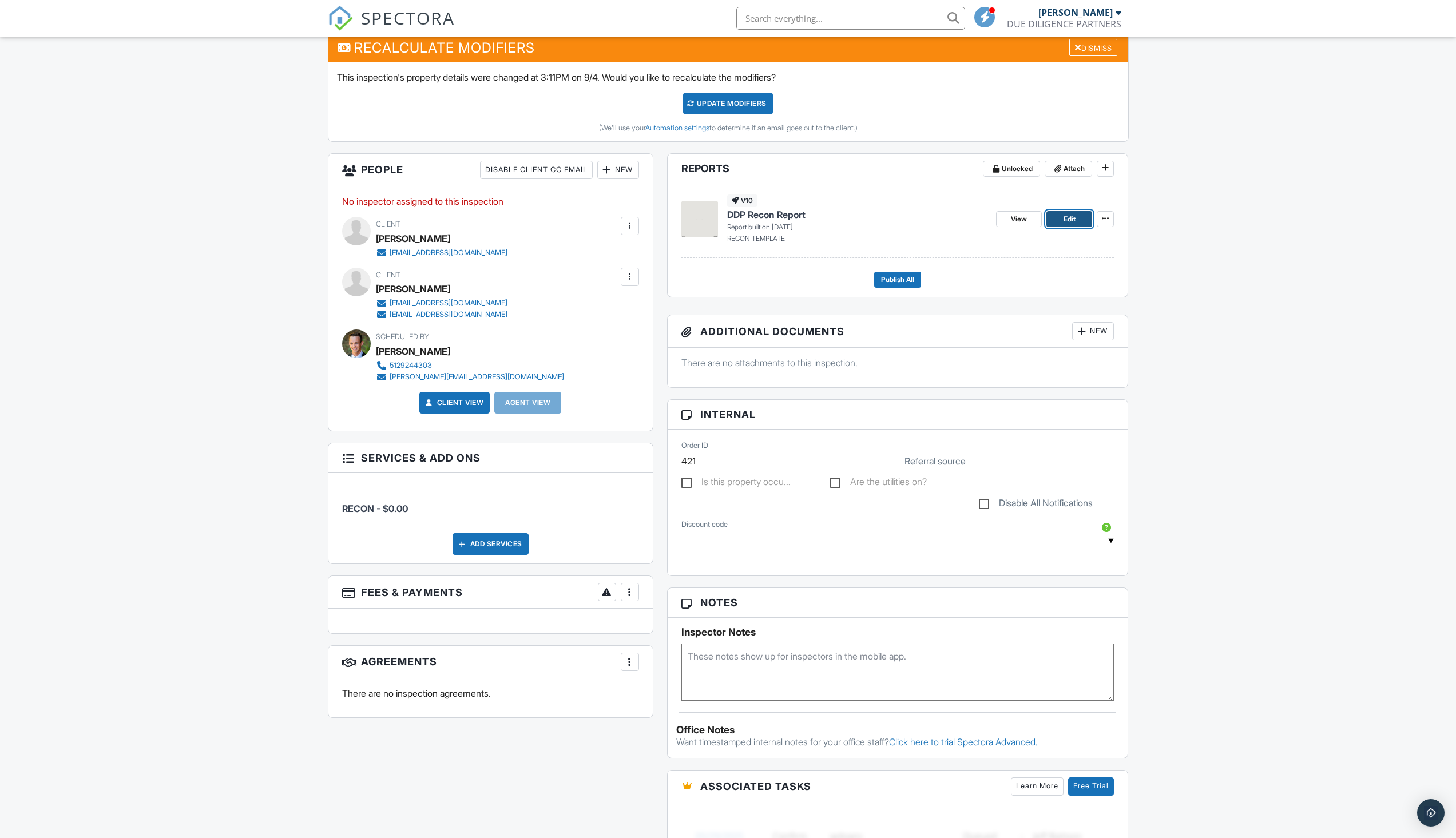
click at [1069, 218] on span "Edit" at bounding box center [1069, 219] width 12 height 11
